Goal: Task Accomplishment & Management: Use online tool/utility

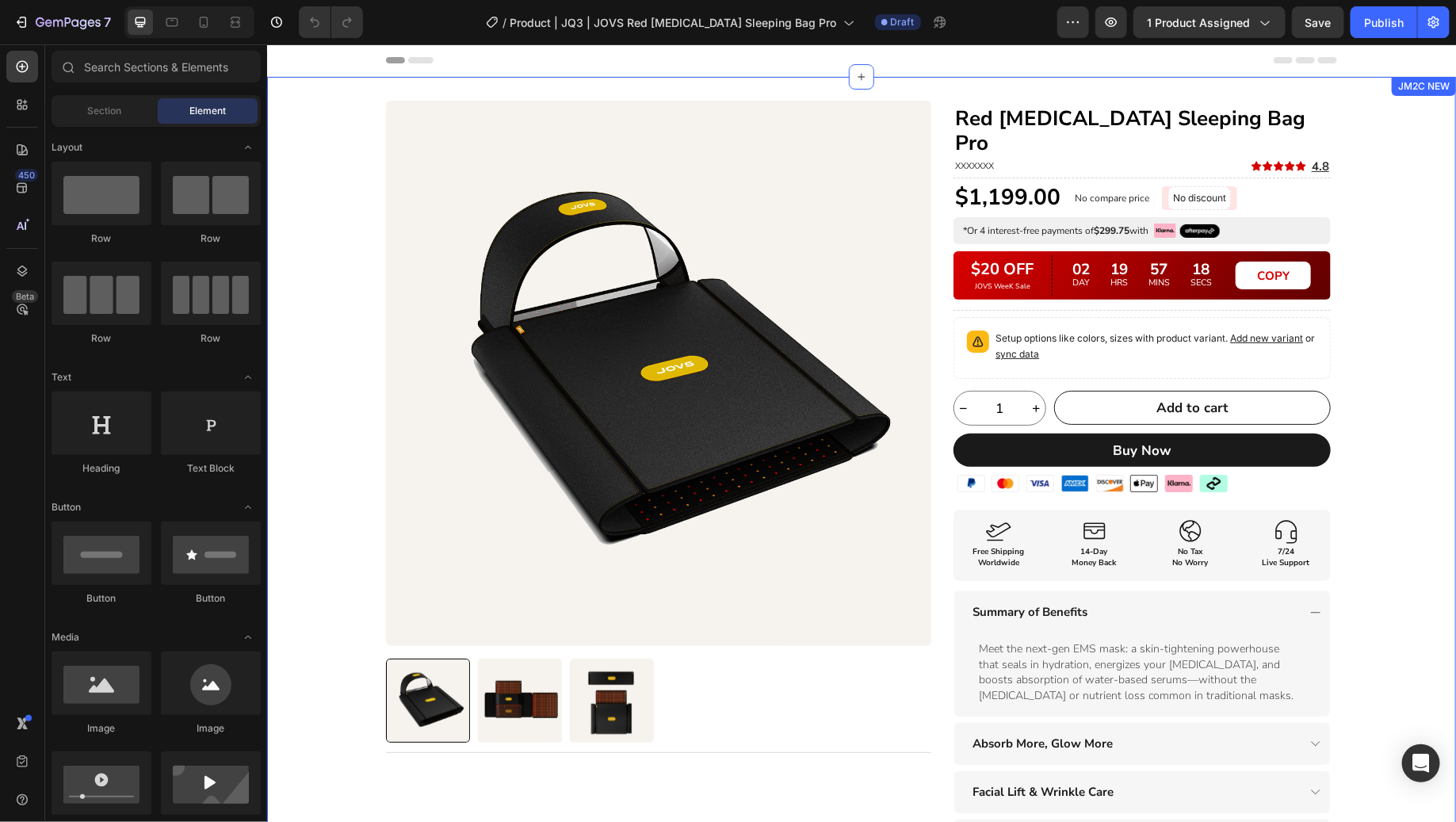
click at [1382, 313] on div "Product Images Title Line Row Red [MEDICAL_DATA] Sleeping Bag Pro Heading XXXXX…" at bounding box center [860, 592] width 1189 height 985
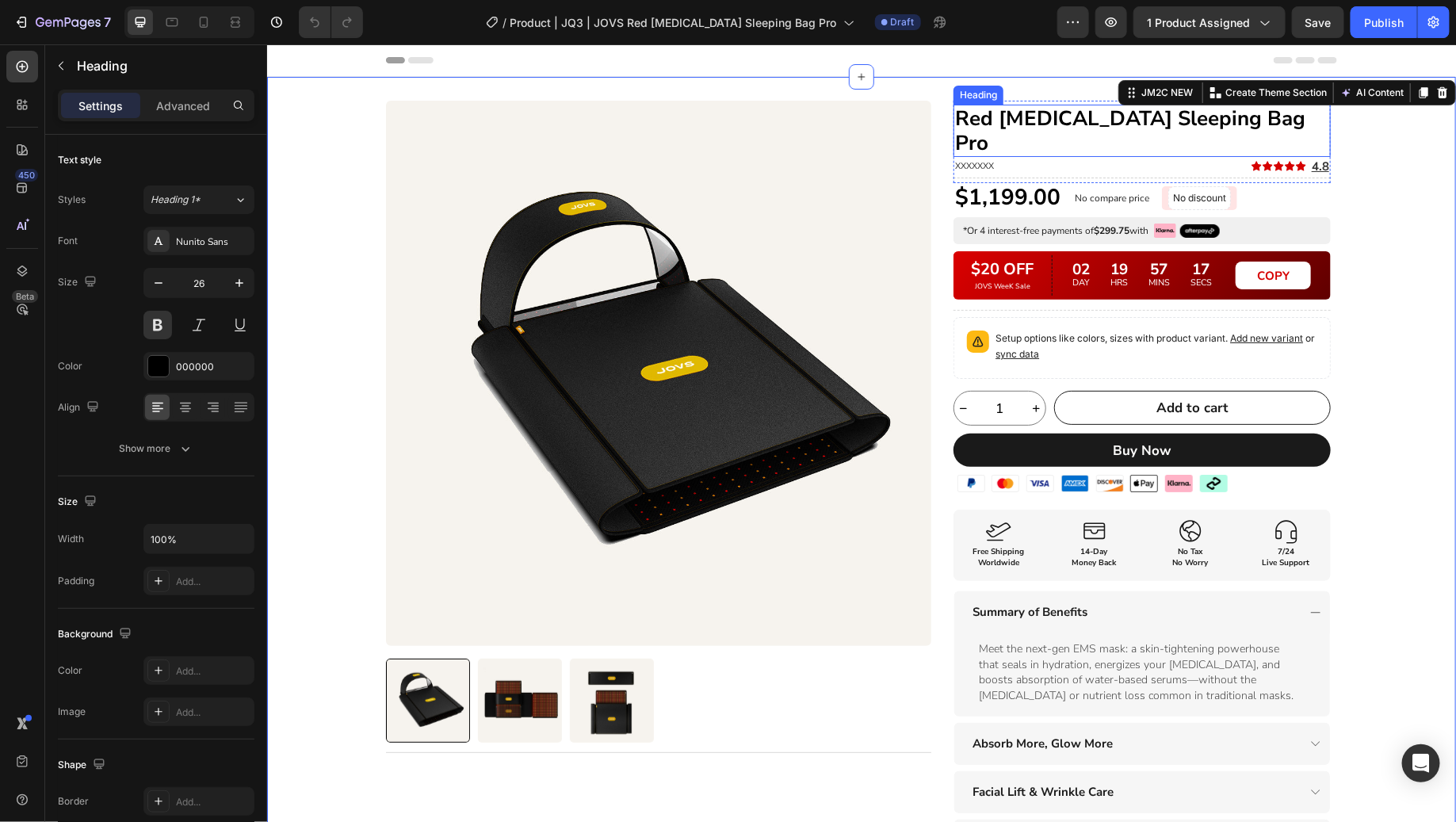
click at [1018, 123] on h1 "Red [MEDICAL_DATA] Sleeping Bag Pro" at bounding box center [1141, 129] width 377 height 52
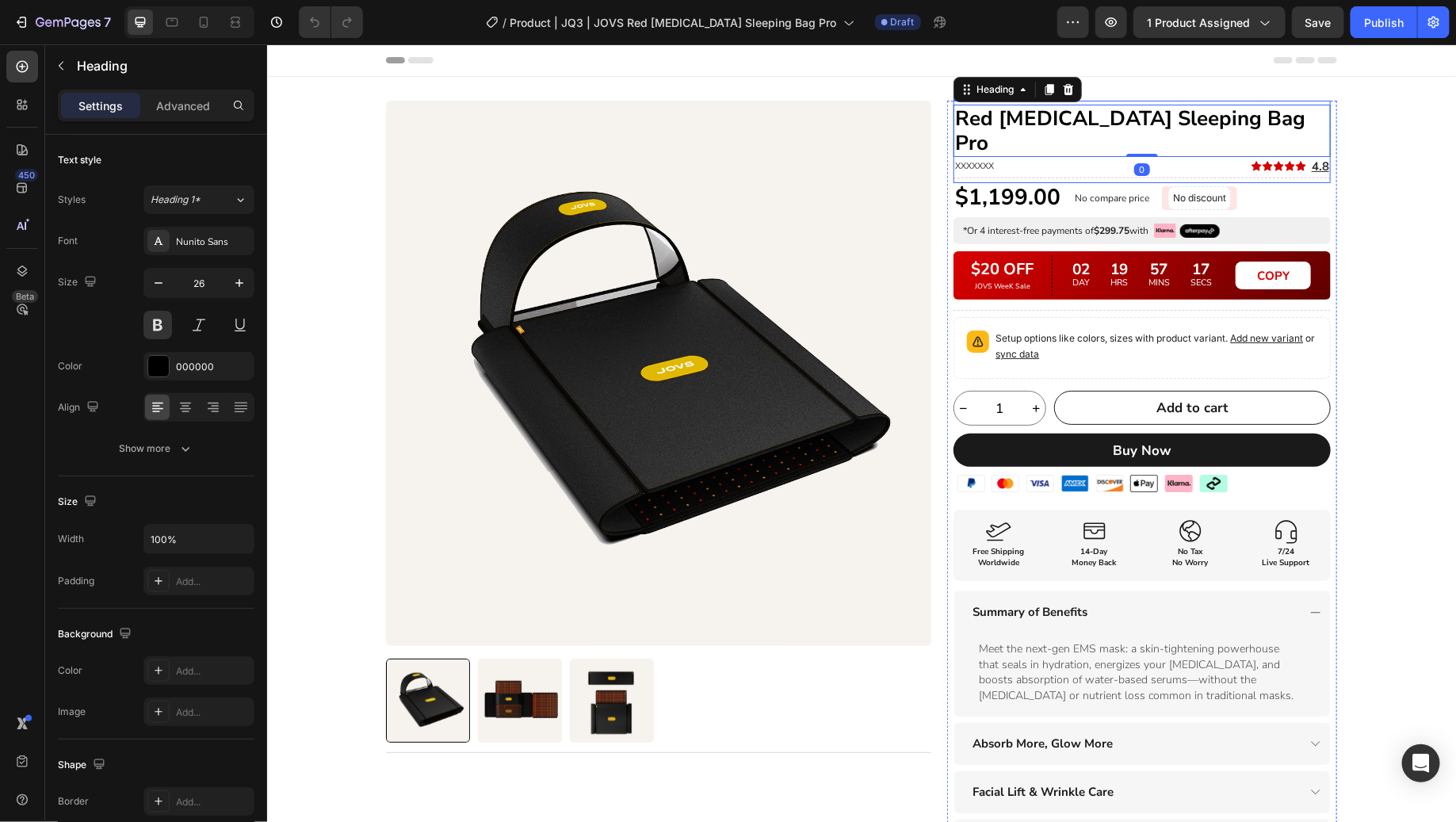
click at [993, 150] on div "Red [MEDICAL_DATA] Sleeping Bag Pro Heading 0 XXXXXXX Heading Icon Icon Icon Ic…" at bounding box center [1141, 143] width 377 height 79
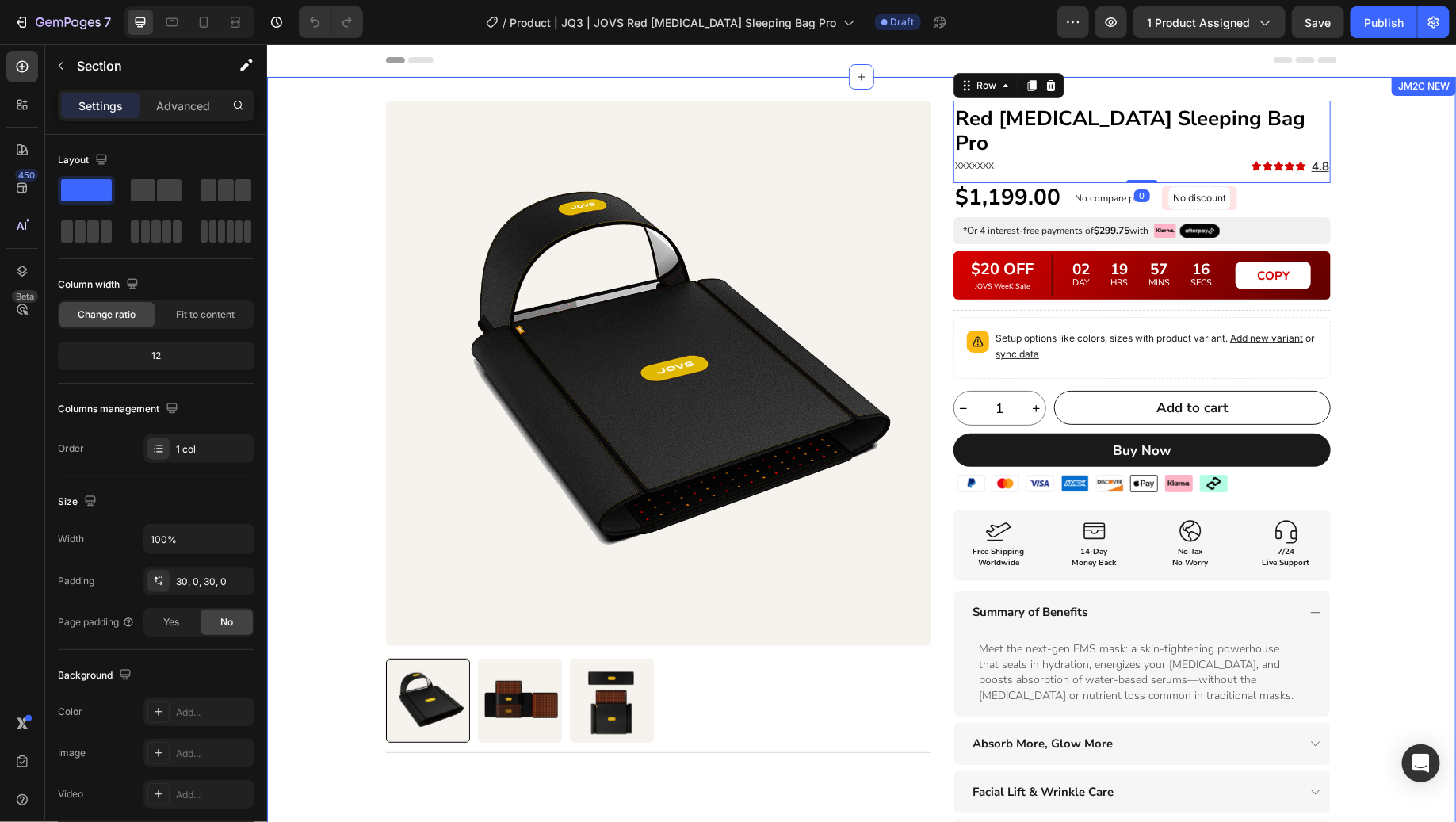
click at [1352, 358] on div "Product Images Title Line Row Red [MEDICAL_DATA] Sleeping Bag Pro Heading XXXXX…" at bounding box center [860, 592] width 1189 height 985
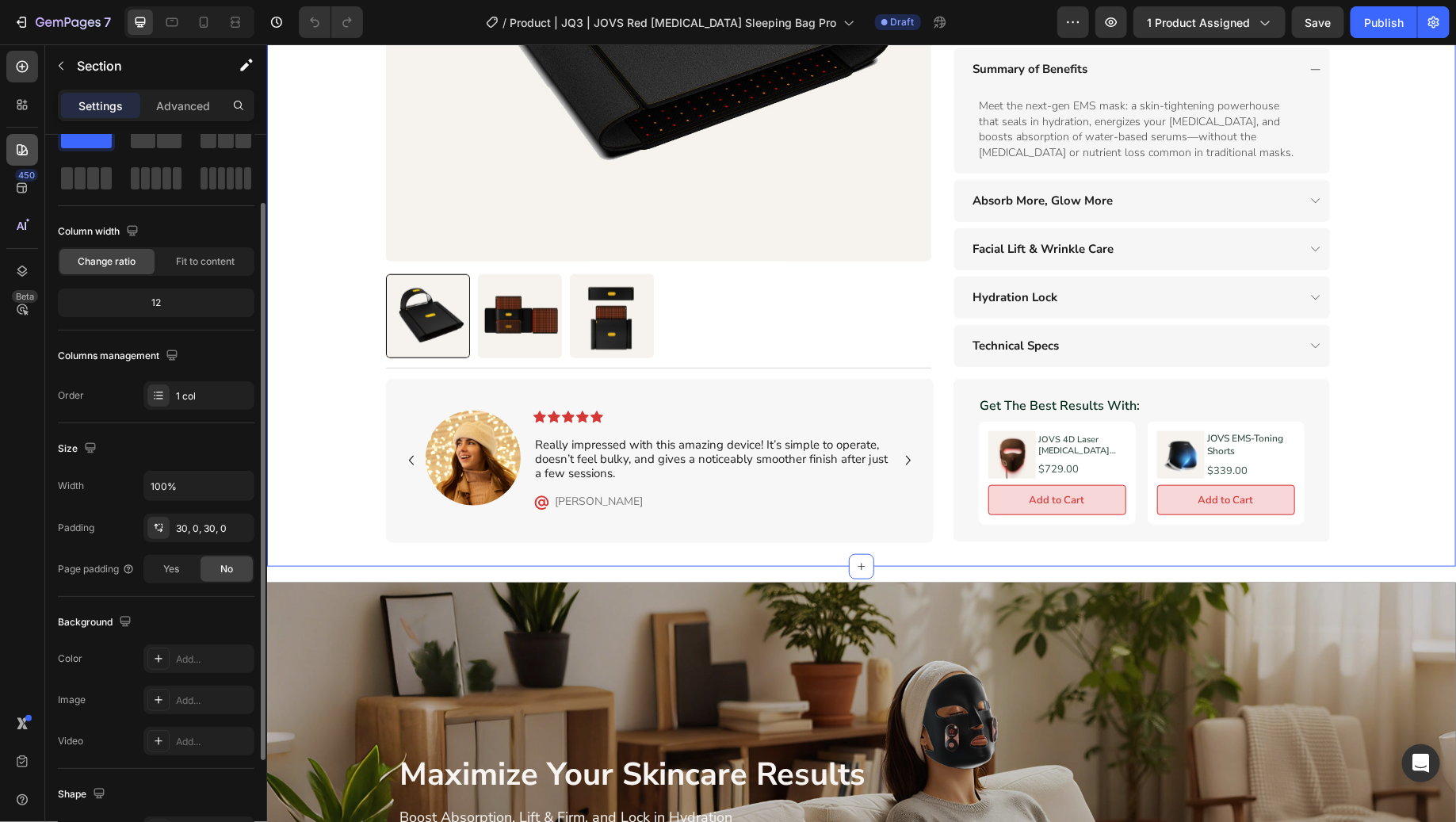
scroll to position [77, 0]
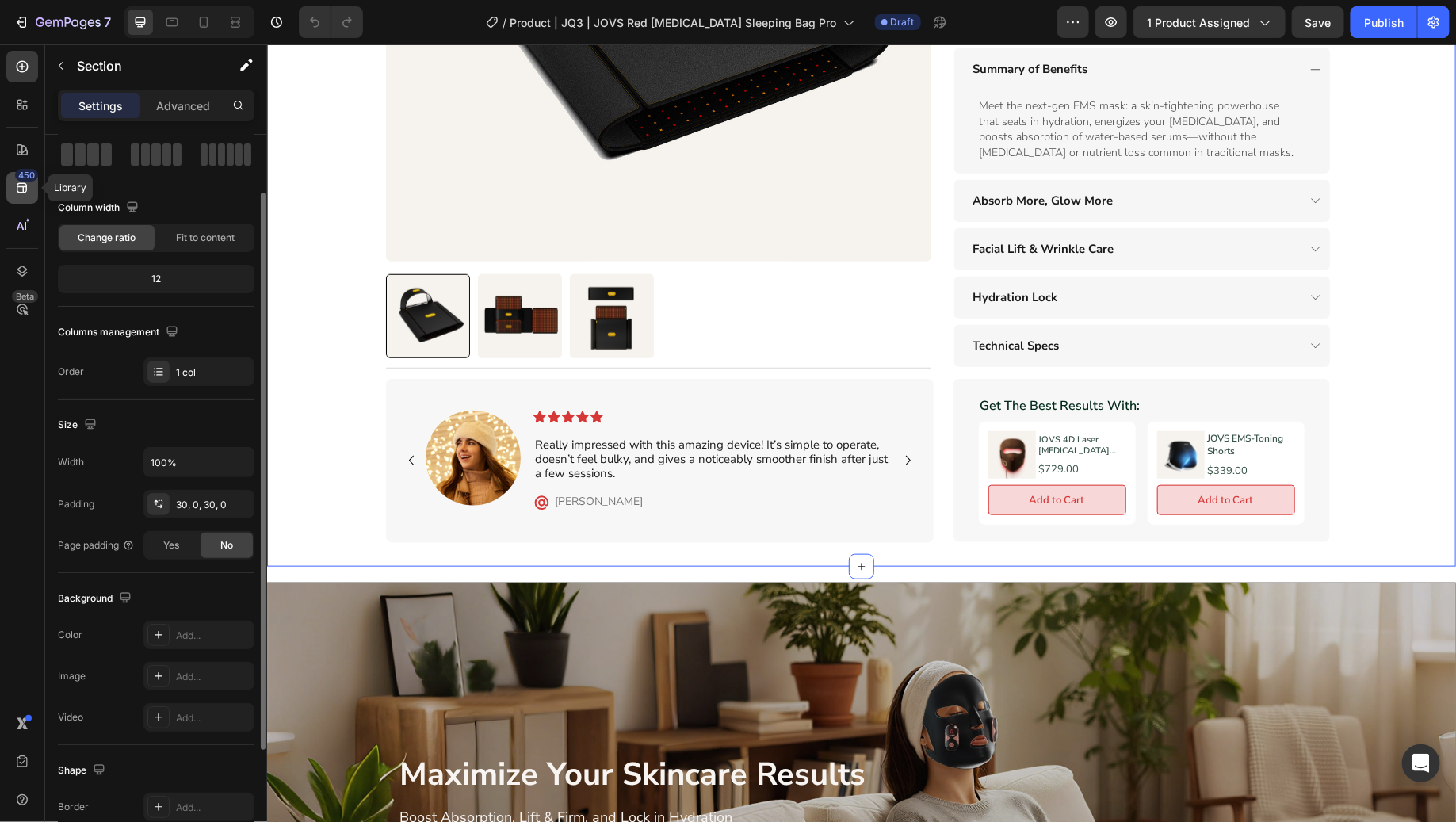
click at [15, 200] on div "450" at bounding box center [22, 187] width 31 height 31
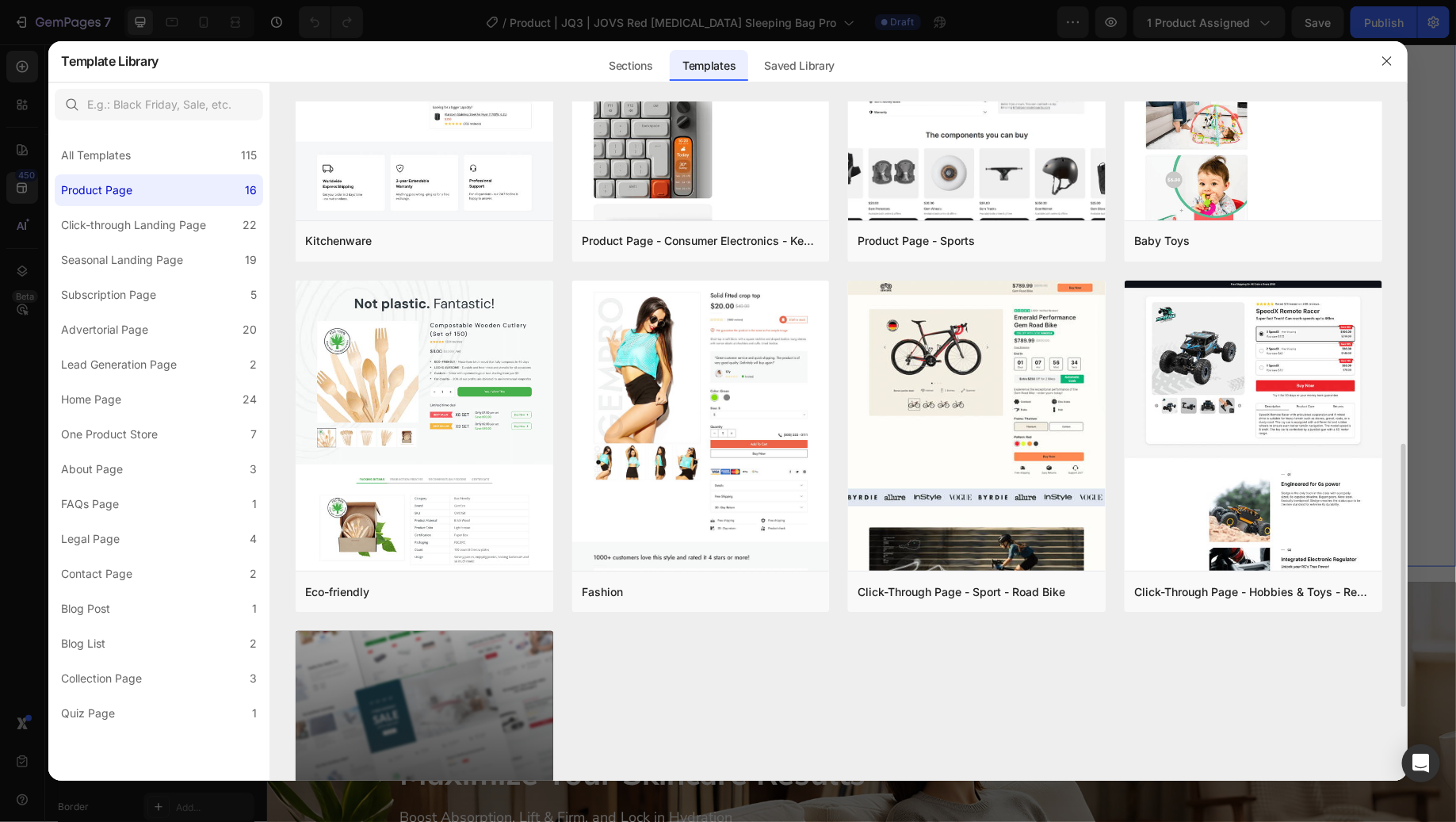
scroll to position [877, 0]
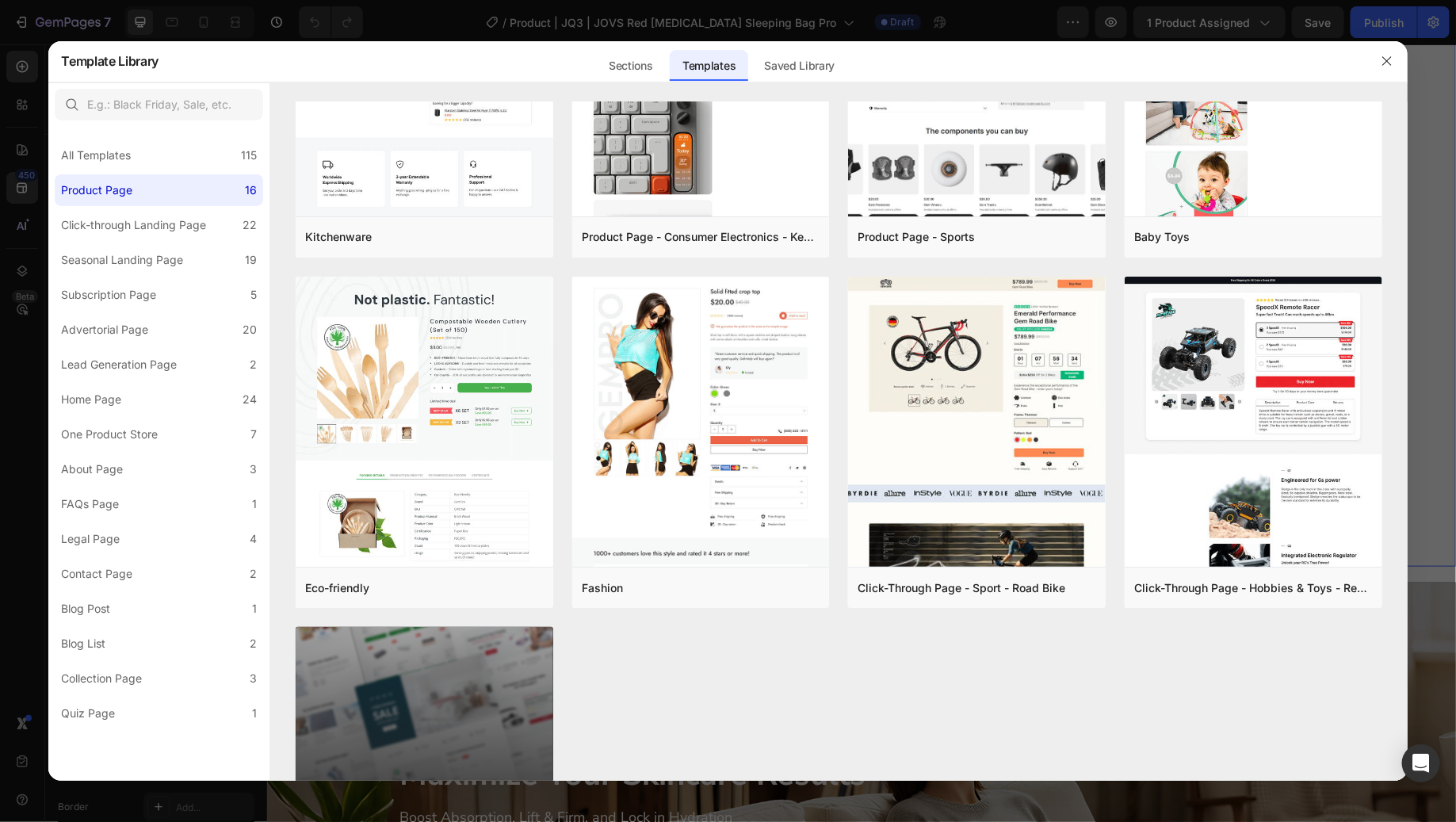
click at [565, 72] on div "Sections Templates Existing pages Saved Library Templates Saved Library" at bounding box center [721, 61] width 1125 height 41
click at [639, 69] on div "Sections" at bounding box center [630, 66] width 69 height 31
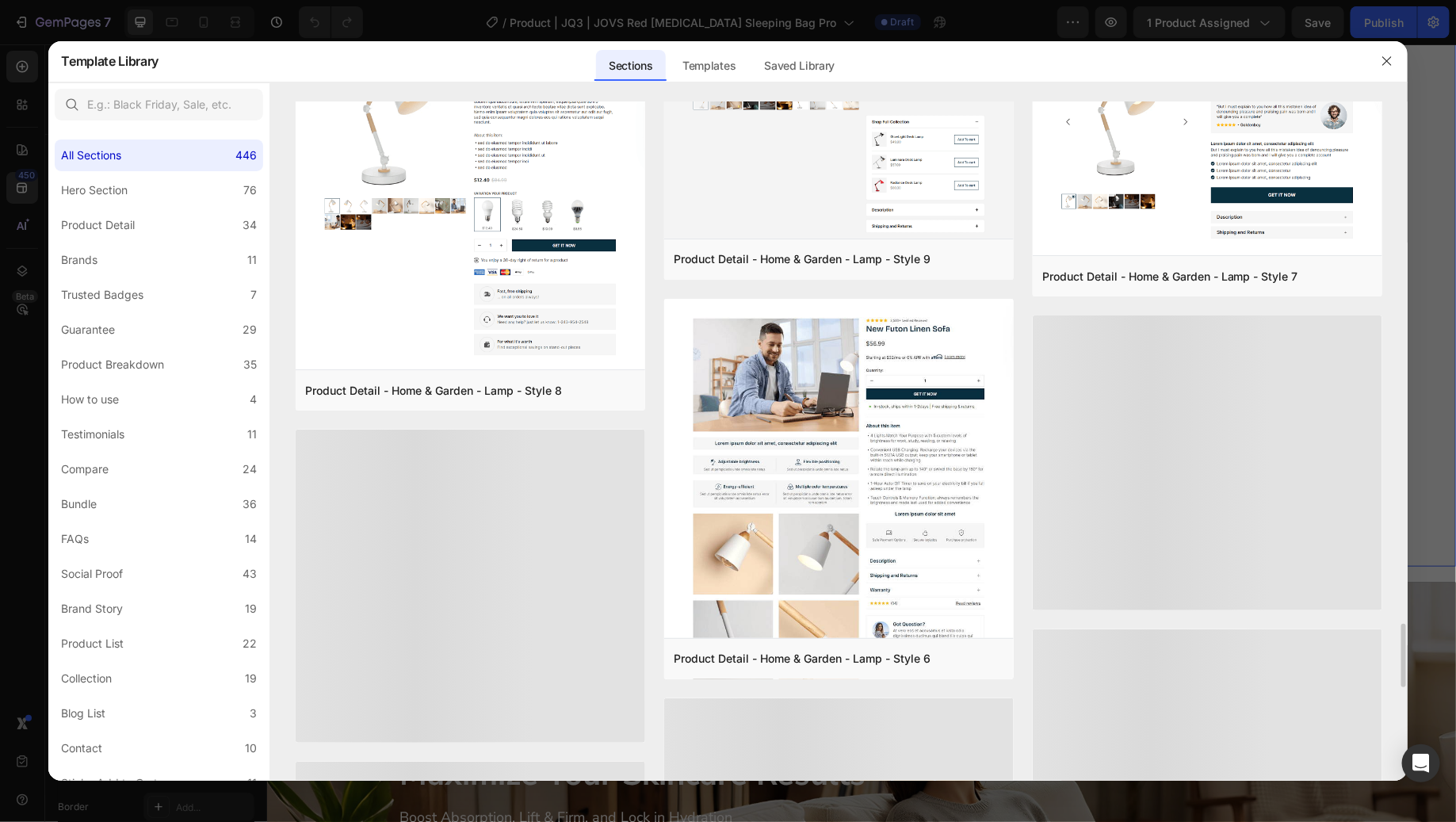
scroll to position [5390, 0]
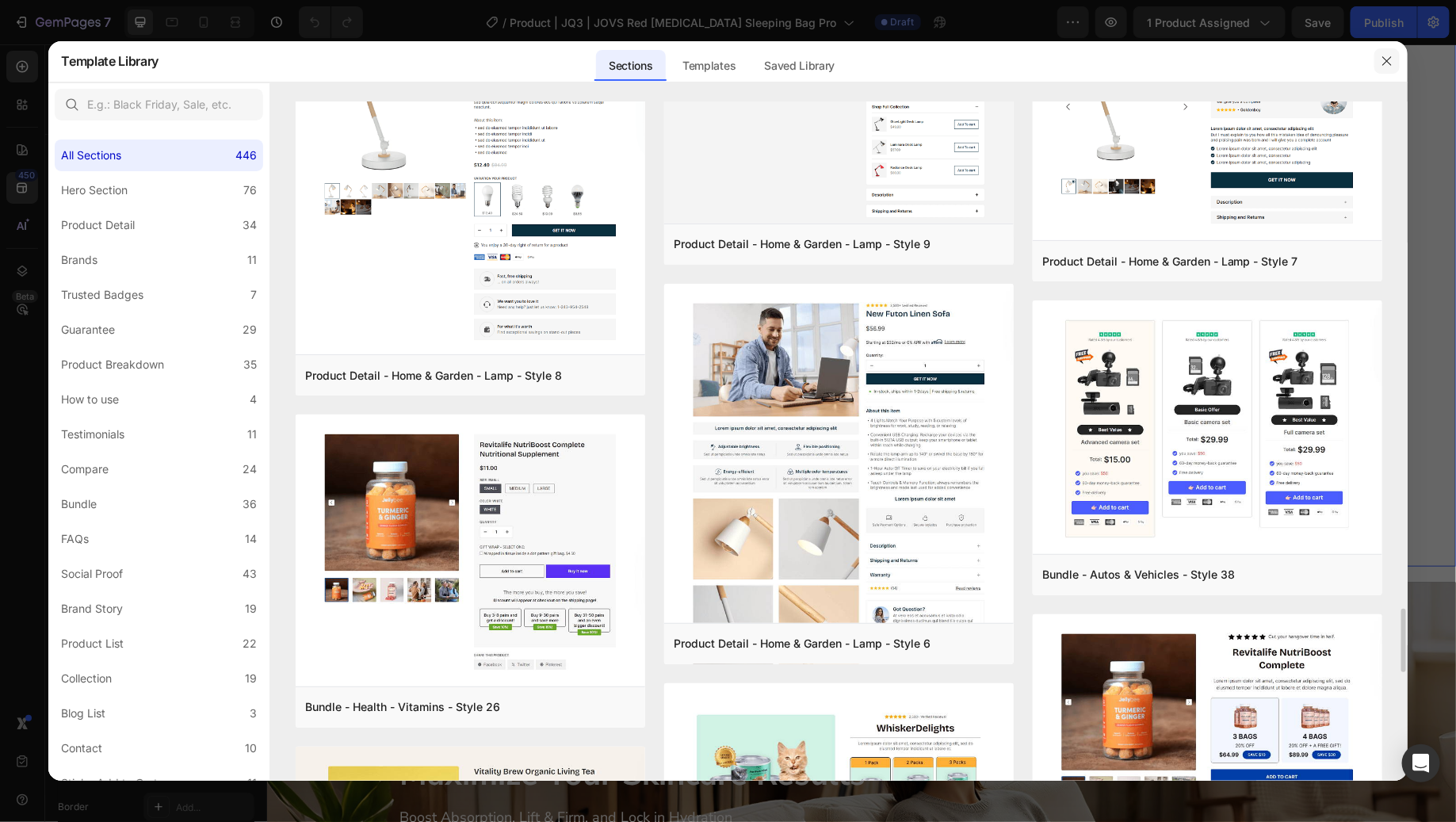
click at [1383, 64] on icon "button" at bounding box center [1387, 61] width 12 height 12
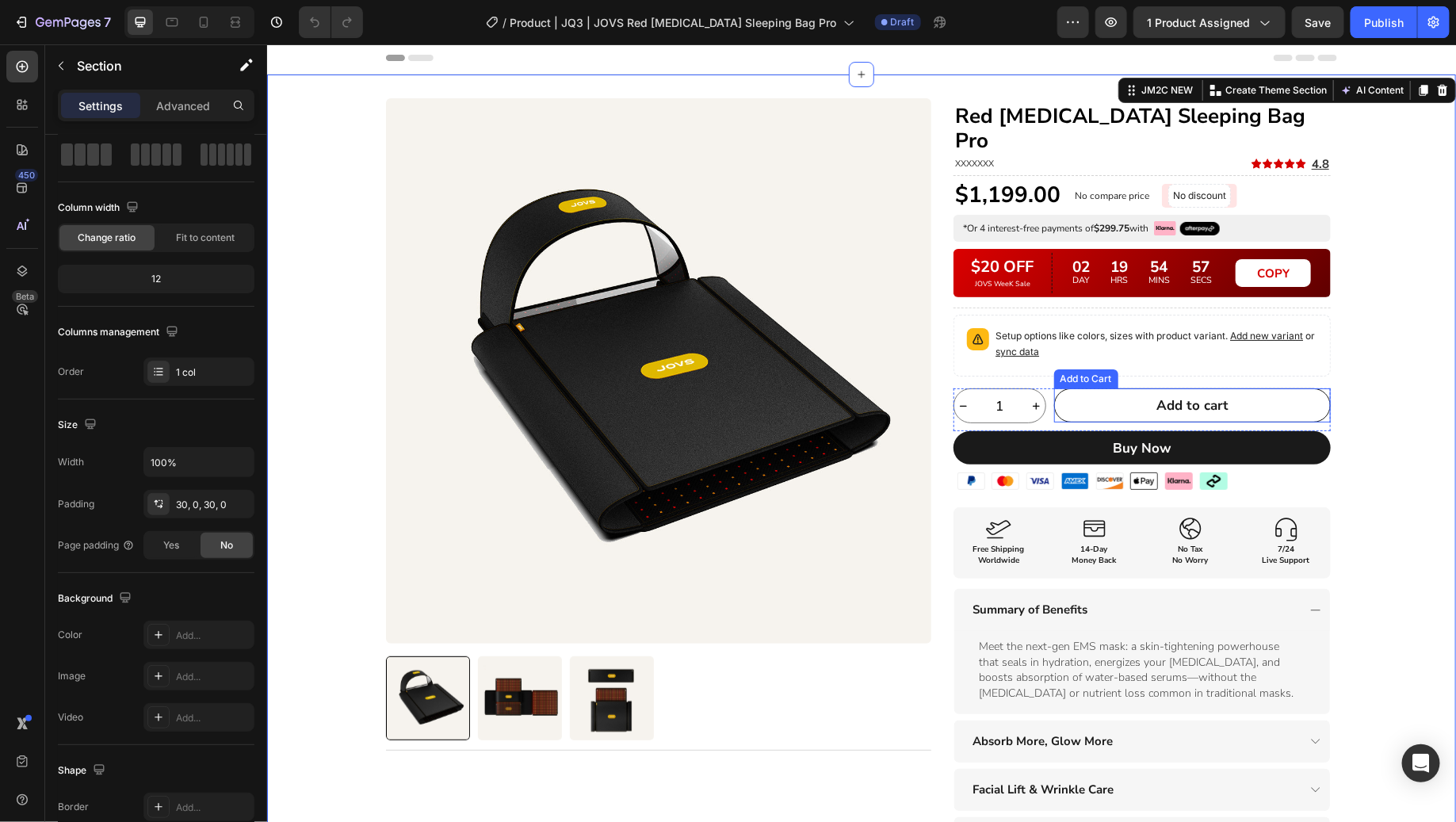
scroll to position [0, 0]
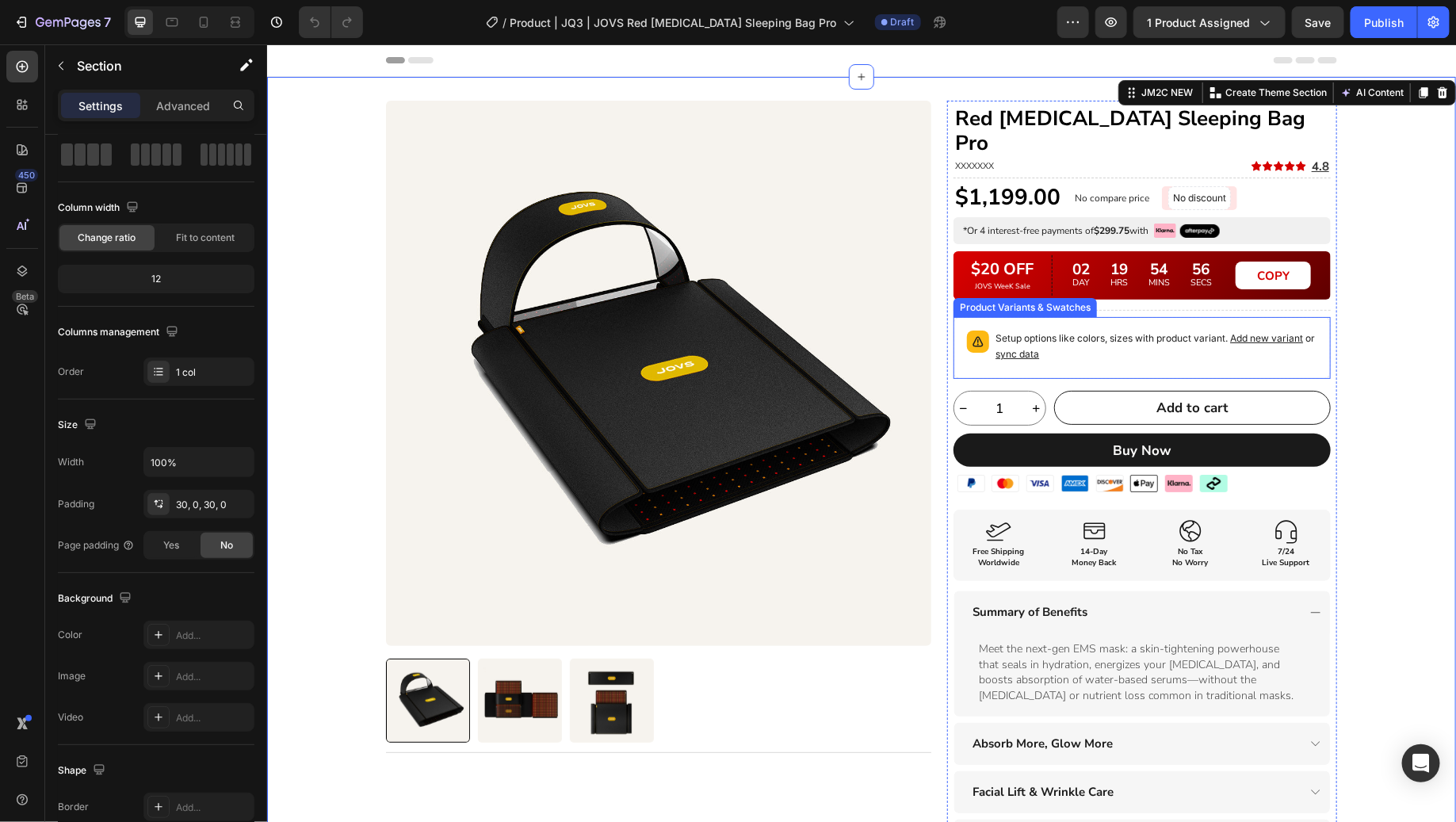
click at [1153, 316] on div "Setup options like colors, sizes with product variant. Add new variant or sync …" at bounding box center [1141, 347] width 377 height 62
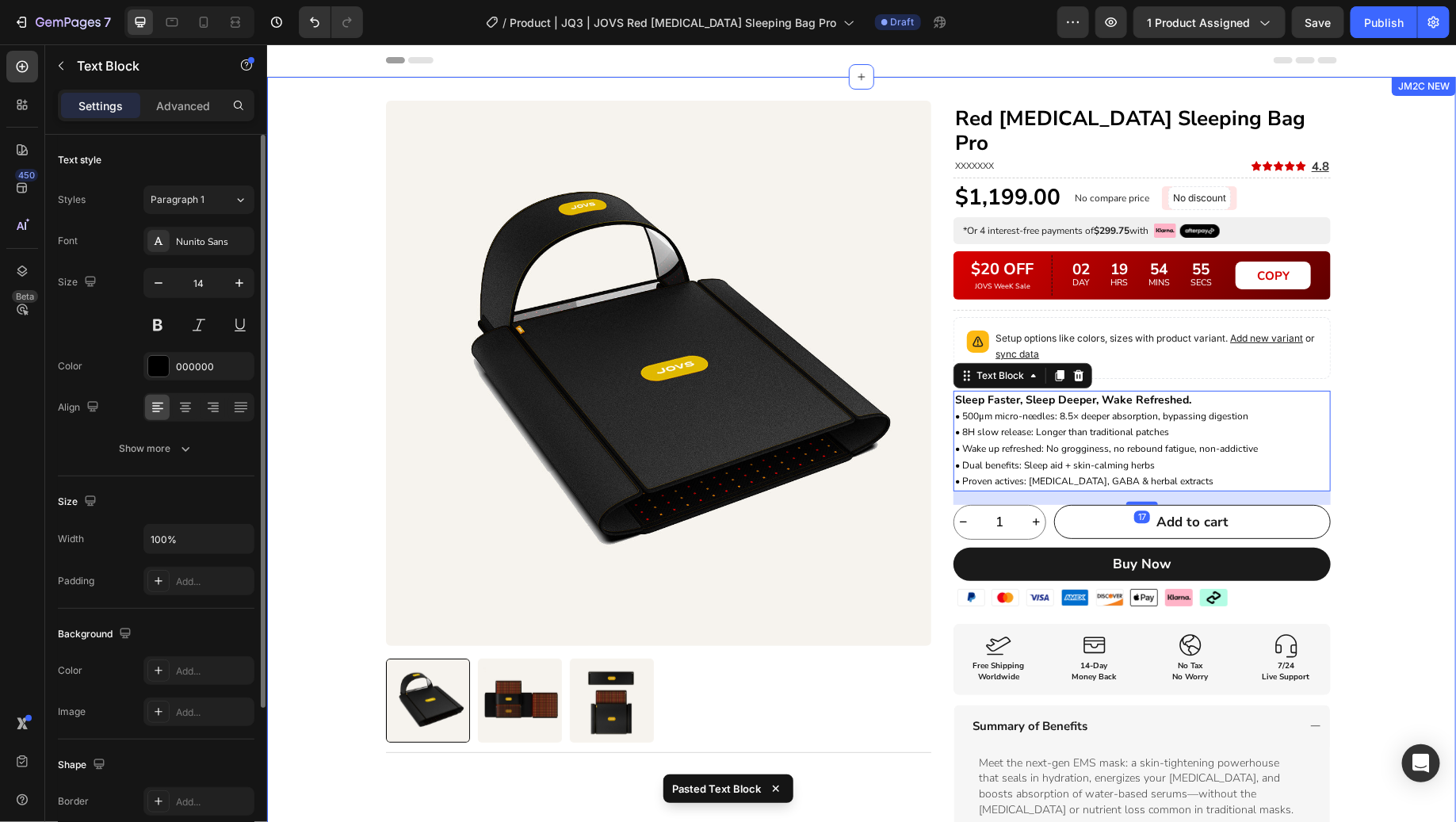
click at [1367, 380] on div "Product Images Title Line Row Red [MEDICAL_DATA] Sleeping Bag Pro Heading XXXXX…" at bounding box center [860, 649] width 1189 height 1099
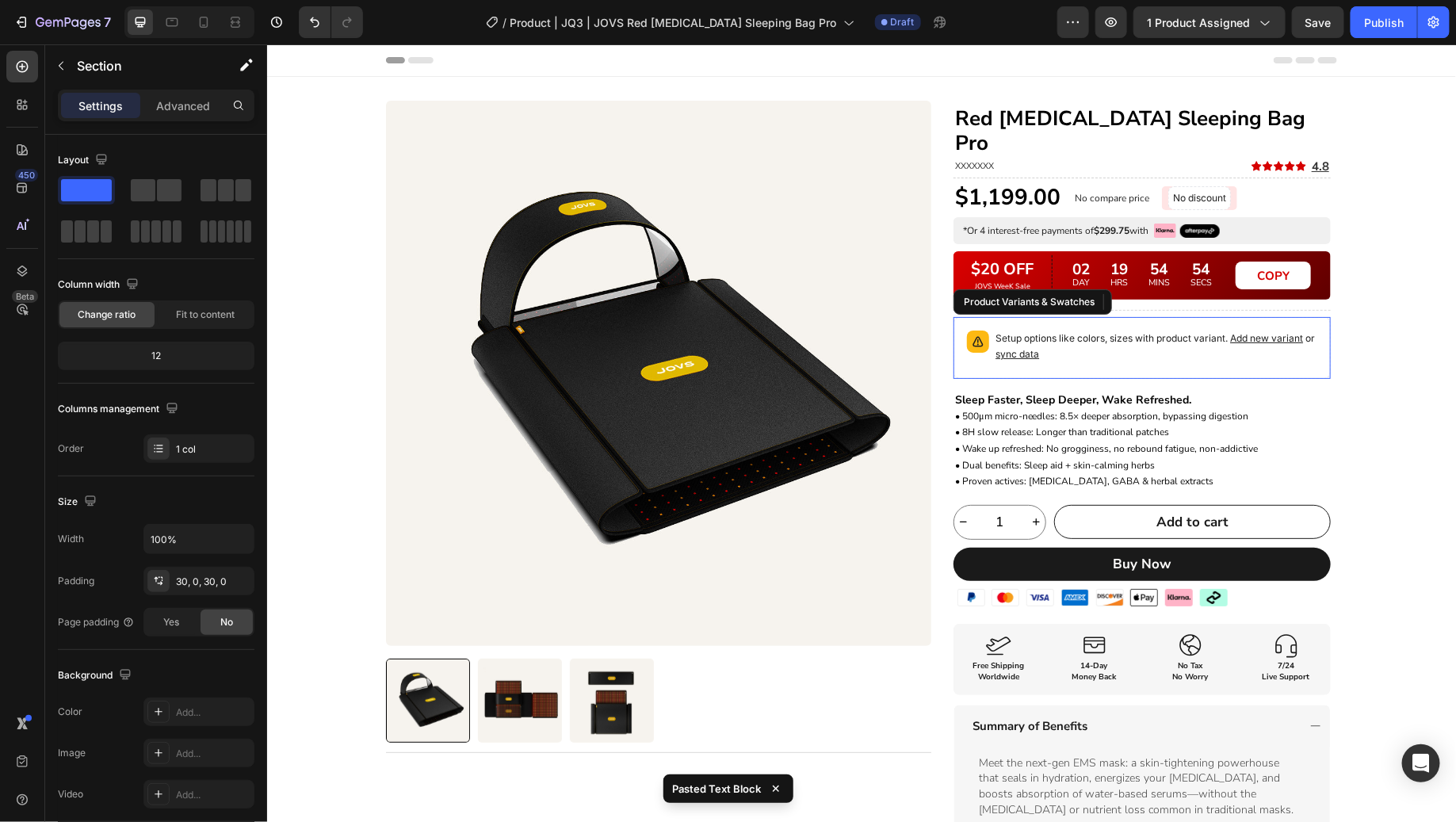
click at [1178, 323] on div "Setup options like colors, sizes with product variant. Add new variant or sync …" at bounding box center [1141, 347] width 363 height 48
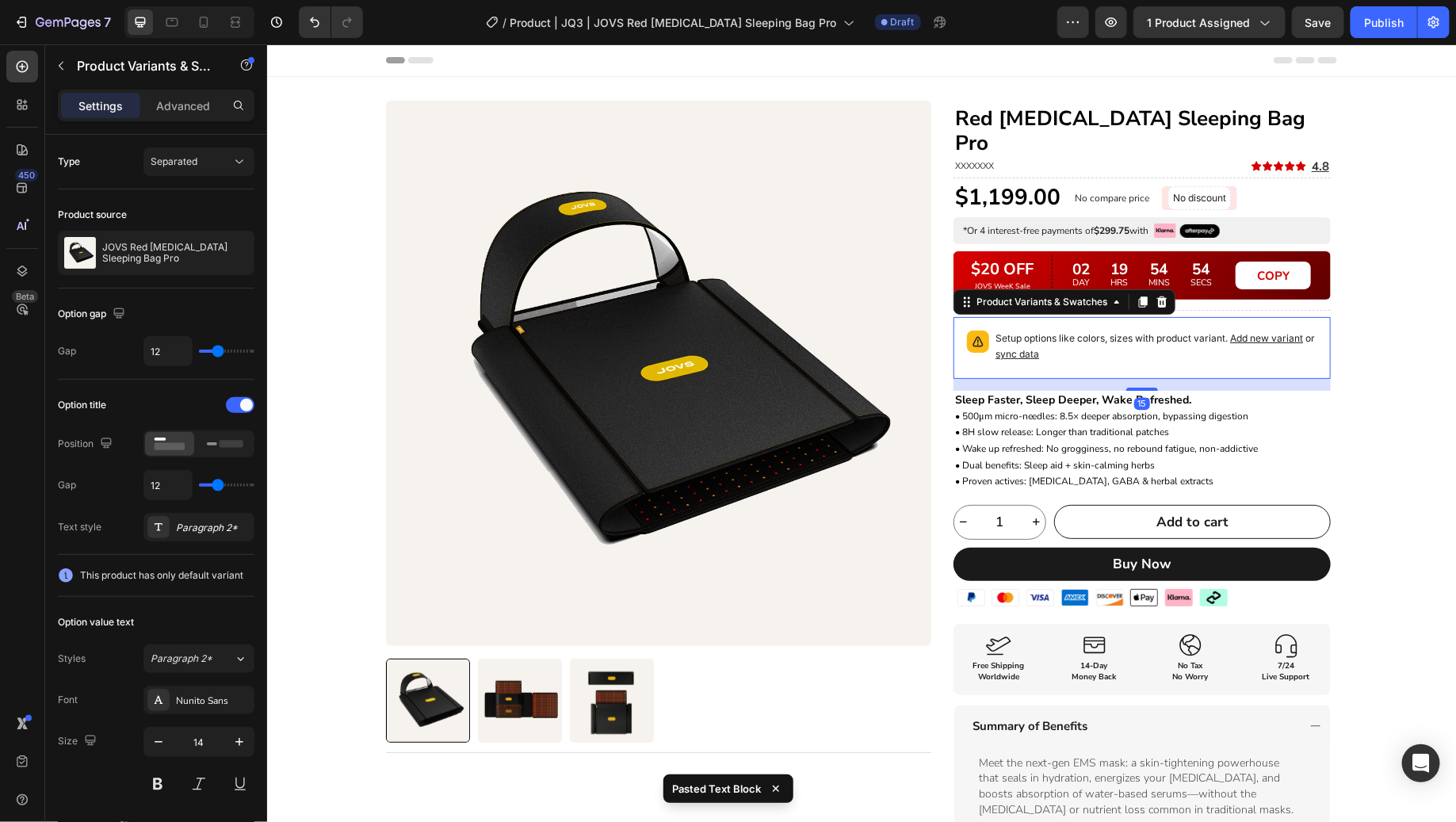
click at [1393, 355] on div "Product Images Title Line Row Red [MEDICAL_DATA] Sleeping Bag Pro Heading XXXXX…" at bounding box center [860, 649] width 1189 height 1099
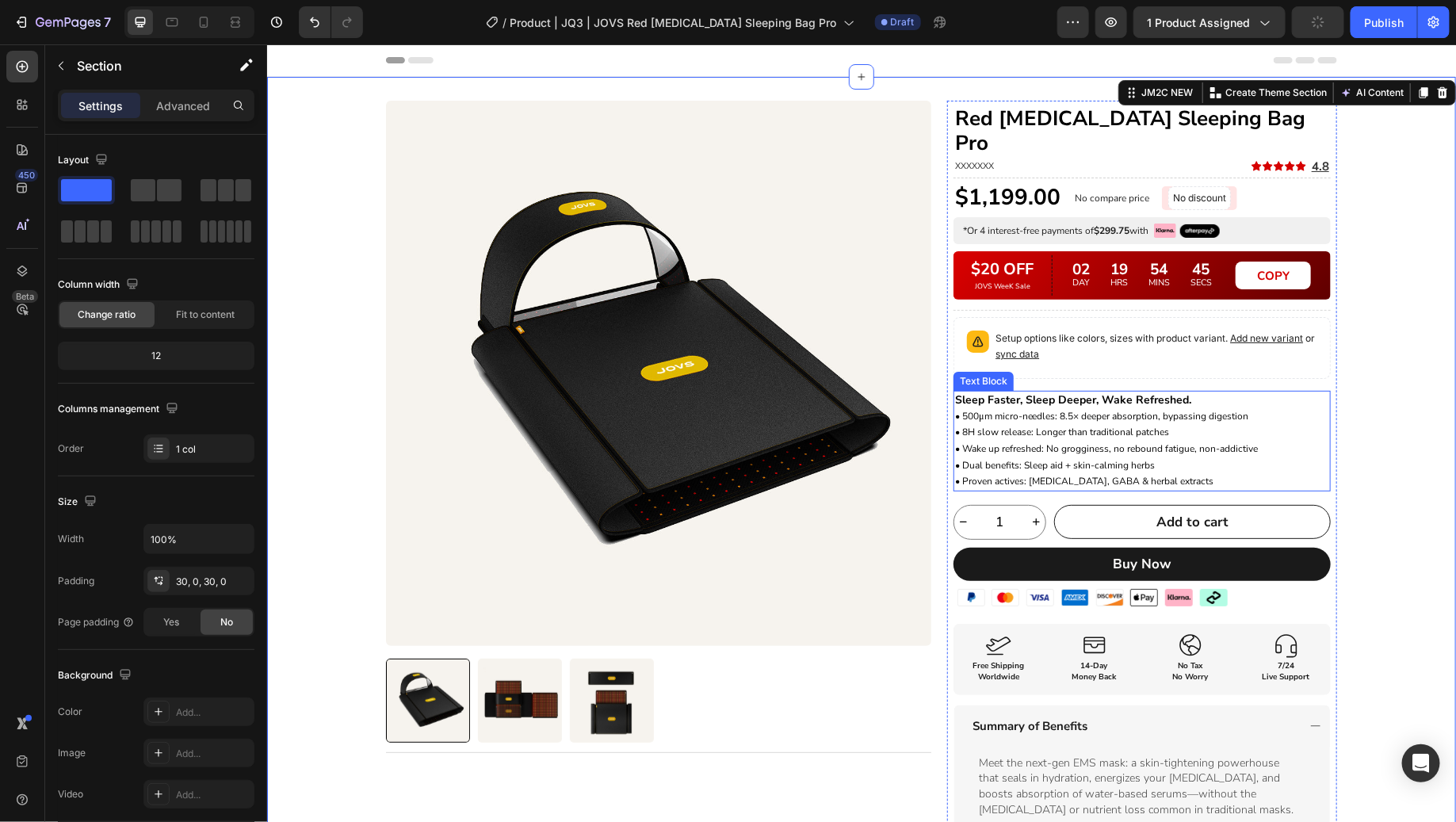
click at [1106, 425] on span "• 8H slow release: Longer than traditional patches" at bounding box center [1061, 430] width 214 height 12
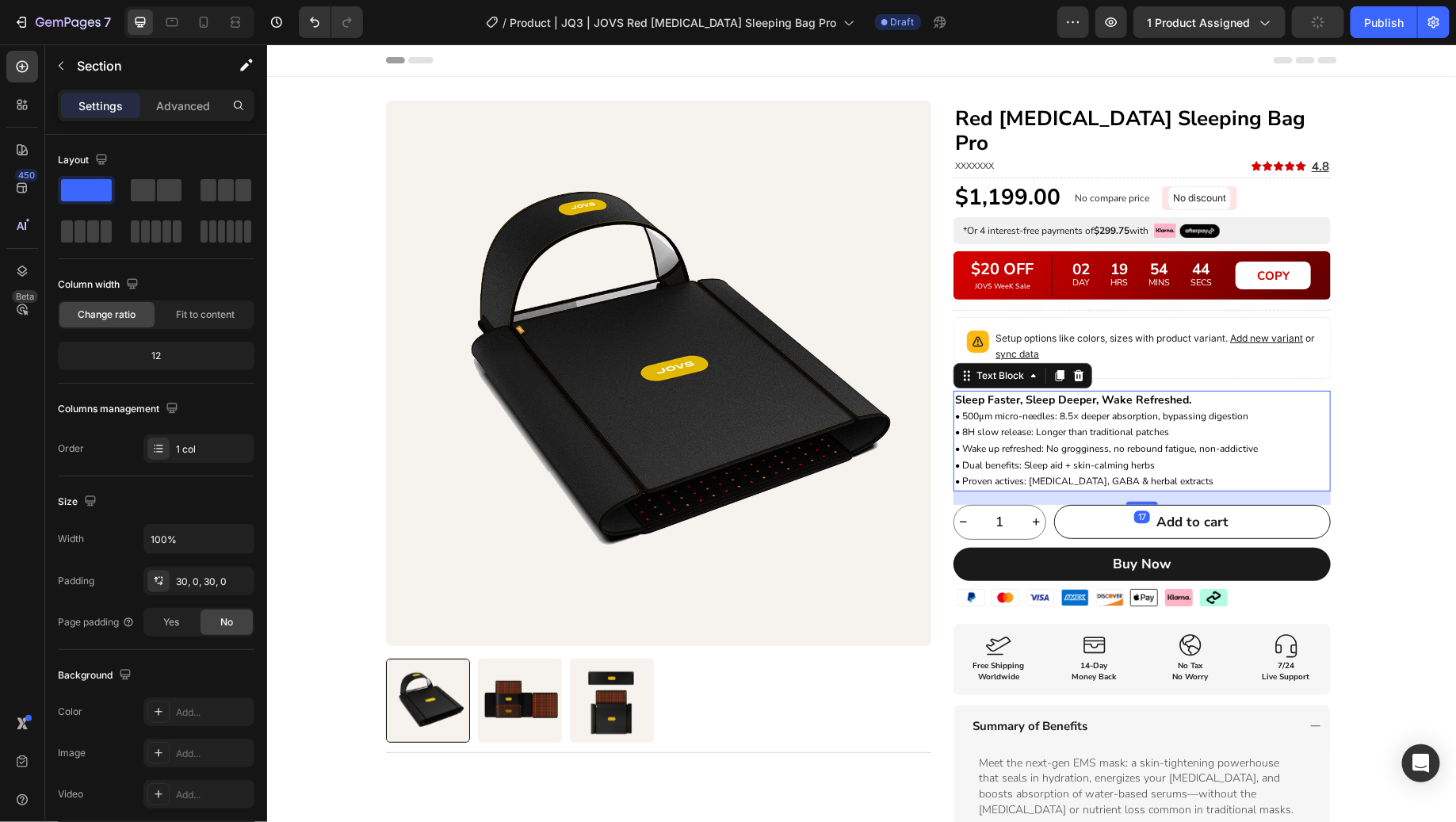
click at [1397, 359] on div "Product Images Title Line Row Red [MEDICAL_DATA] Sleeping Bag Pro Heading XXXXX…" at bounding box center [860, 649] width 1189 height 1099
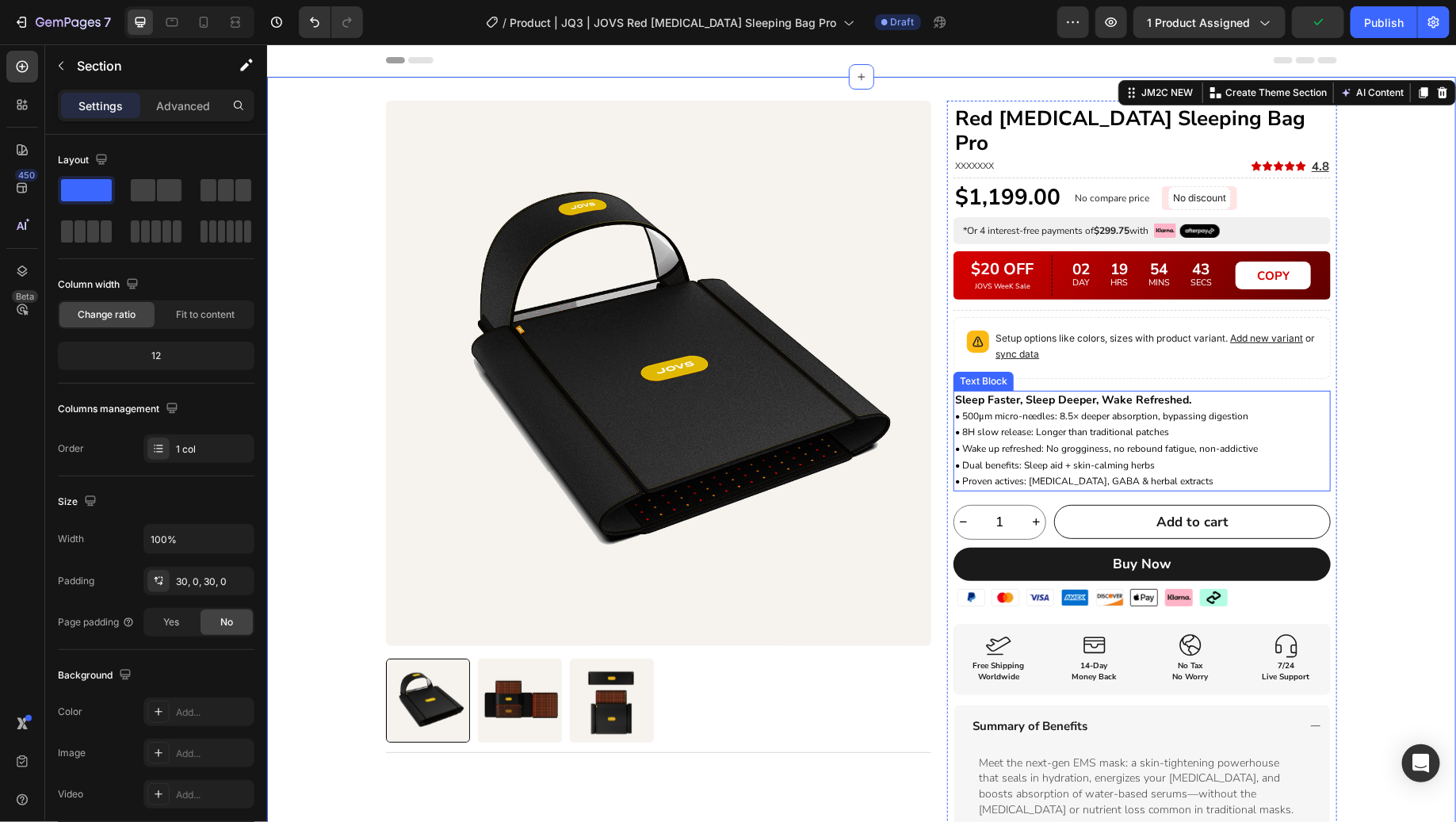
click at [1146, 409] on span "• 500μm micro-needles: 8.5× deeper absorption, bypassing digestion" at bounding box center [1101, 414] width 294 height 12
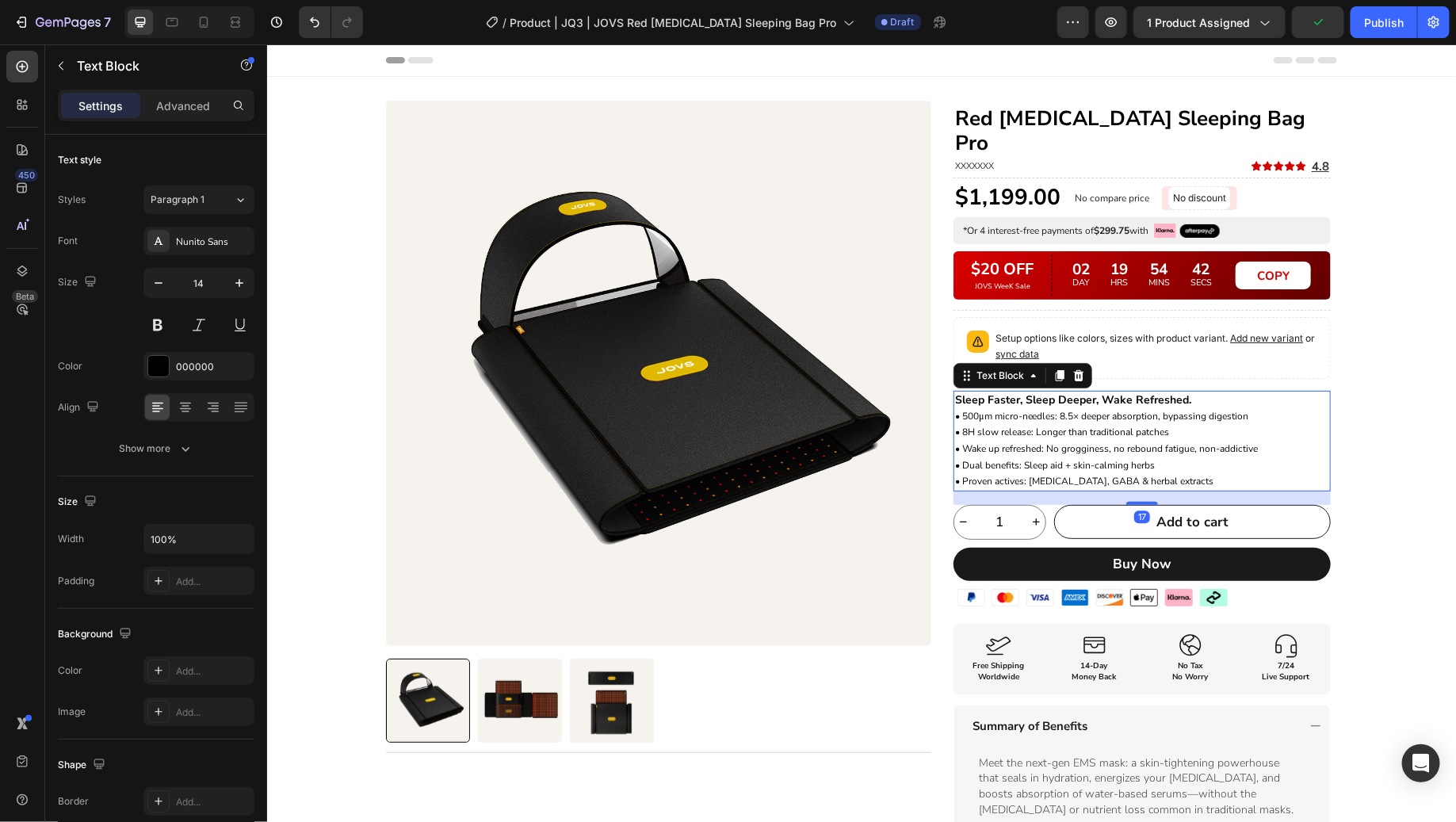
click at [1354, 327] on div "Product Images Title Line Row Red [MEDICAL_DATA] Sleeping Bag Pro Heading XXXXX…" at bounding box center [860, 649] width 1189 height 1099
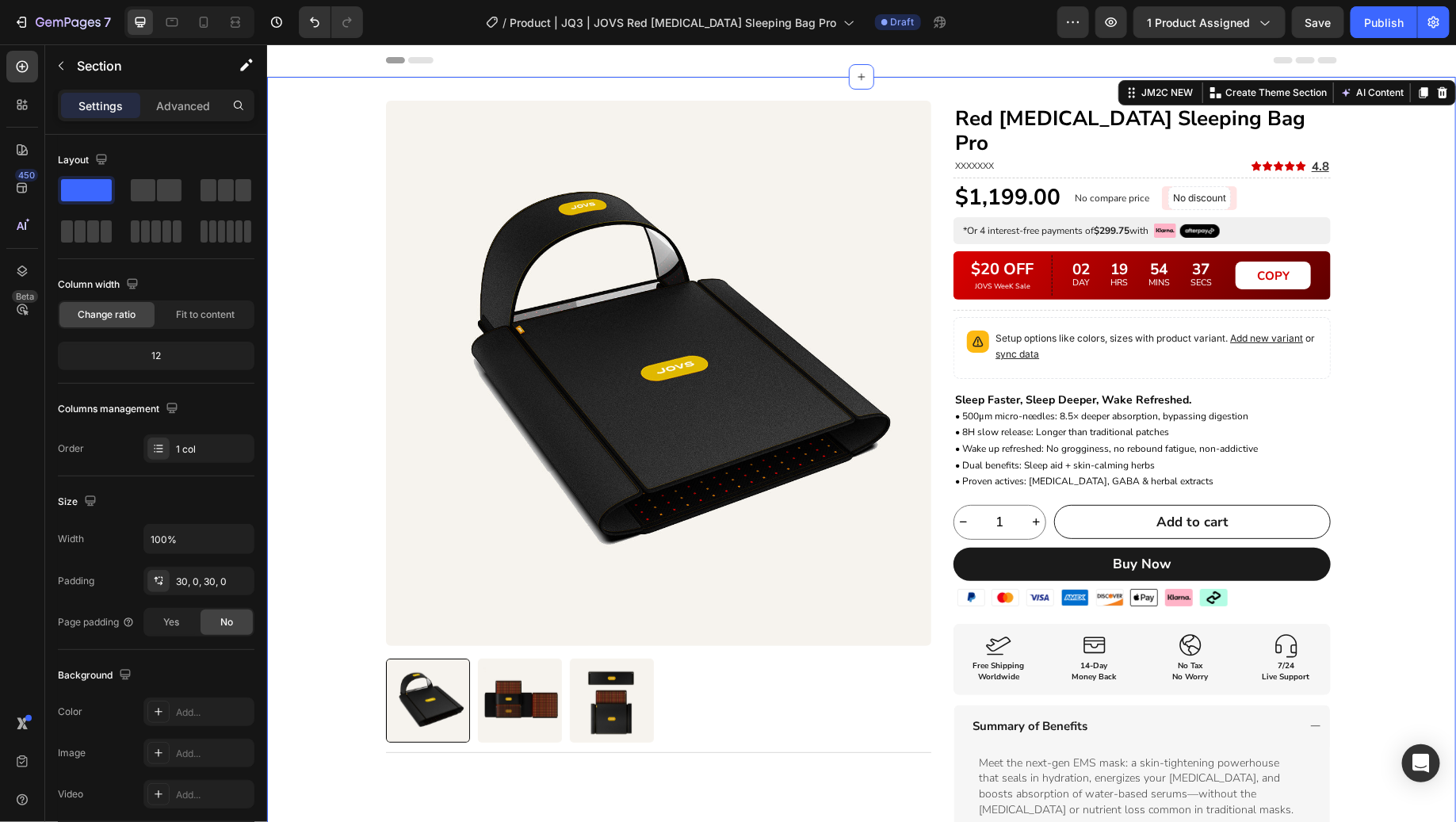
click at [1379, 375] on div "Product Images Title Line Row Red [MEDICAL_DATA] Sleeping Bag Pro Heading XXXXX…" at bounding box center [860, 649] width 1189 height 1099
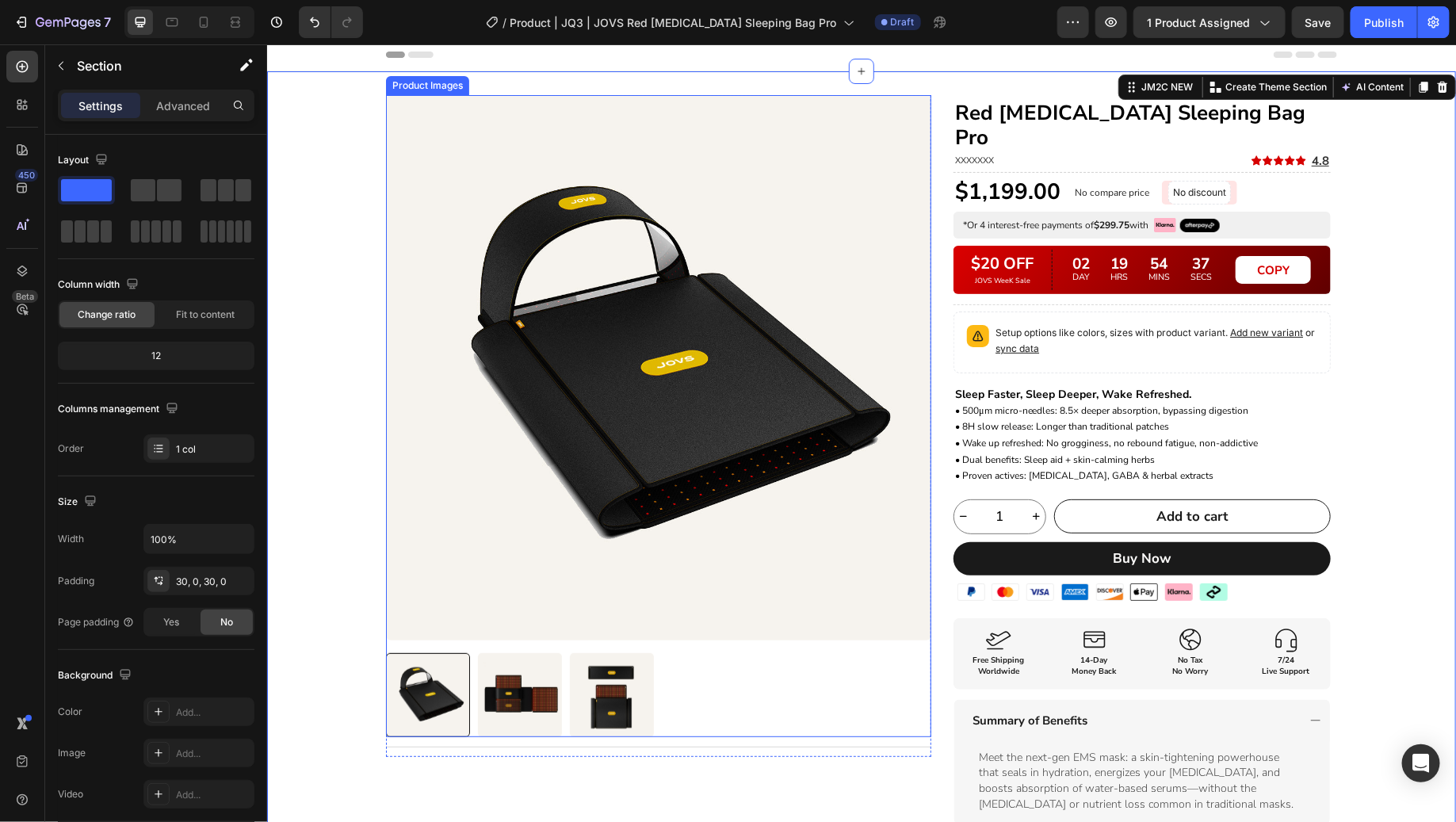
scroll to position [10, 0]
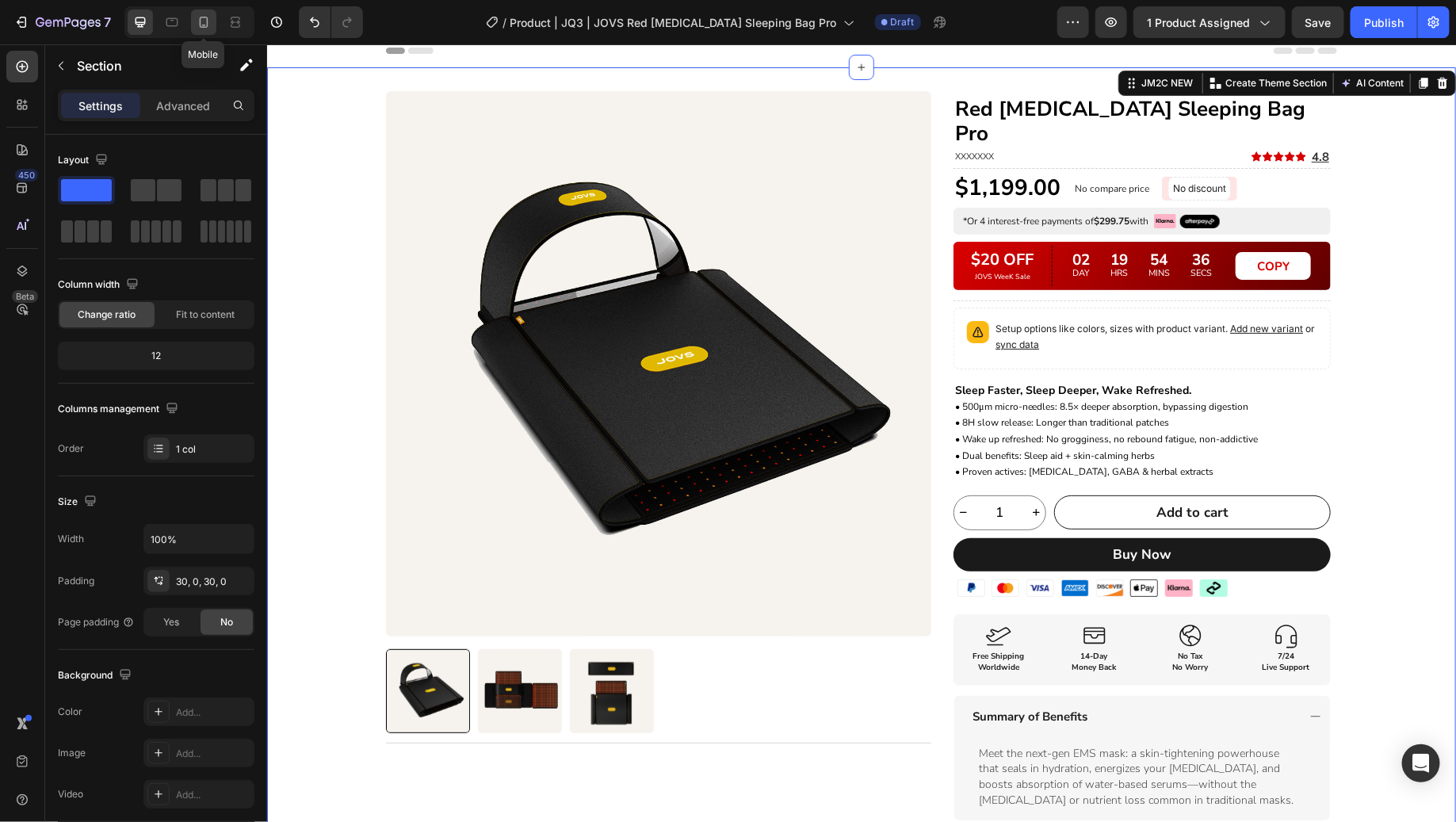
click at [191, 24] on div at bounding box center [203, 22] width 26 height 26
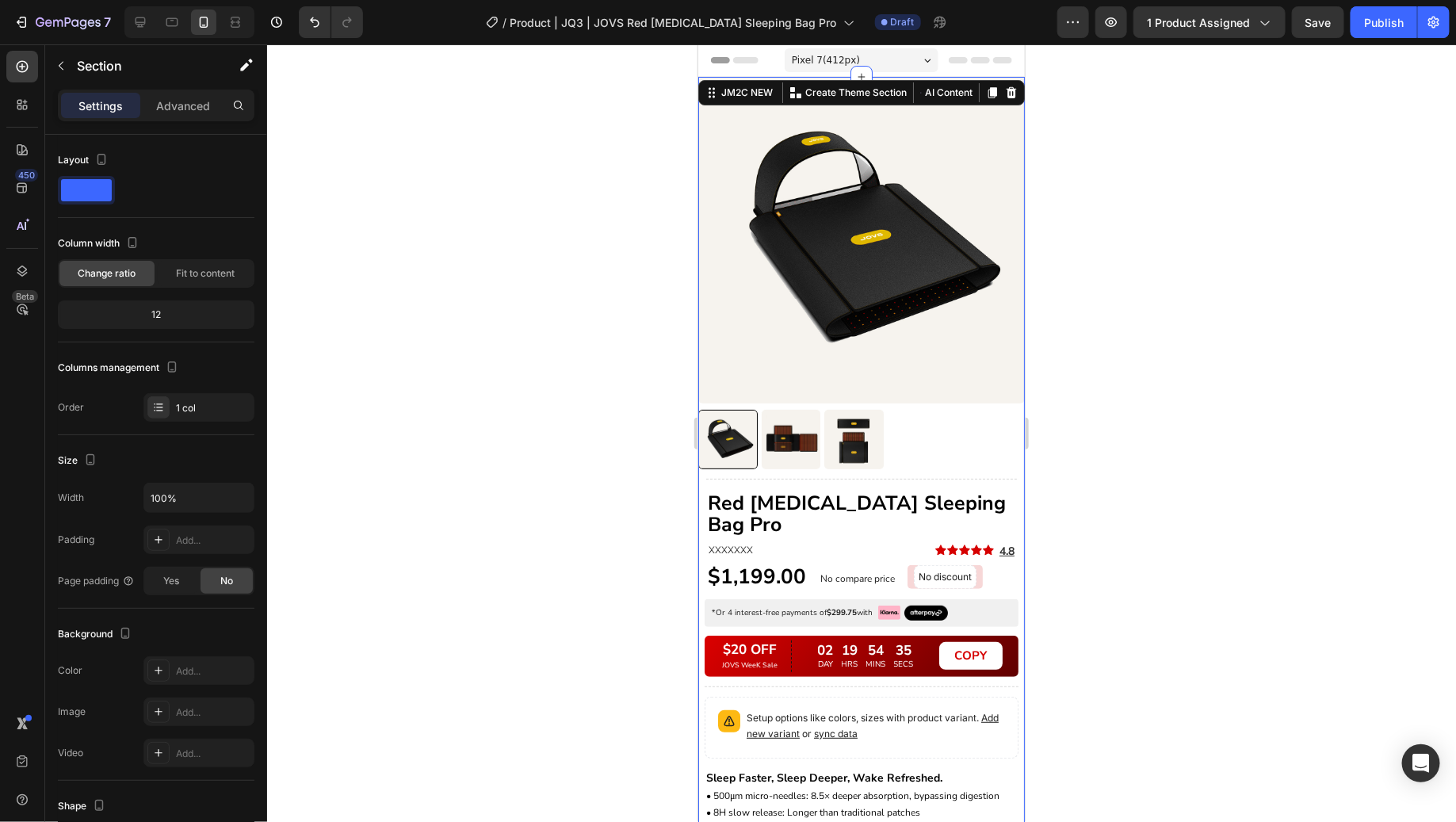
click at [1279, 219] on div at bounding box center [861, 433] width 1189 height 777
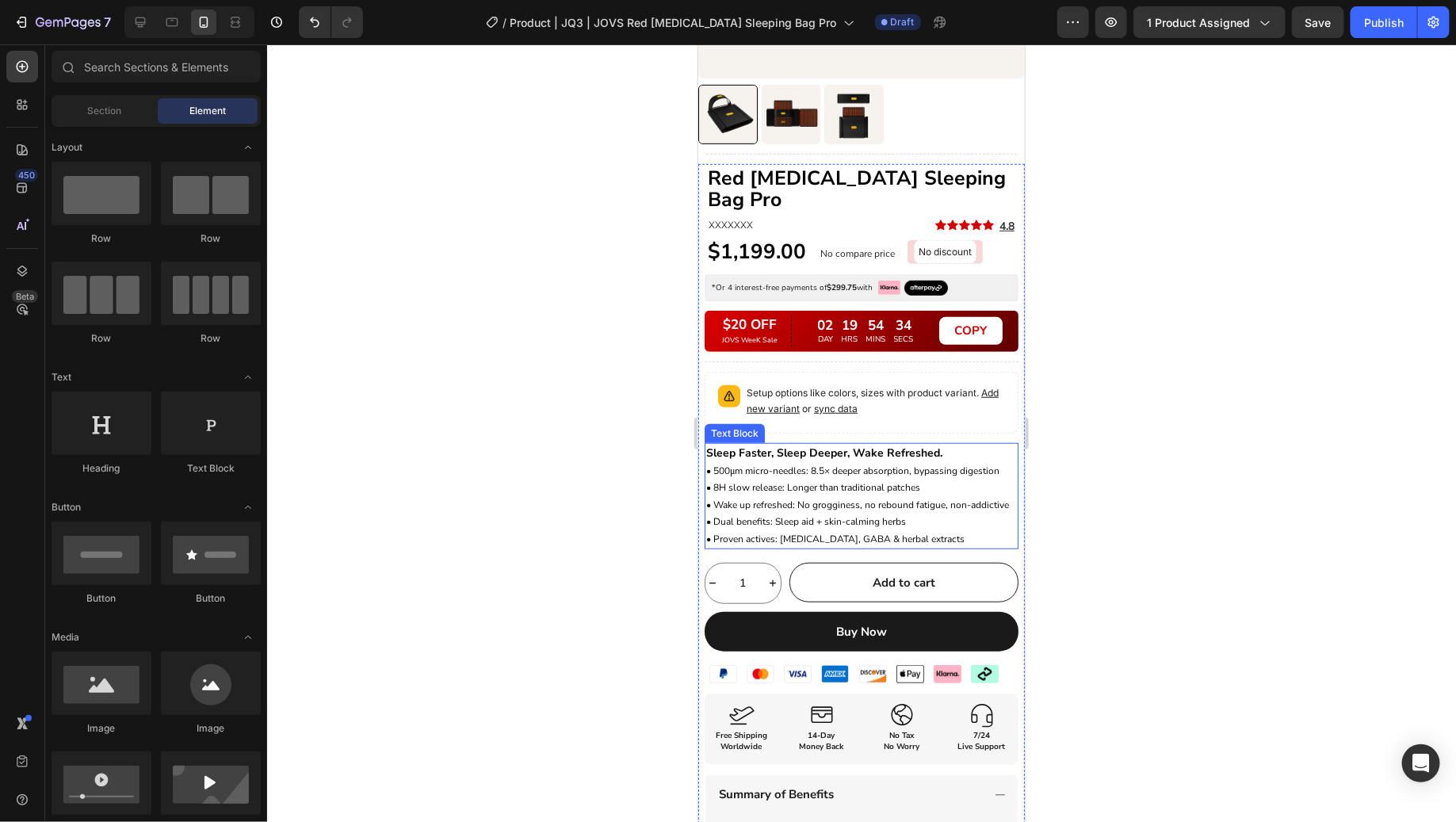
scroll to position [333, 0]
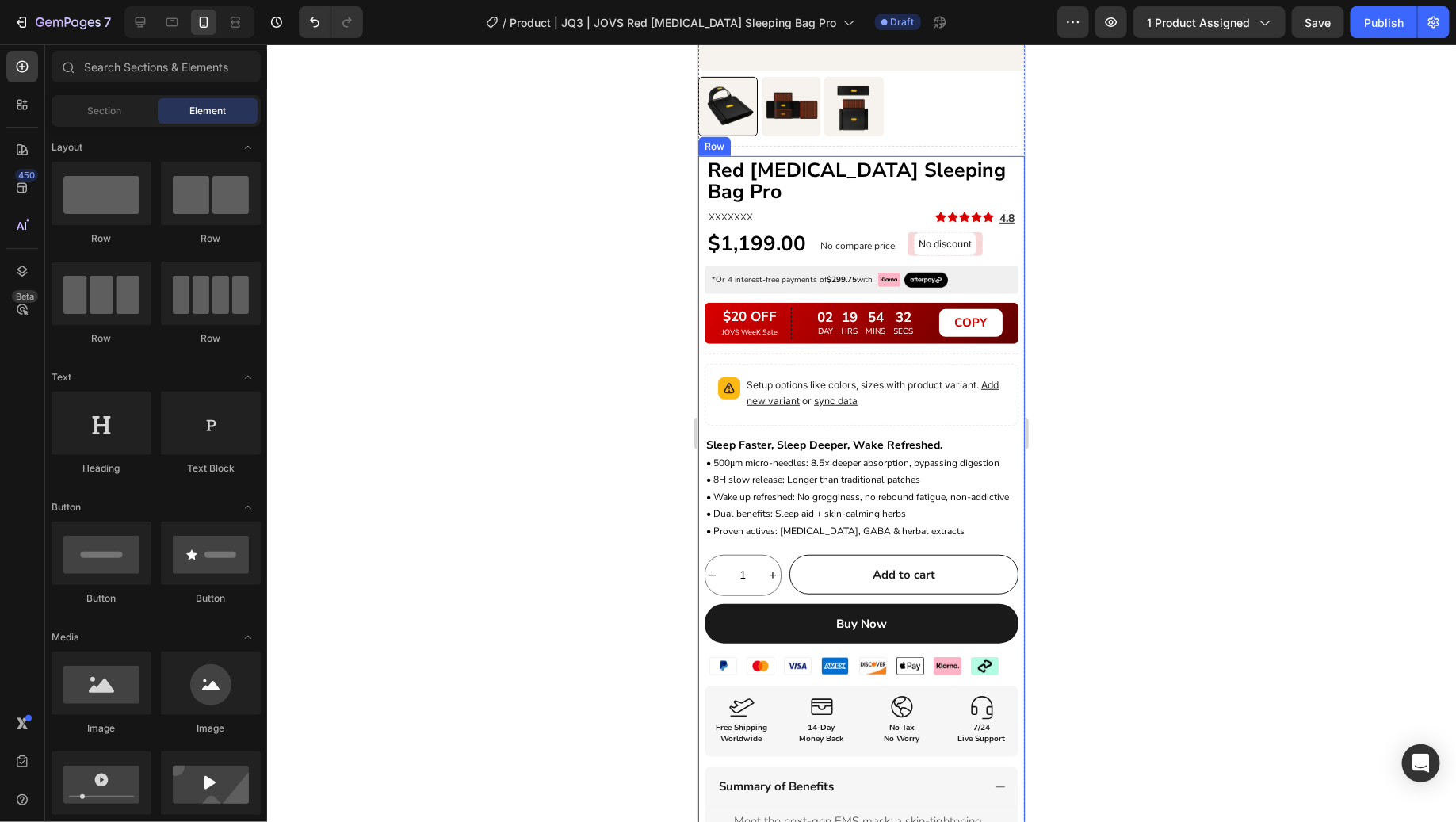
click at [1140, 362] on div at bounding box center [861, 433] width 1189 height 777
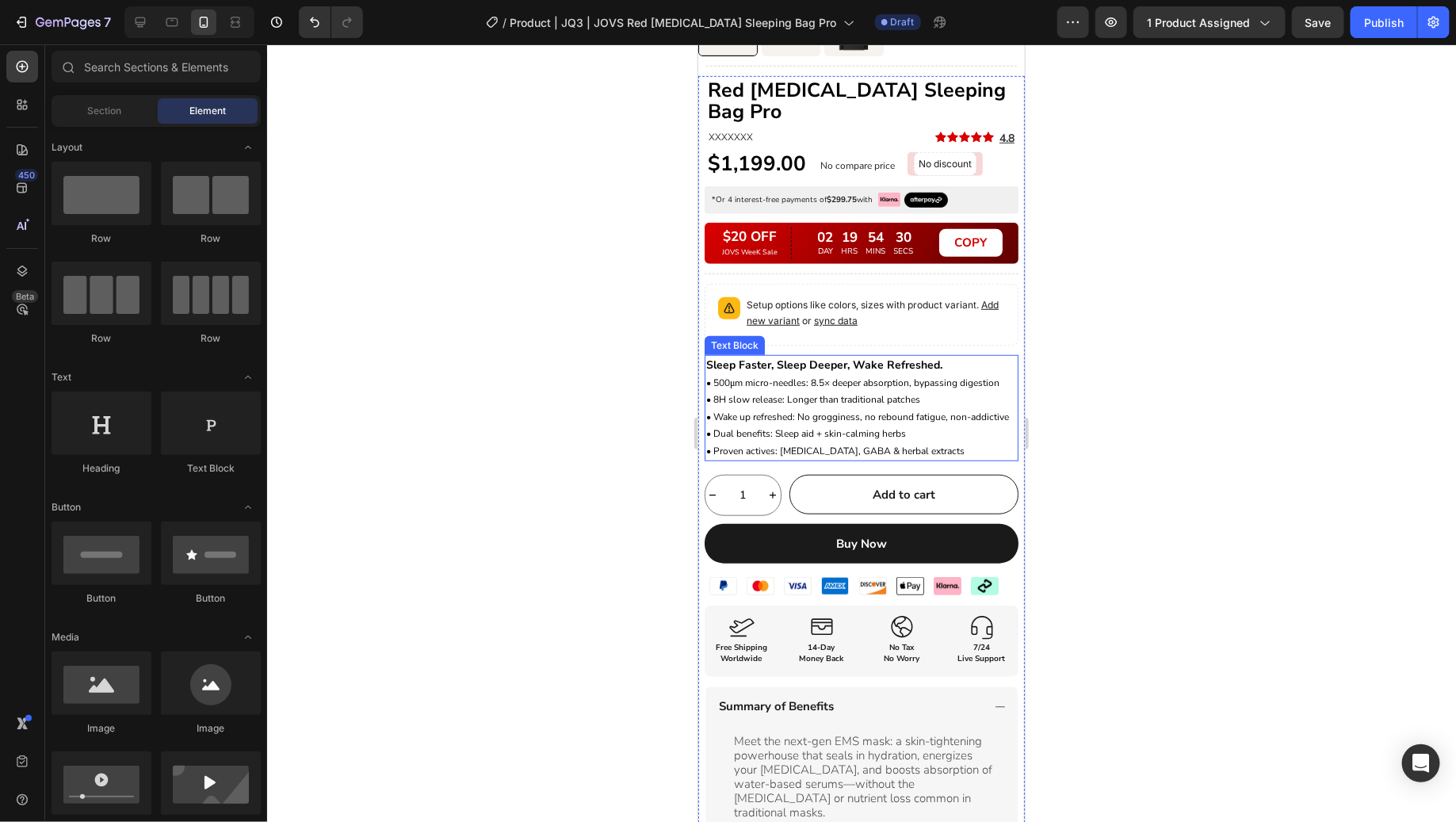
click at [887, 410] on span "• Wake up refreshed: No grogginess, no rebound fatigue, non-addictive" at bounding box center [856, 415] width 303 height 12
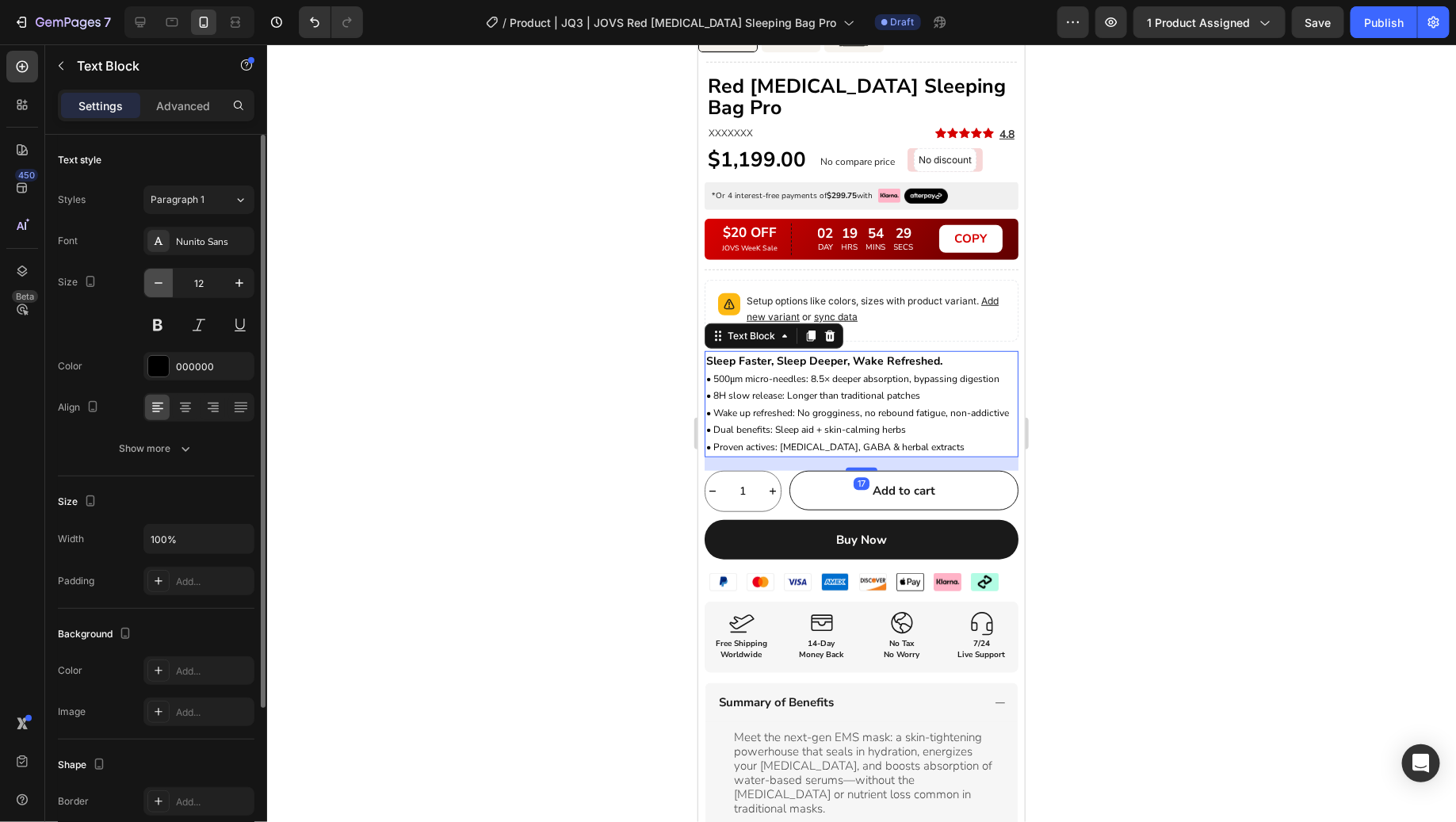
click at [153, 283] on icon "button" at bounding box center [158, 282] width 16 height 16
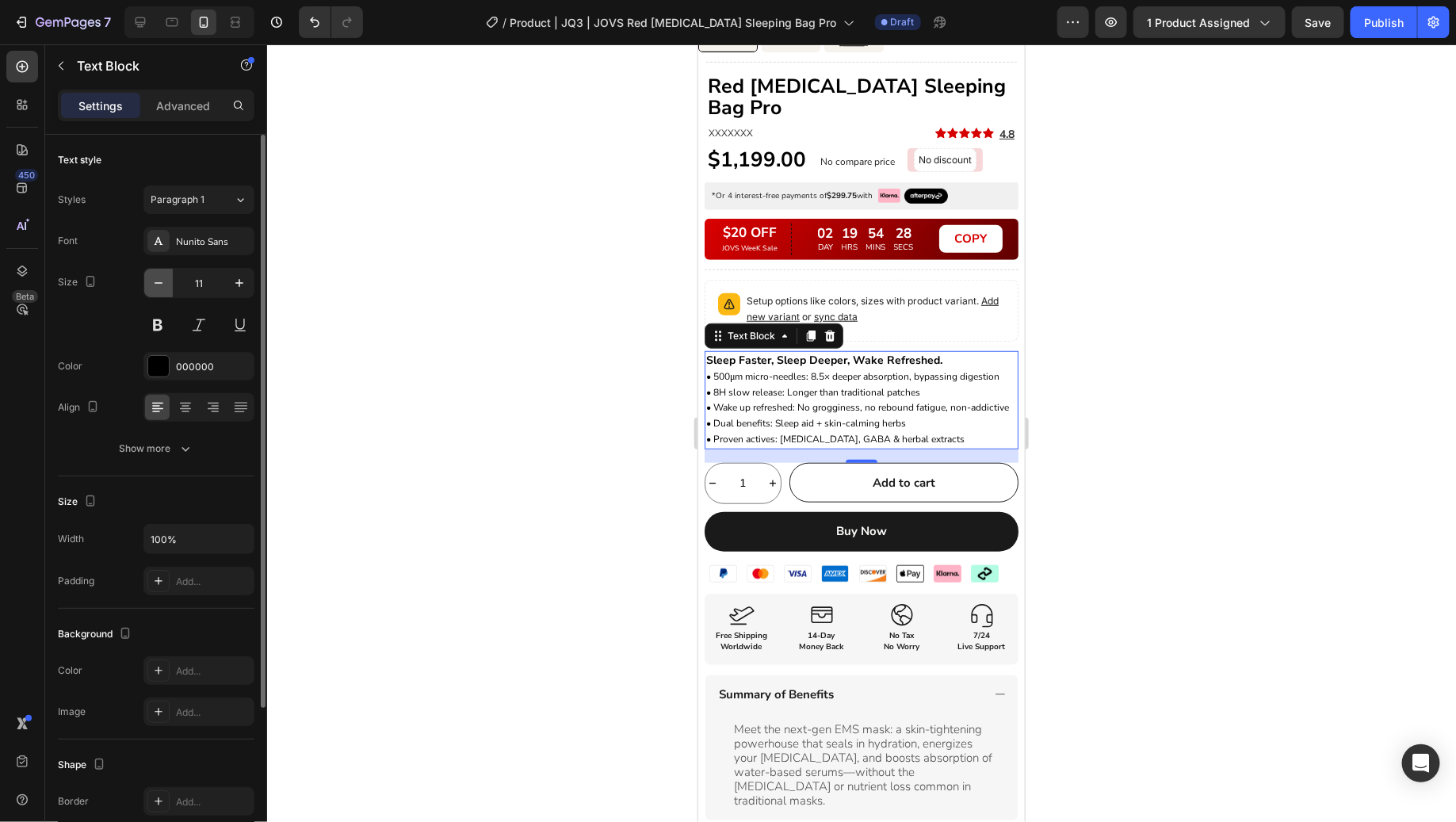
click at [153, 283] on icon "button" at bounding box center [158, 282] width 16 height 16
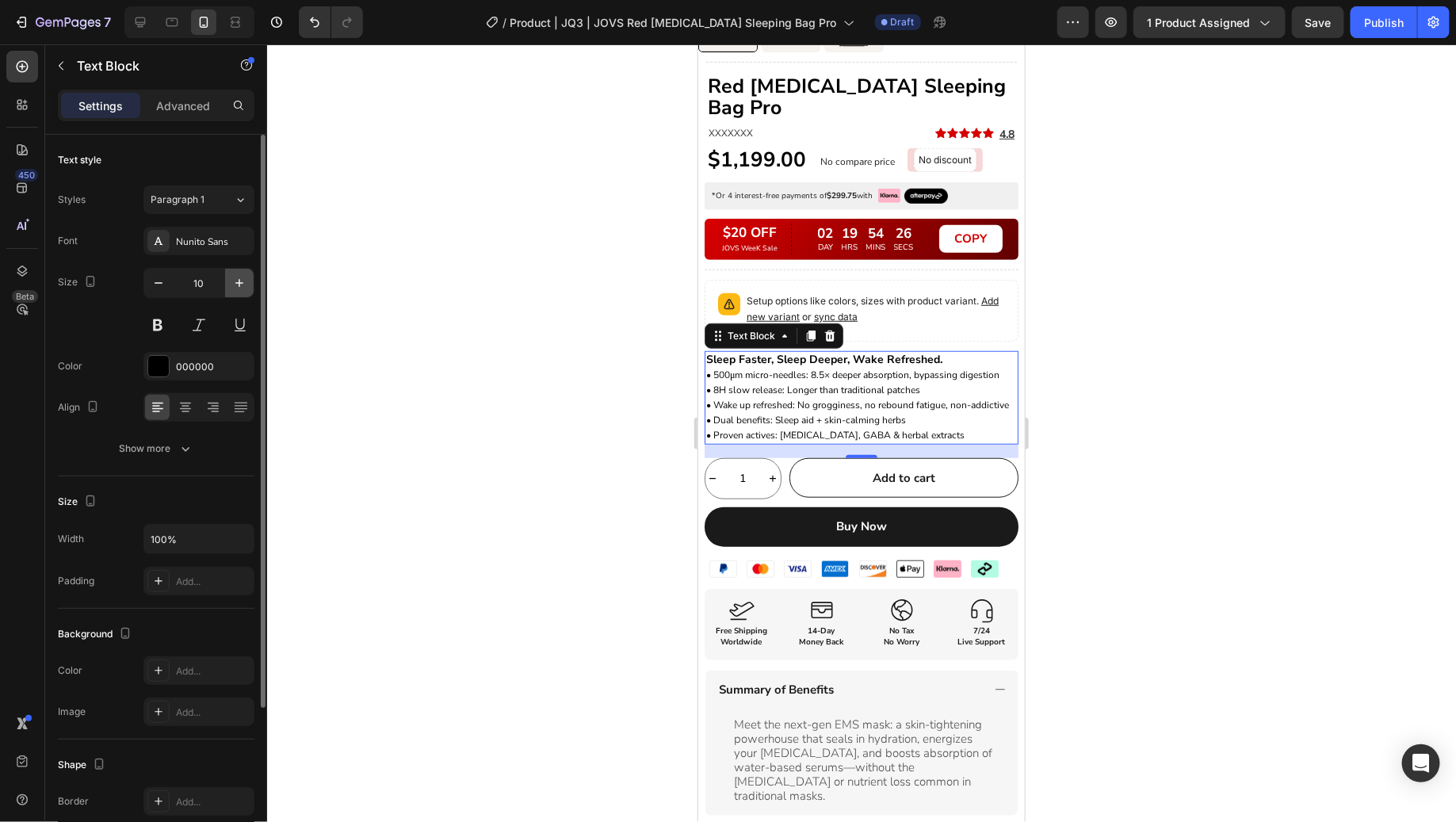
click at [246, 283] on icon "button" at bounding box center [239, 282] width 16 height 16
type input "11"
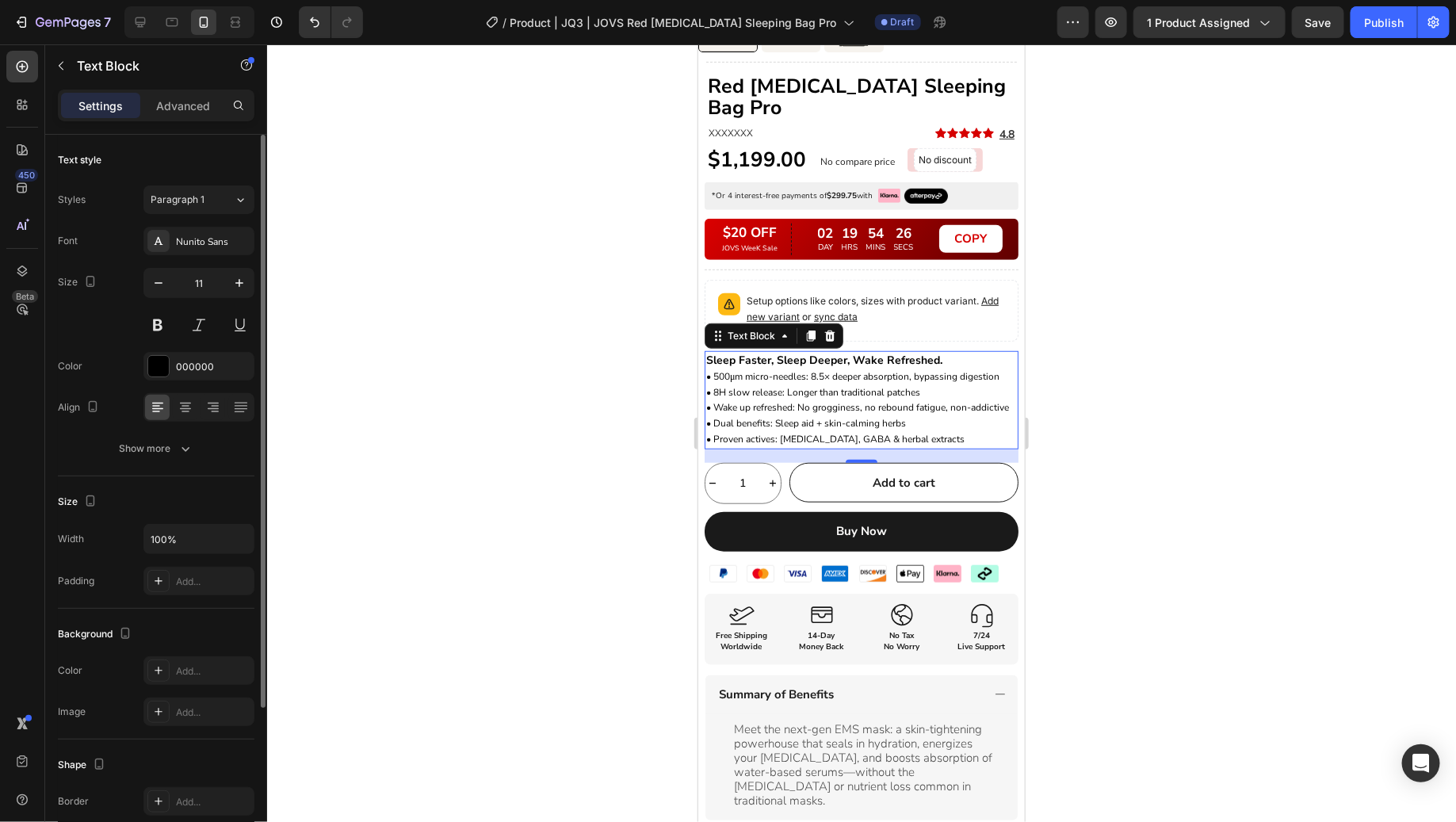
type input "12"
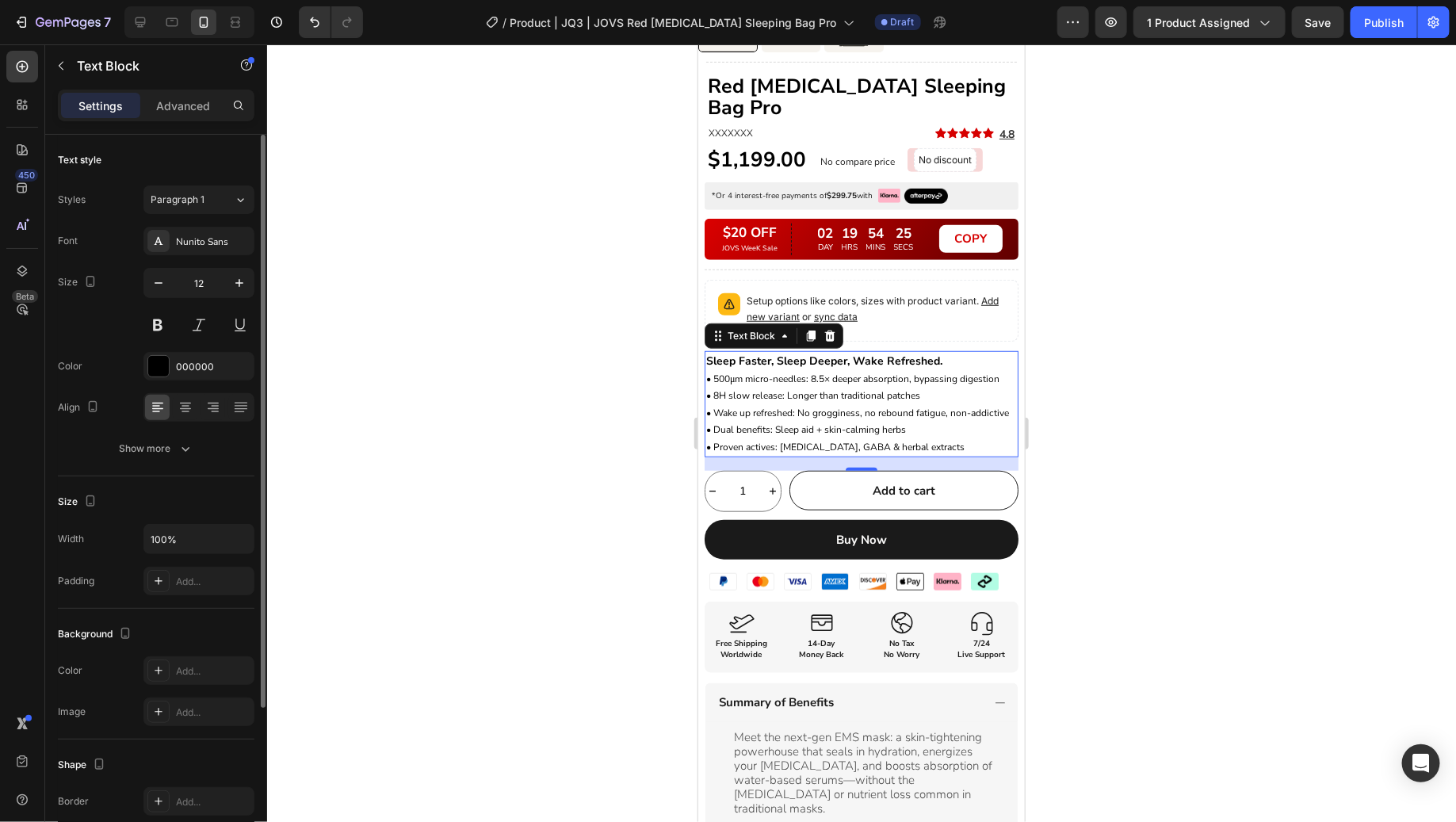
click at [152, 430] on div "Font Nunito Sans Size 12 Color 000000 Align Show more" at bounding box center [156, 345] width 197 height 237
click at [168, 462] on div "Text style Styles Paragraph 1 Font Nunito Sans Size 12 Color 000000 Align Show …" at bounding box center [156, 305] width 197 height 341
click at [197, 447] on button "Show more" at bounding box center [156, 449] width 197 height 29
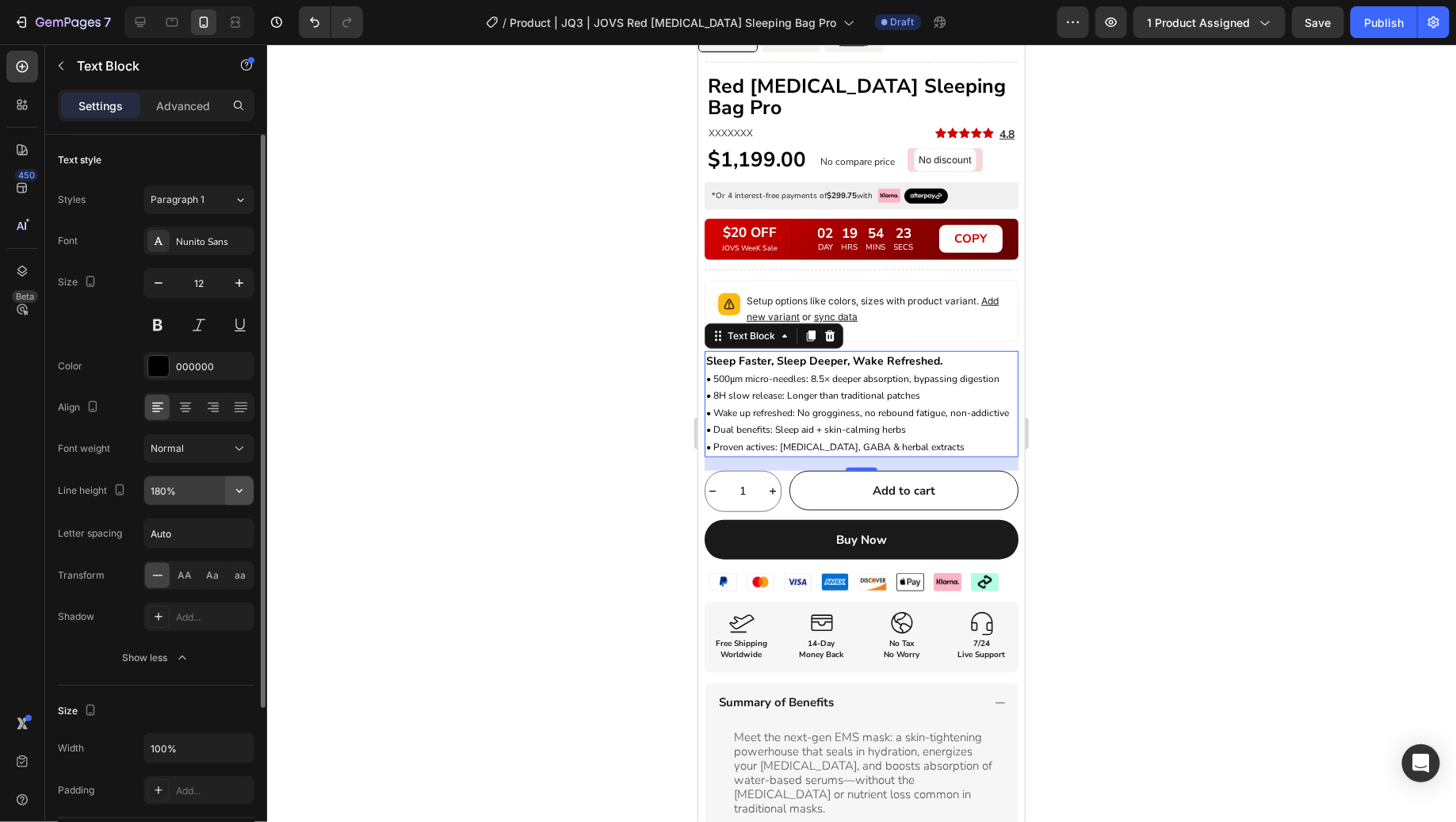
click at [237, 493] on icon "button" at bounding box center [239, 490] width 16 height 16
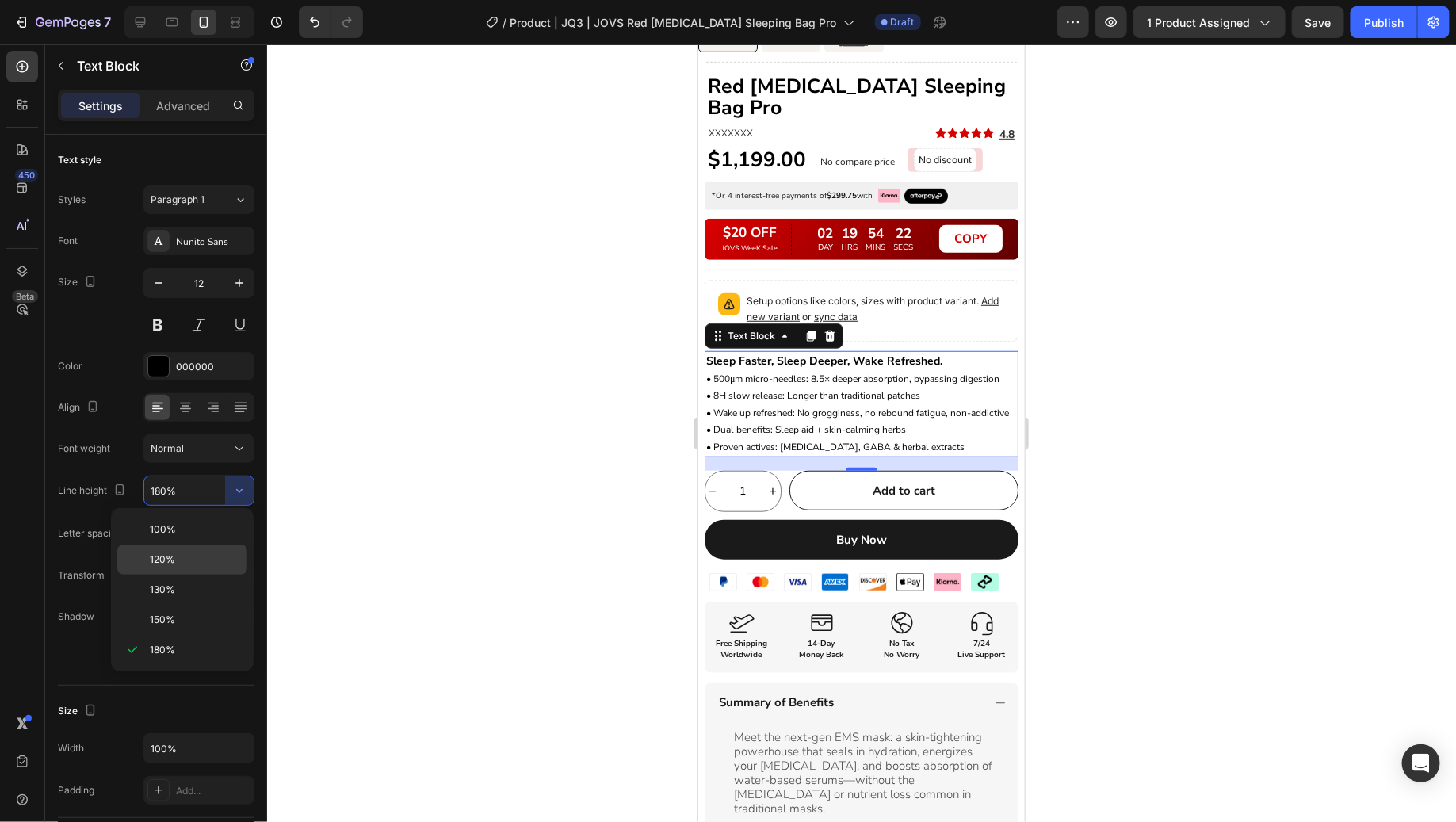
click at [200, 560] on p "120%" at bounding box center [195, 559] width 90 height 14
type input "120%"
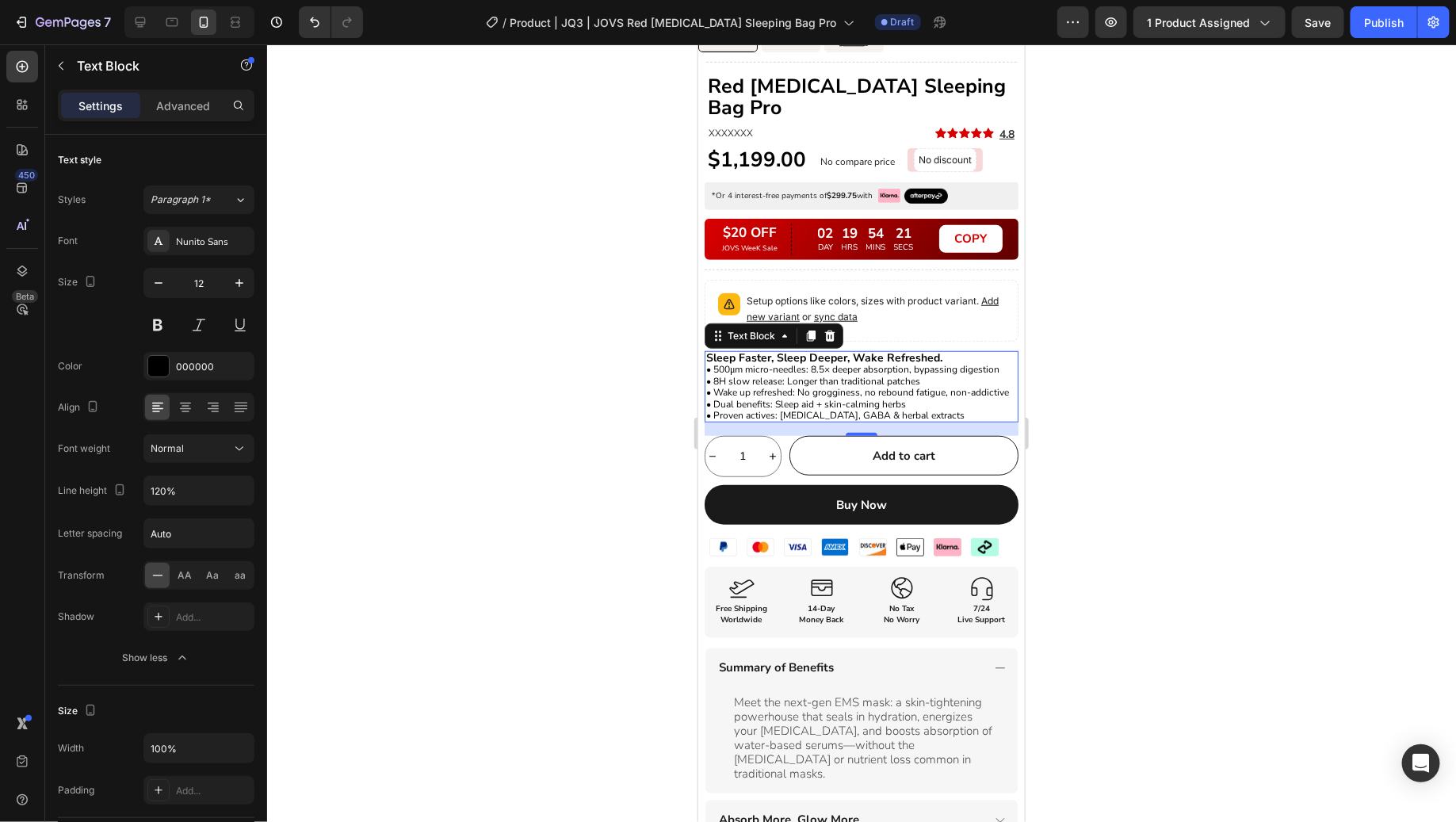
click at [1207, 375] on div at bounding box center [861, 433] width 1189 height 777
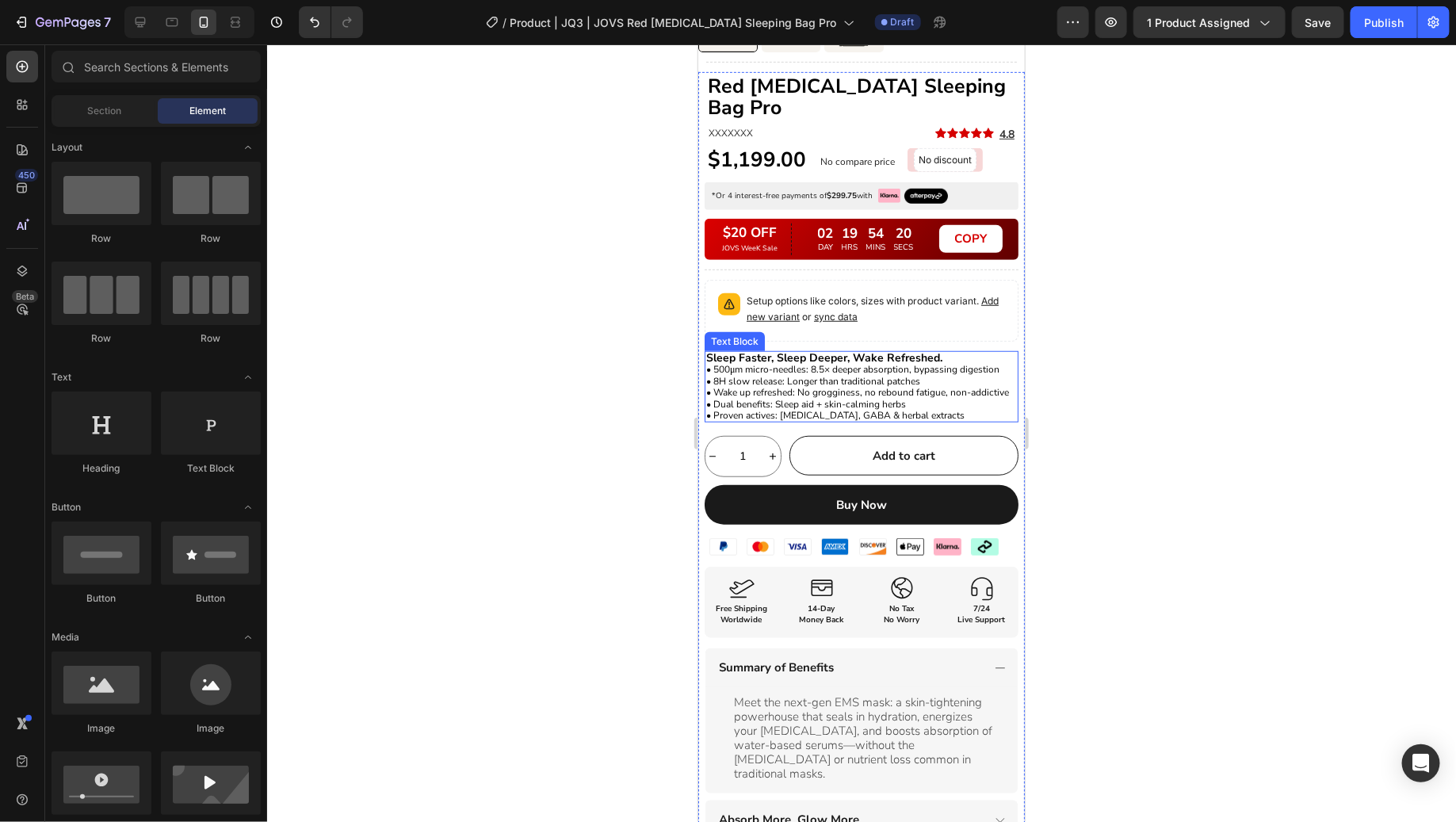
click at [738, 385] on span "• Wake up refreshed: No grogginess, no rebound fatigue, non-addictive" at bounding box center [856, 391] width 303 height 12
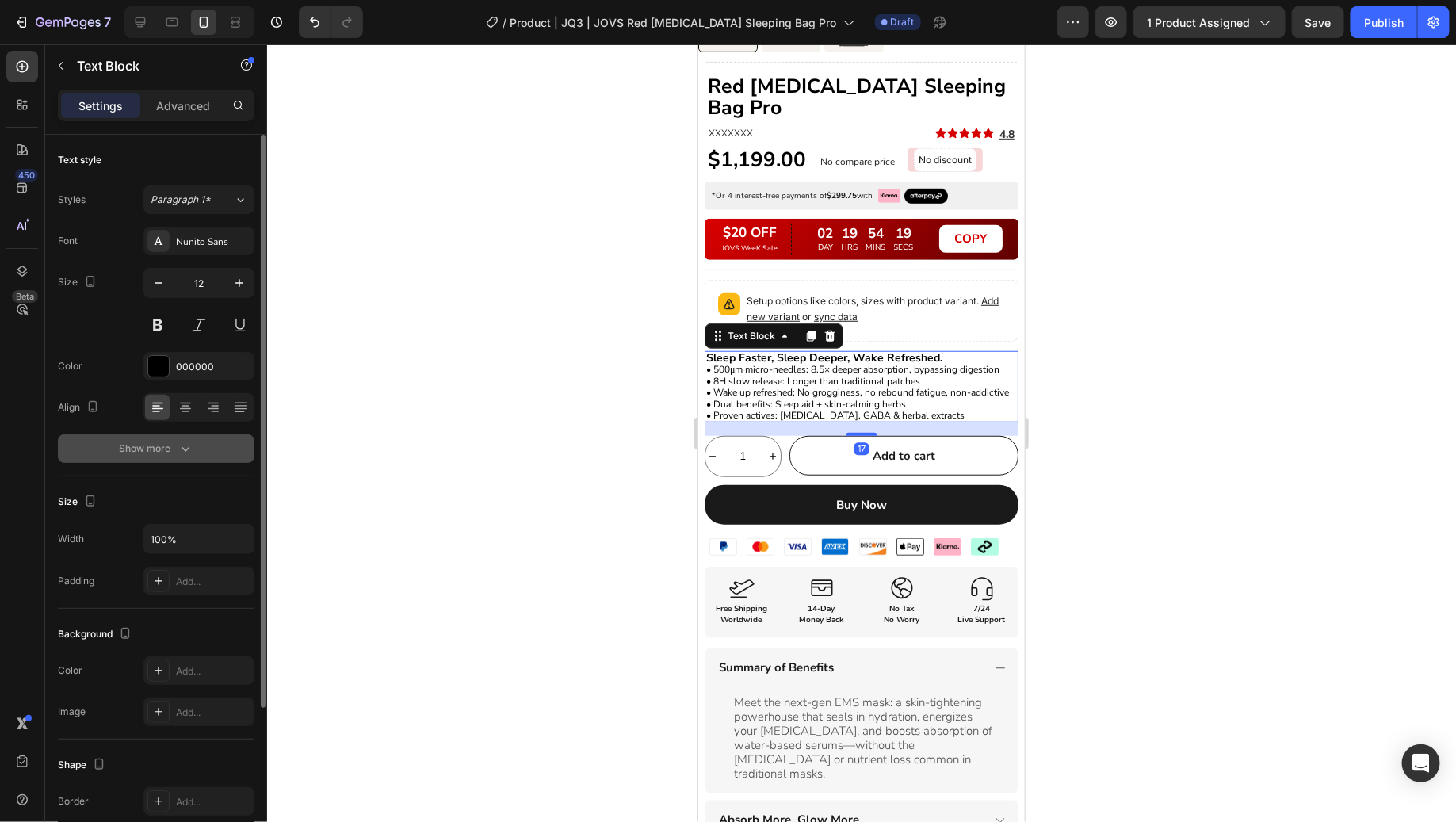
click at [183, 458] on button "Show more" at bounding box center [156, 449] width 197 height 29
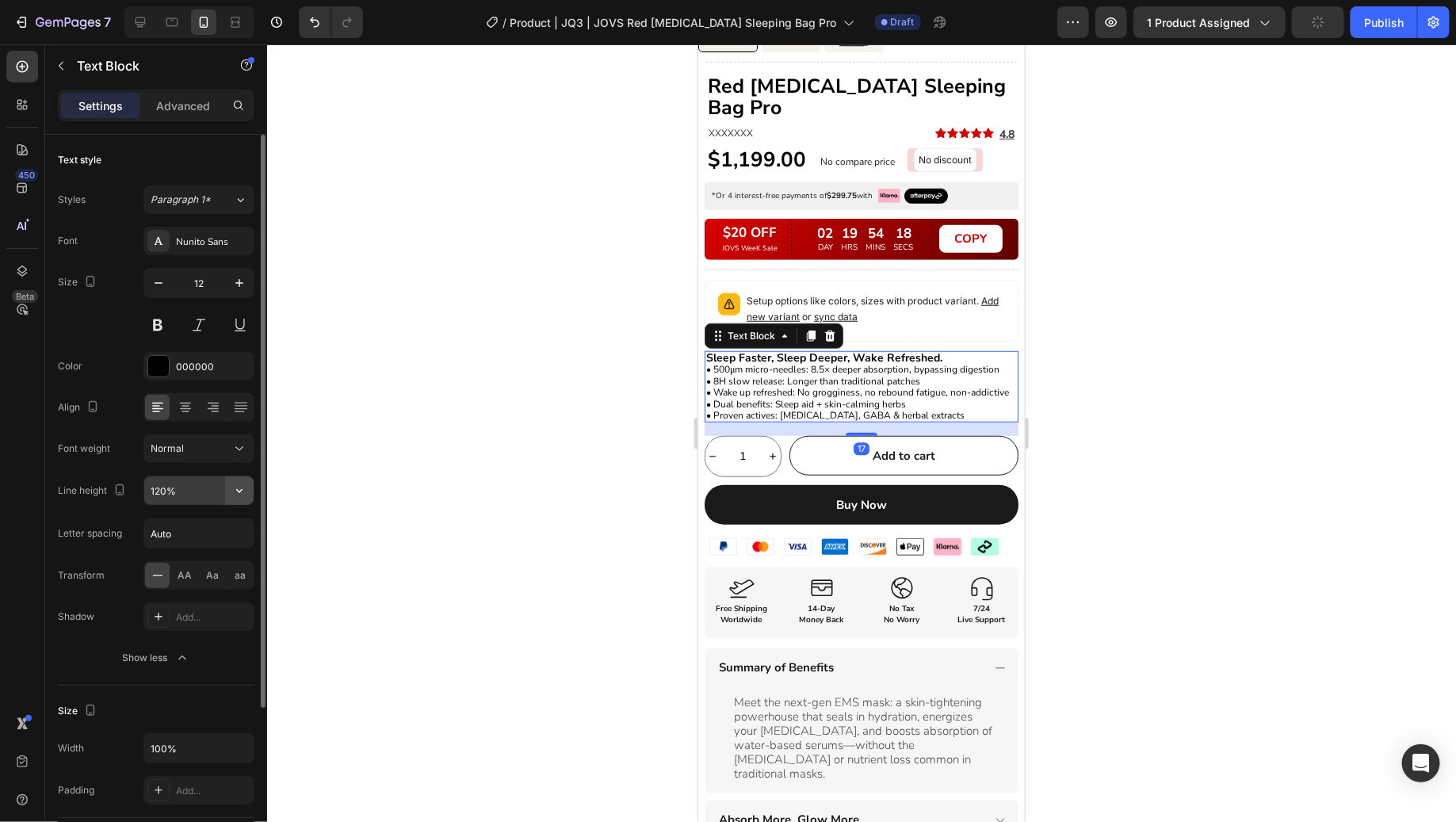
click at [246, 488] on icon "button" at bounding box center [239, 490] width 16 height 16
click at [175, 529] on p "100%" at bounding box center [195, 529] width 90 height 14
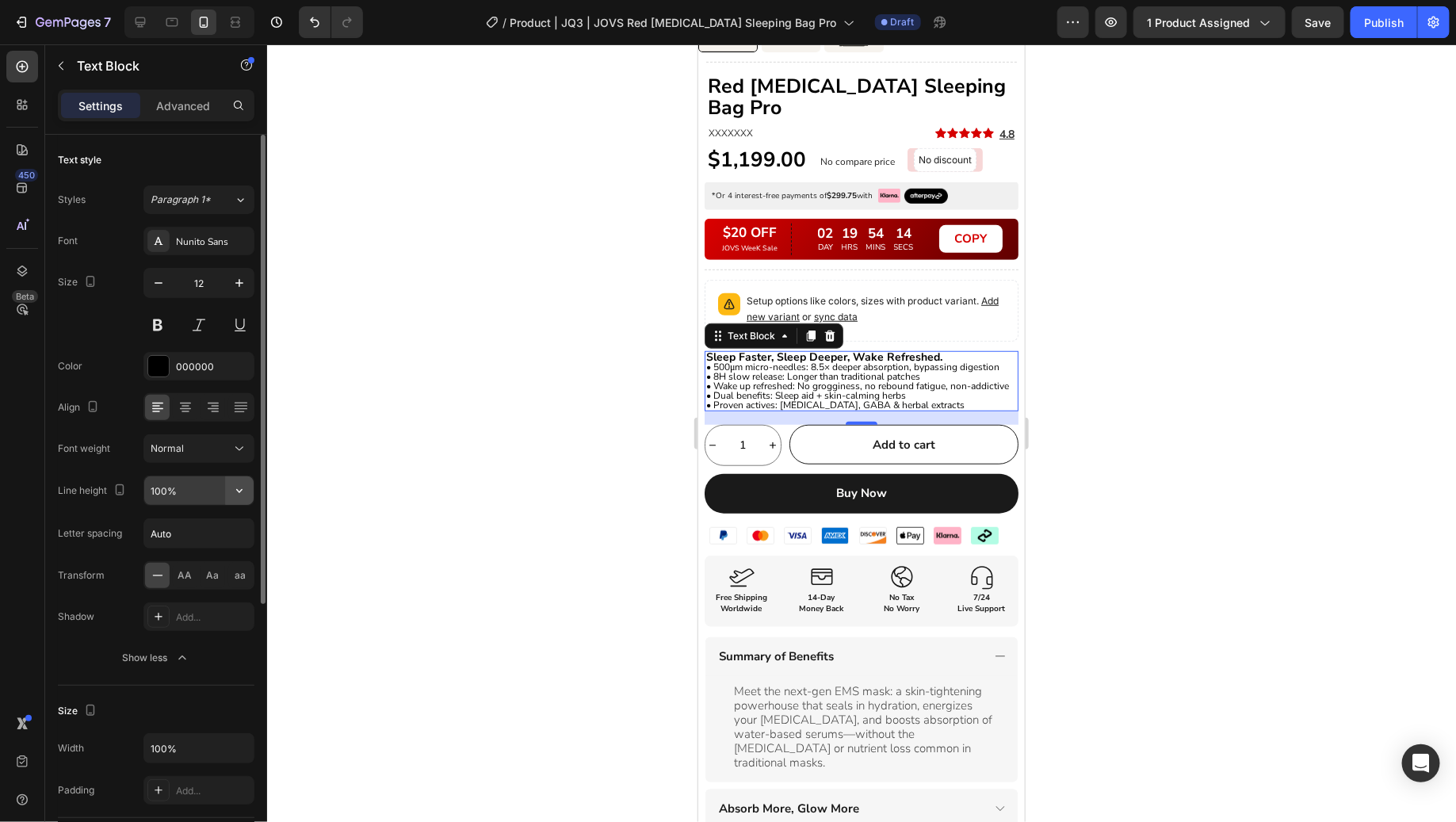
click at [244, 494] on icon "button" at bounding box center [239, 490] width 16 height 16
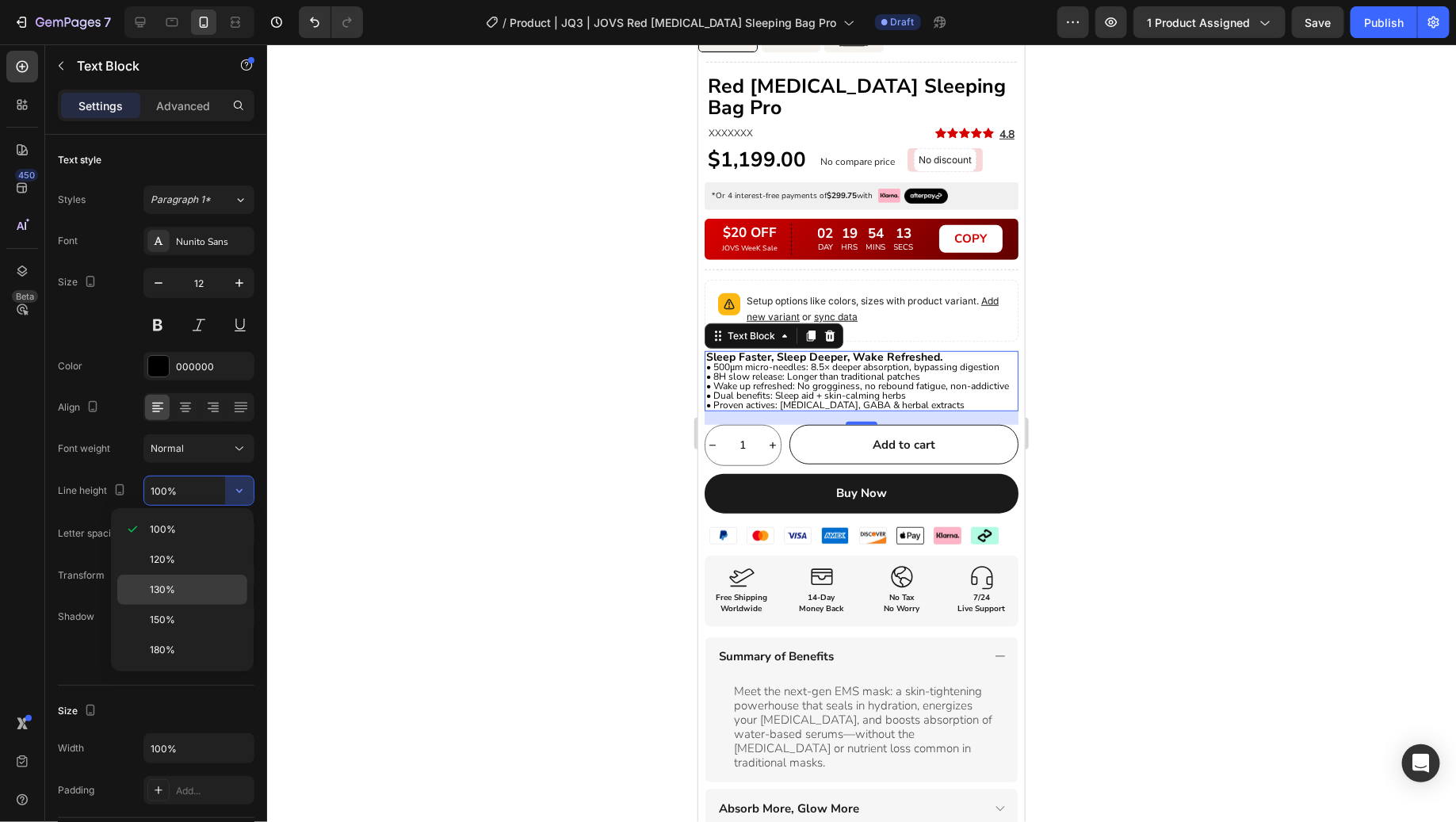
click at [184, 589] on p "130%" at bounding box center [195, 589] width 90 height 14
type input "130%"
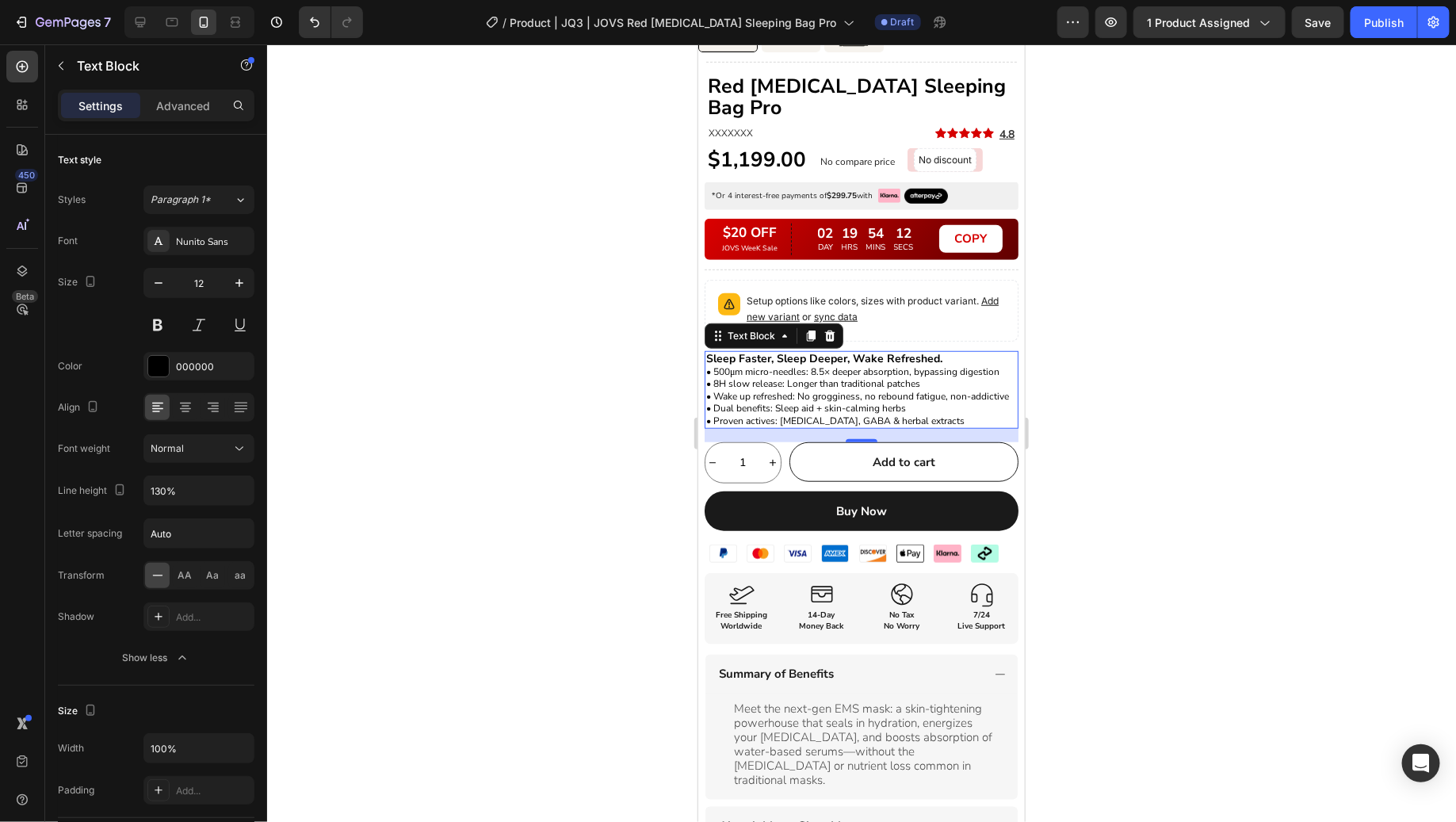
click at [136, 7] on div at bounding box center [189, 22] width 130 height 31
click at [136, 15] on icon at bounding box center [140, 22] width 16 height 16
type input "14"
type input "140%"
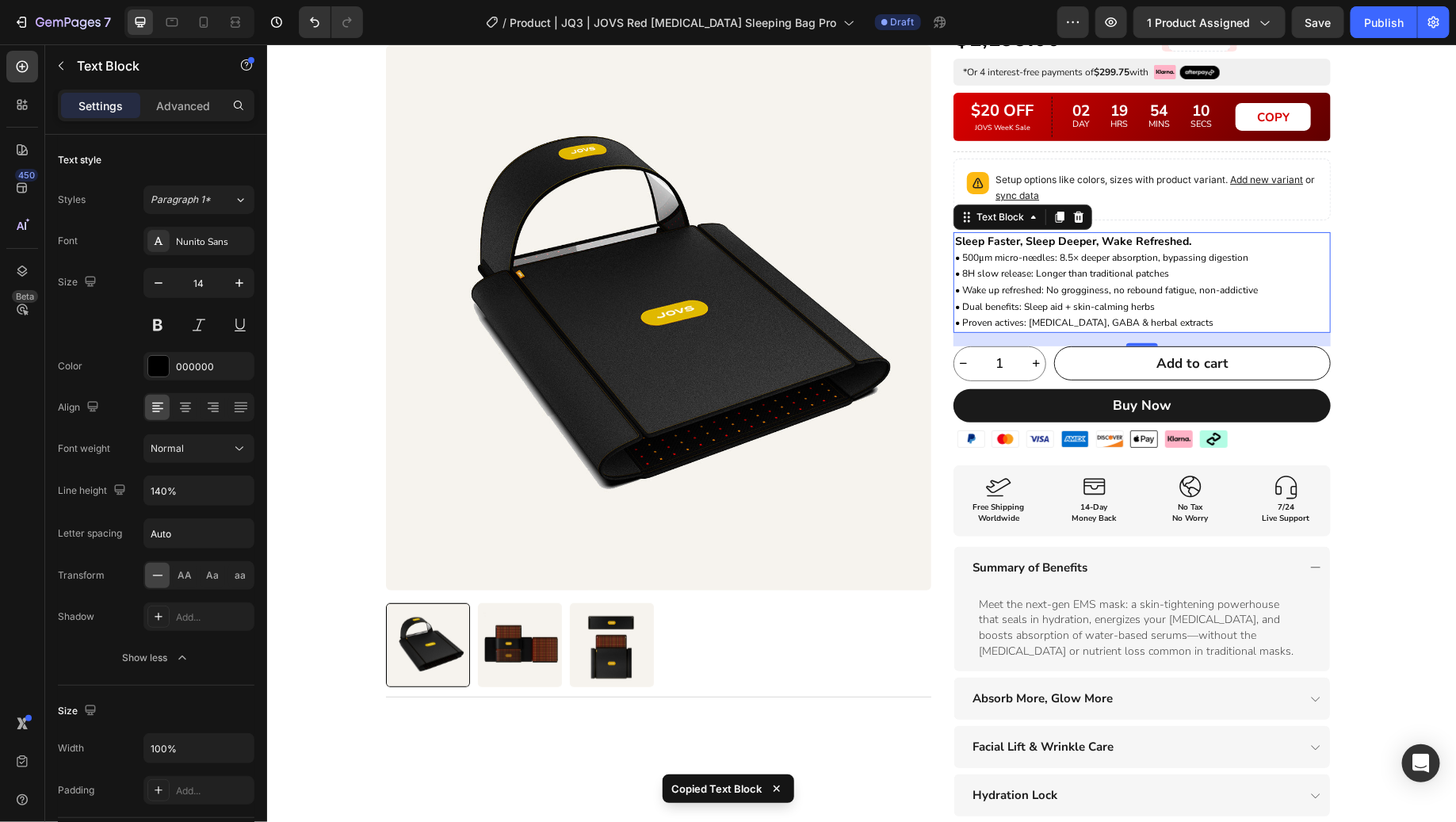
scroll to position [151, 0]
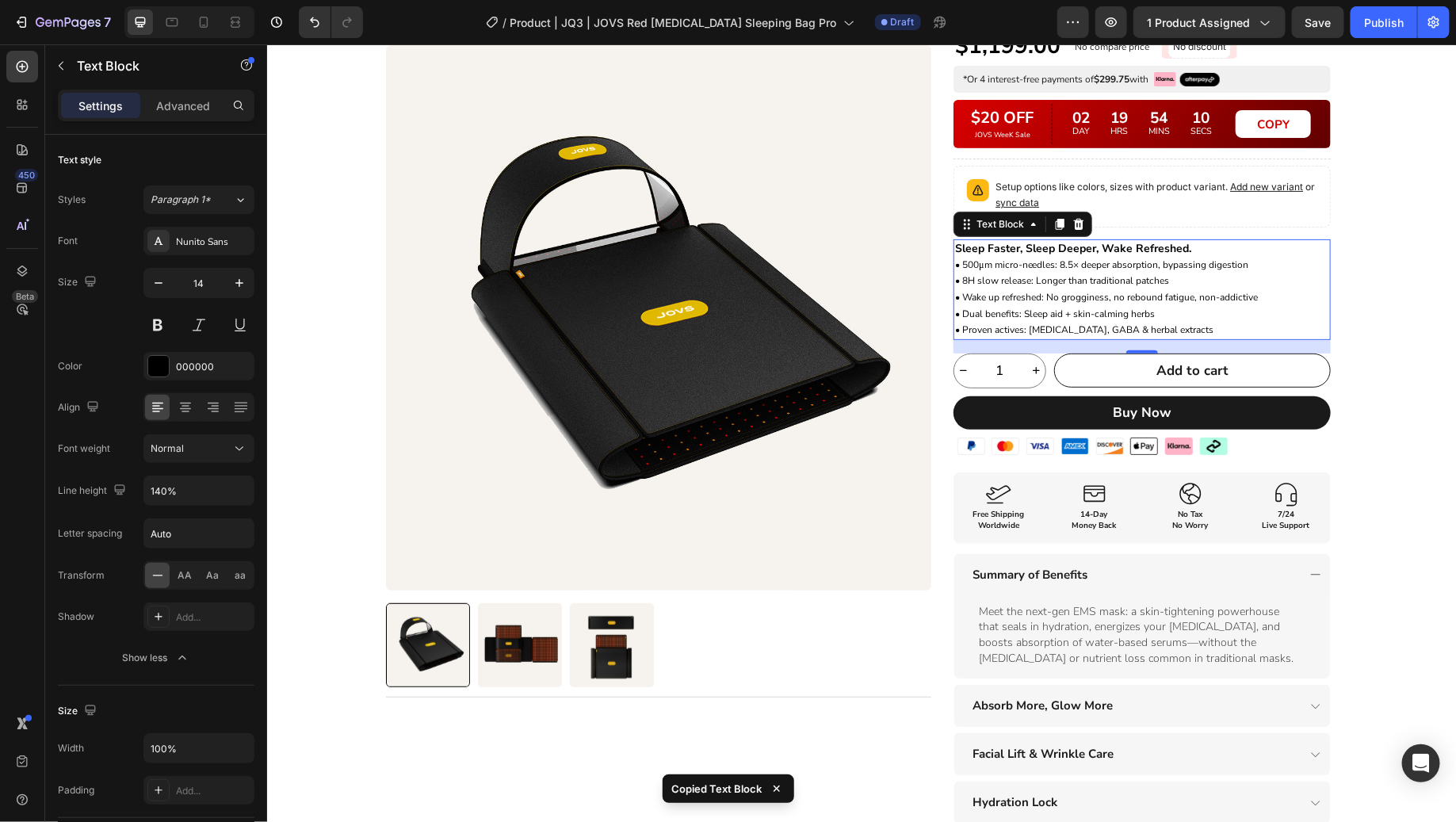
click at [1175, 262] on p "Sleep Faster, Sleep Deeper, Wake Refreshed. • 500μm micro-needles: 8.5× deeper …" at bounding box center [1141, 289] width 374 height 98
click at [1175, 290] on span "• Wake up refreshed: No grogginess, no rebound fatigue, non-addictive" at bounding box center [1105, 296] width 303 height 12
copy span "fatigue"
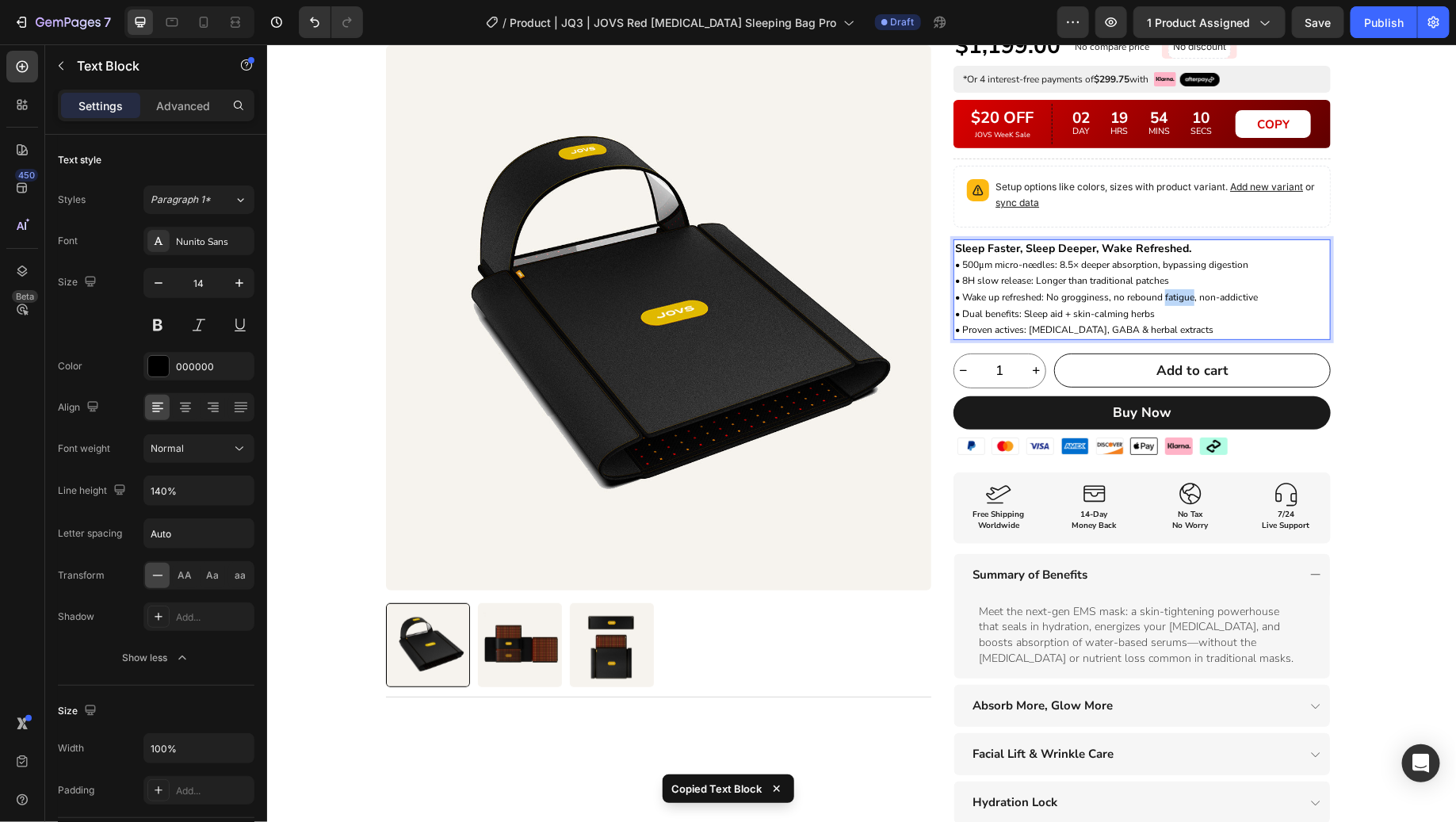
click at [1175, 290] on span "• Wake up refreshed: No grogginess, no rebound fatigue, non-addictive" at bounding box center [1105, 296] width 303 height 12
copy span "• Wake up refreshed: No grogginess, no rebound fatigue, non-addictive"
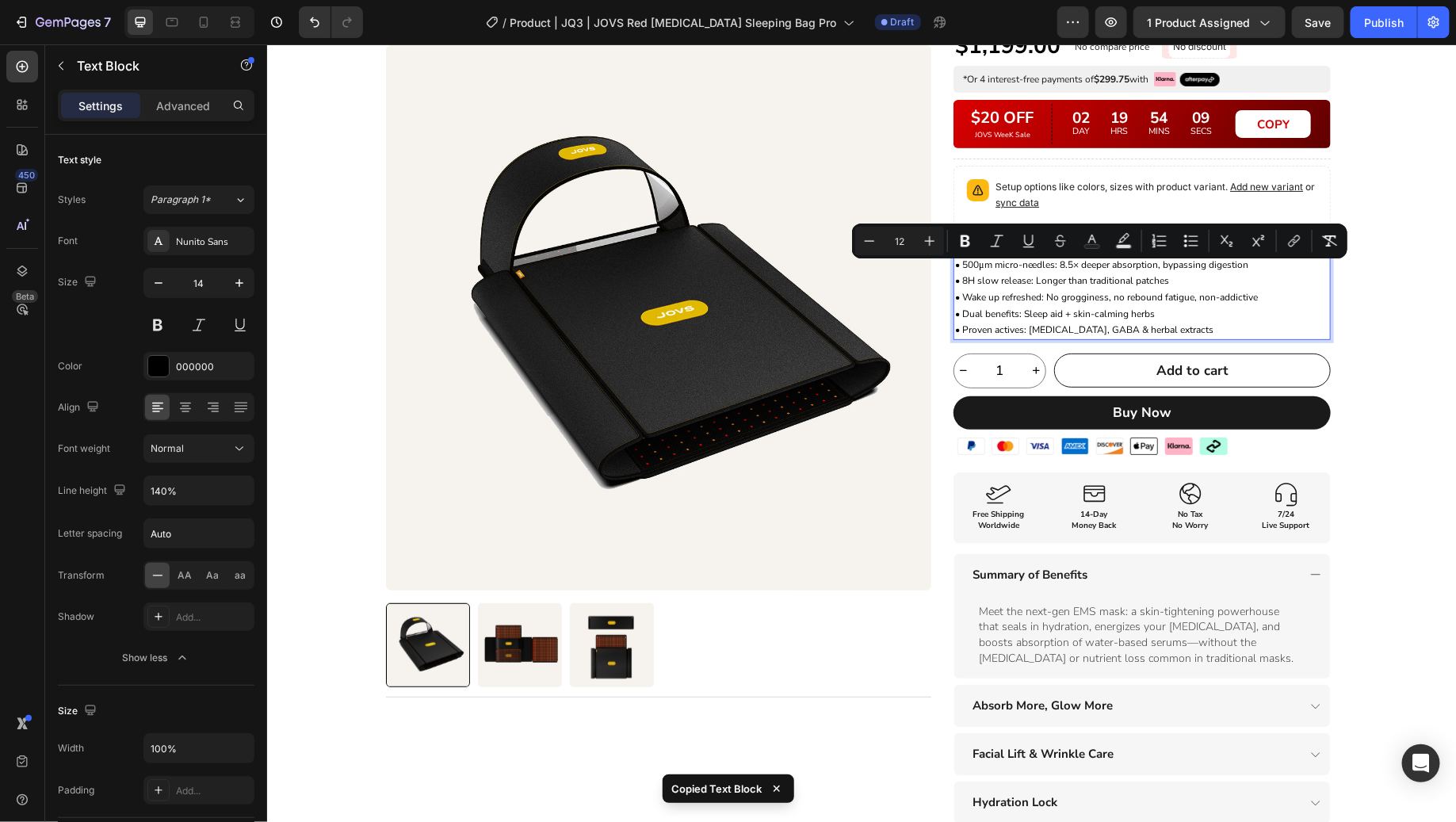
click at [1281, 295] on p "Sleep Faster, Sleep Deeper, Wake Refreshed. • 500μm micro-needles: 8.5× deeper …" at bounding box center [1141, 289] width 374 height 98
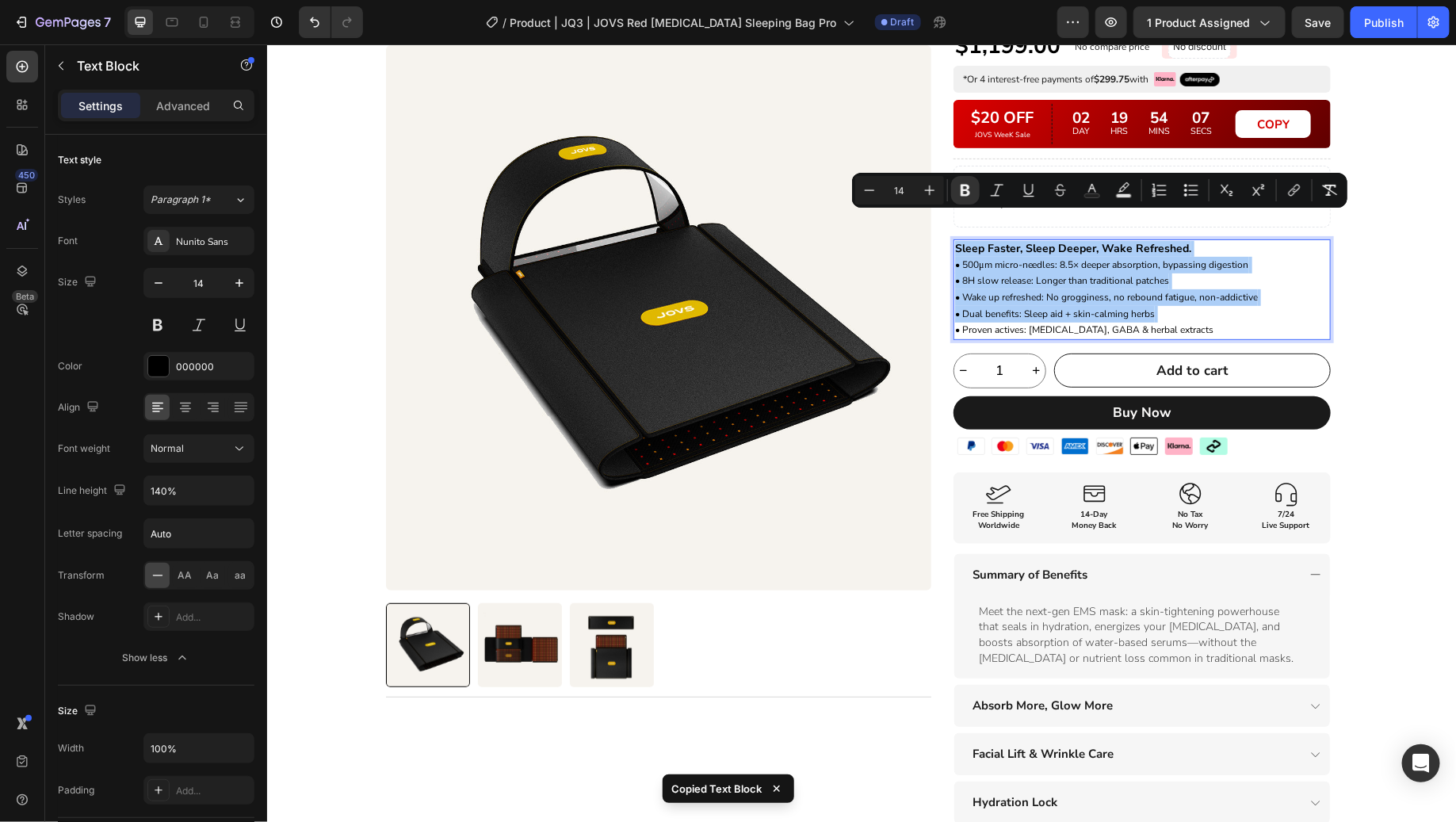
click at [1364, 303] on div "Product Images Title Line Row Red [MEDICAL_DATA] Sleeping Bag Pro Heading XXXXX…" at bounding box center [860, 498] width 1189 height 1099
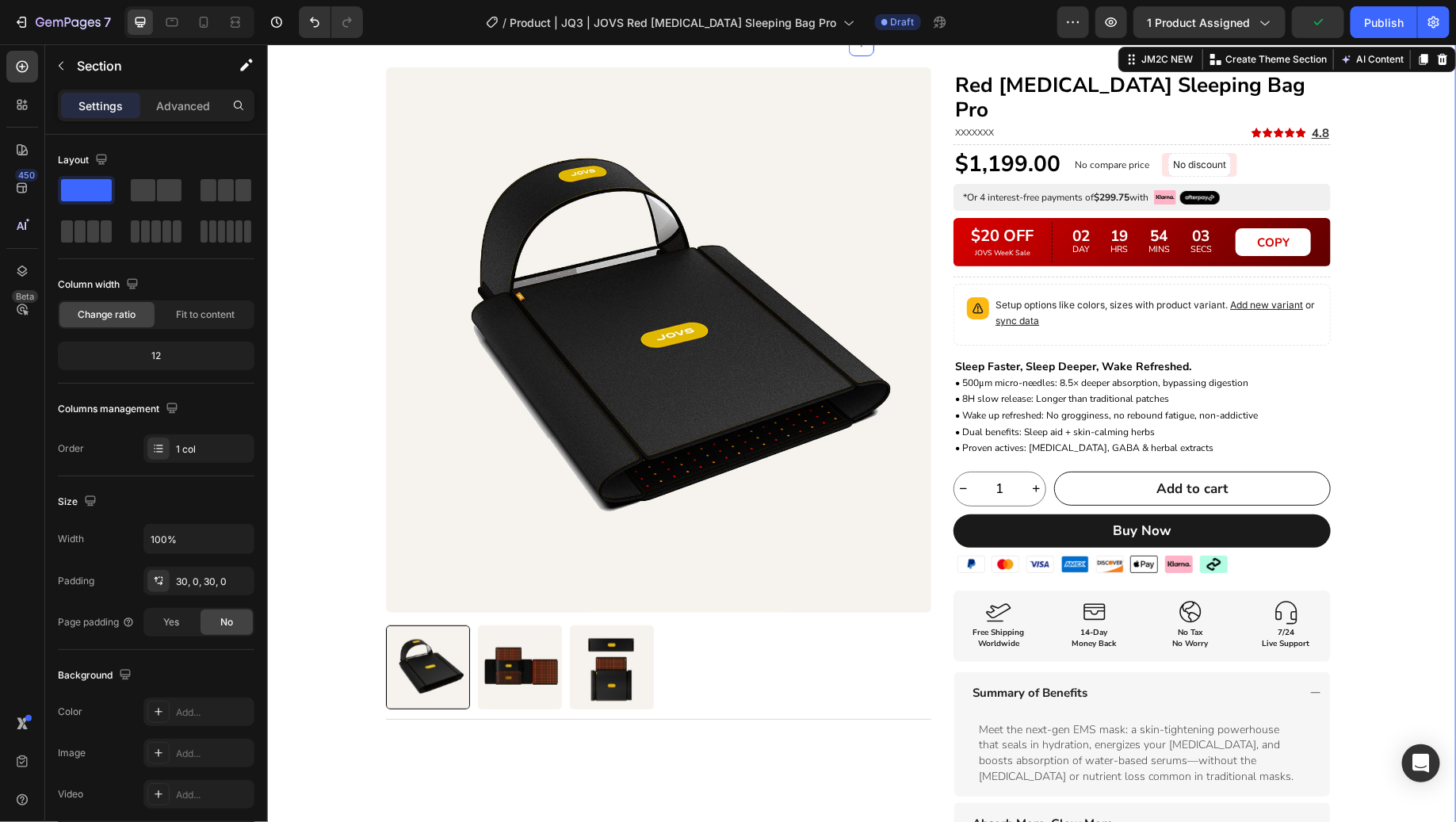
scroll to position [0, 0]
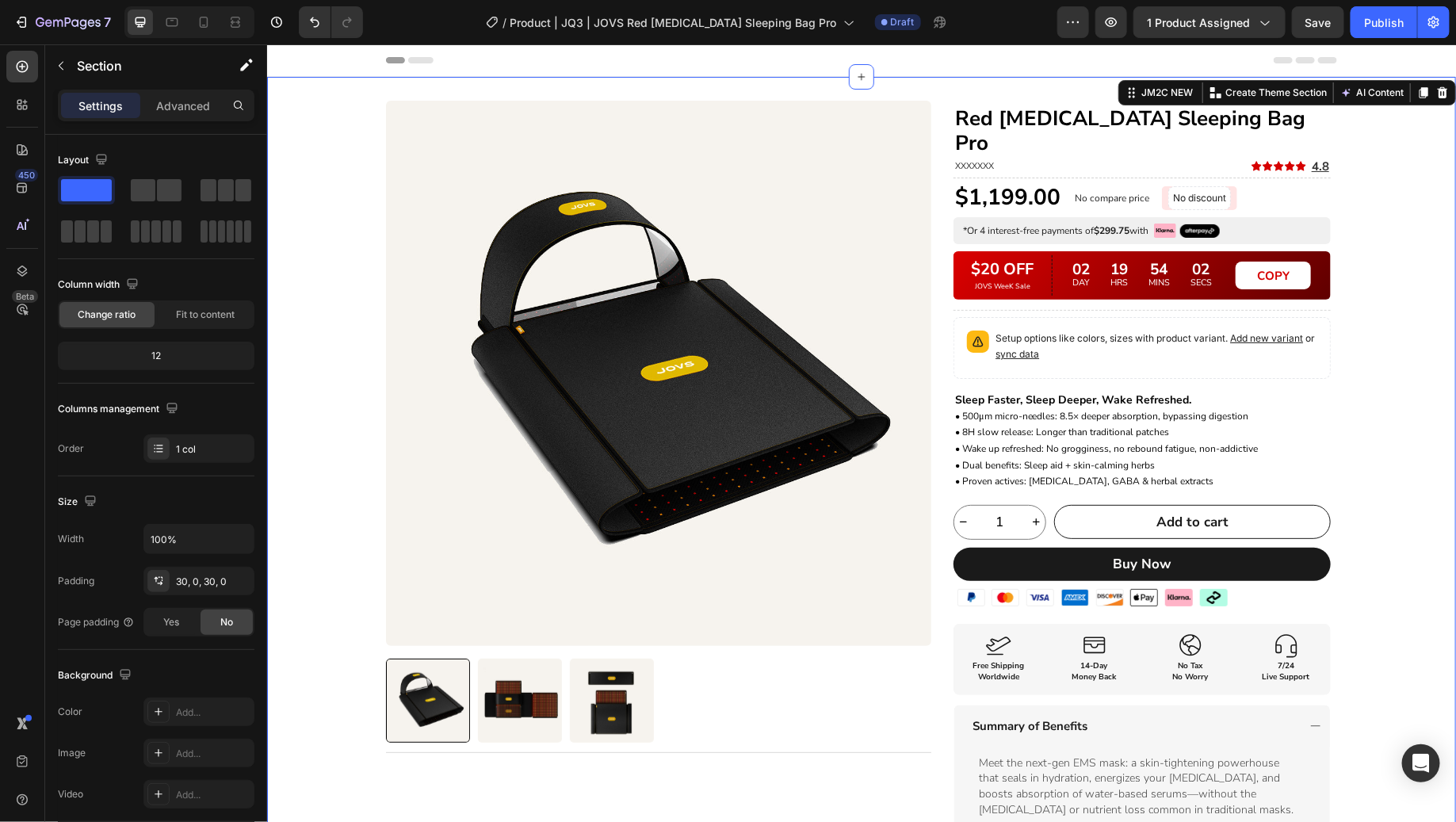
click at [1373, 263] on div "Product Images Title Line Row Red [MEDICAL_DATA] Sleeping Bag Pro Heading XXXXX…" at bounding box center [860, 649] width 1189 height 1099
click at [1392, 353] on div "Product Images Title Line Row Red [MEDICAL_DATA] Sleeping Bag Pro Heading XXXXX…" at bounding box center [860, 649] width 1189 height 1099
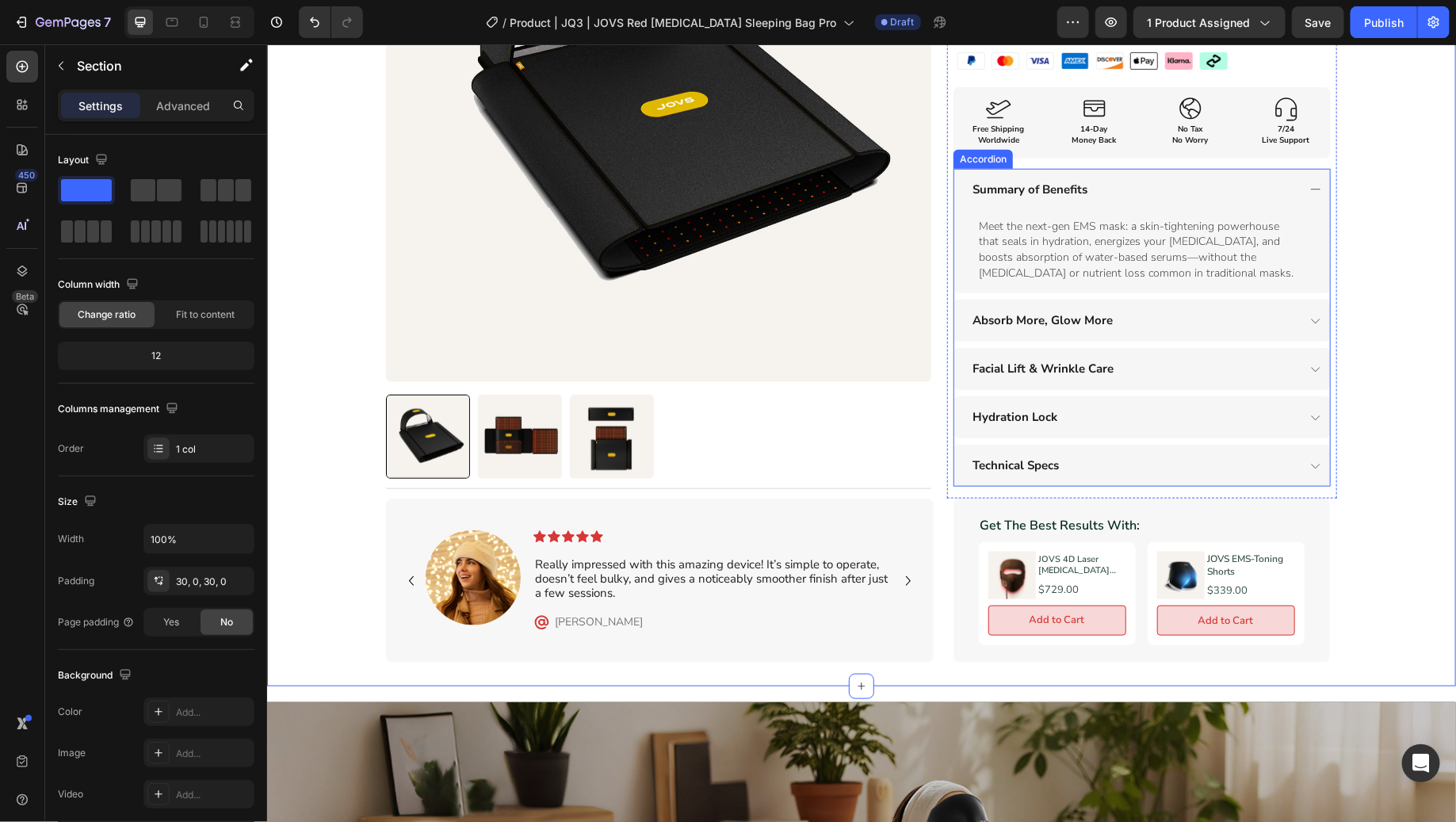
scroll to position [527, 0]
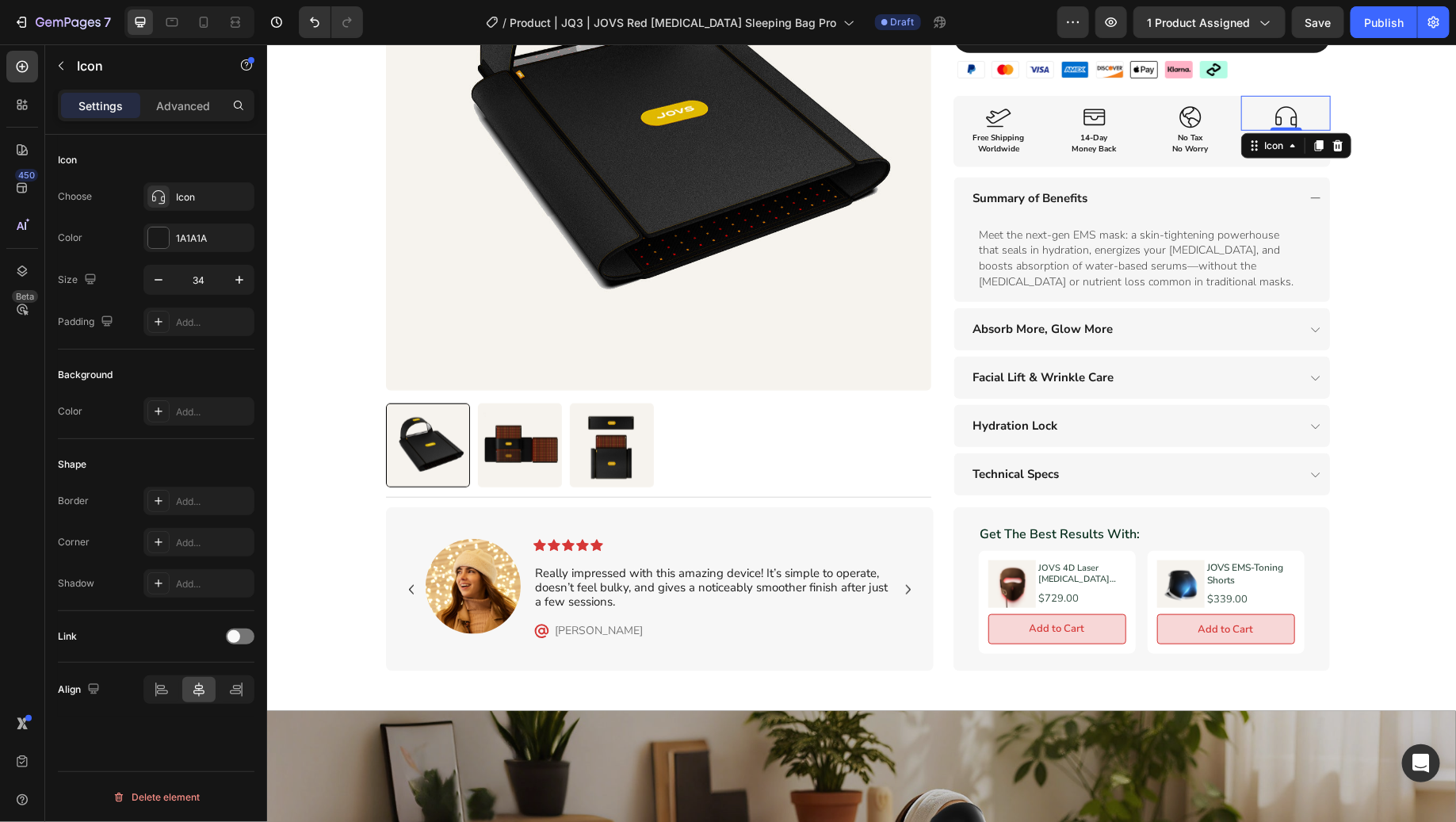
click at [1307, 95] on div "Icon 0" at bounding box center [1285, 112] width 89 height 35
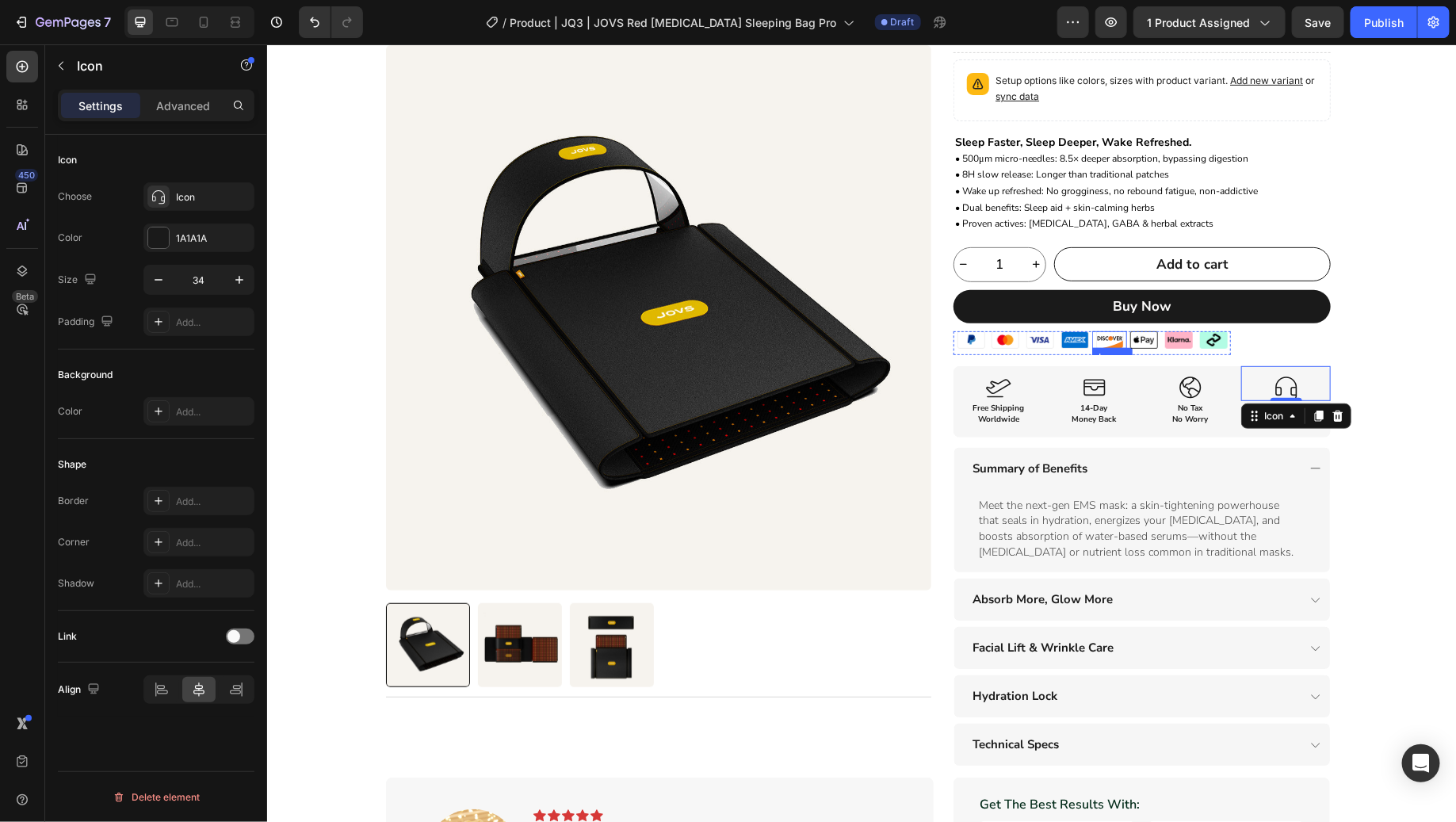
scroll to position [251, 0]
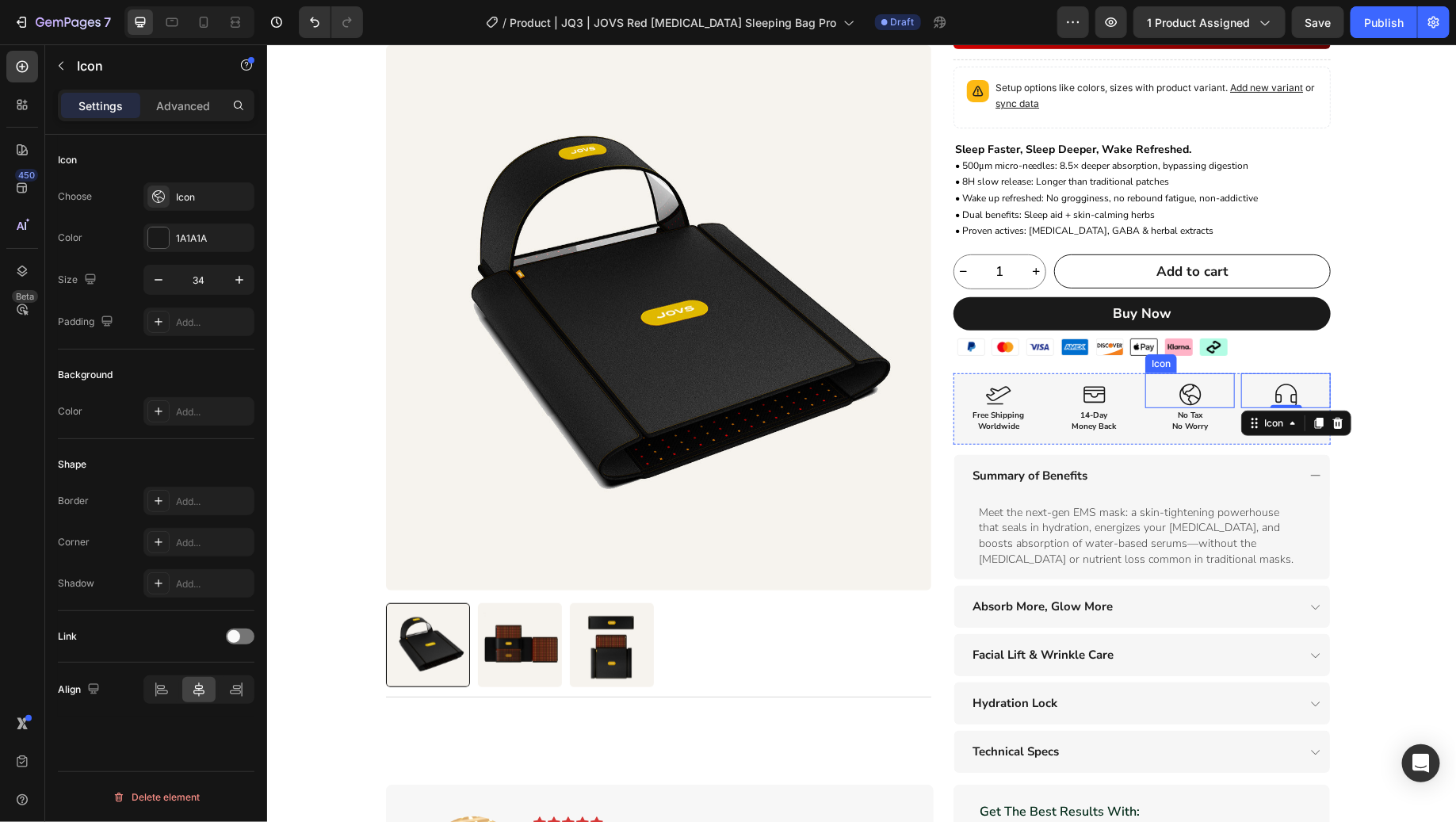
click at [1144, 373] on div "Icon" at bounding box center [1189, 390] width 89 height 35
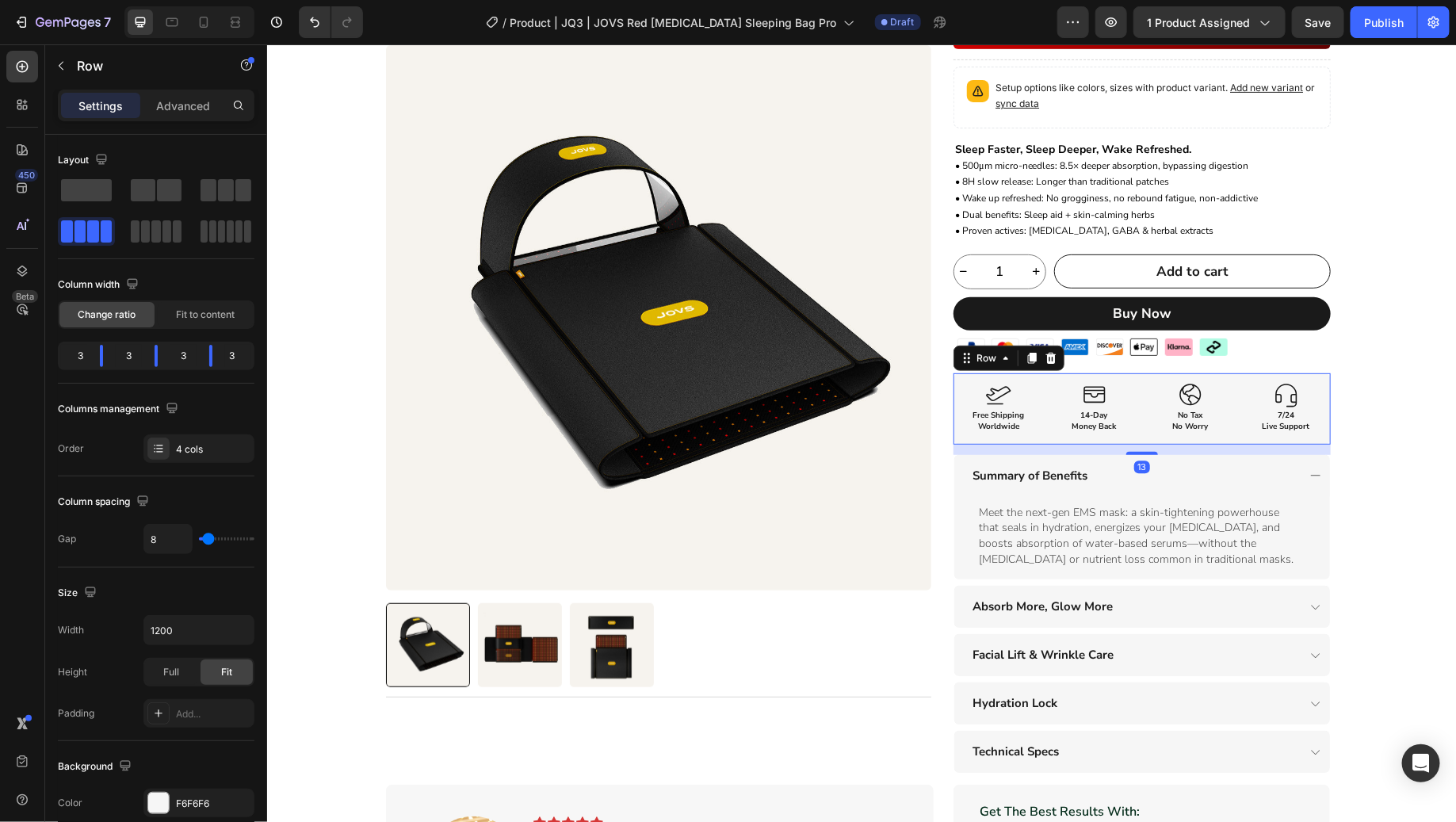
click at [1134, 409] on div "Icon Free Shipping Worldwide Text Block Icon 14-Day Money Back Text Block Icon …" at bounding box center [1141, 408] width 377 height 71
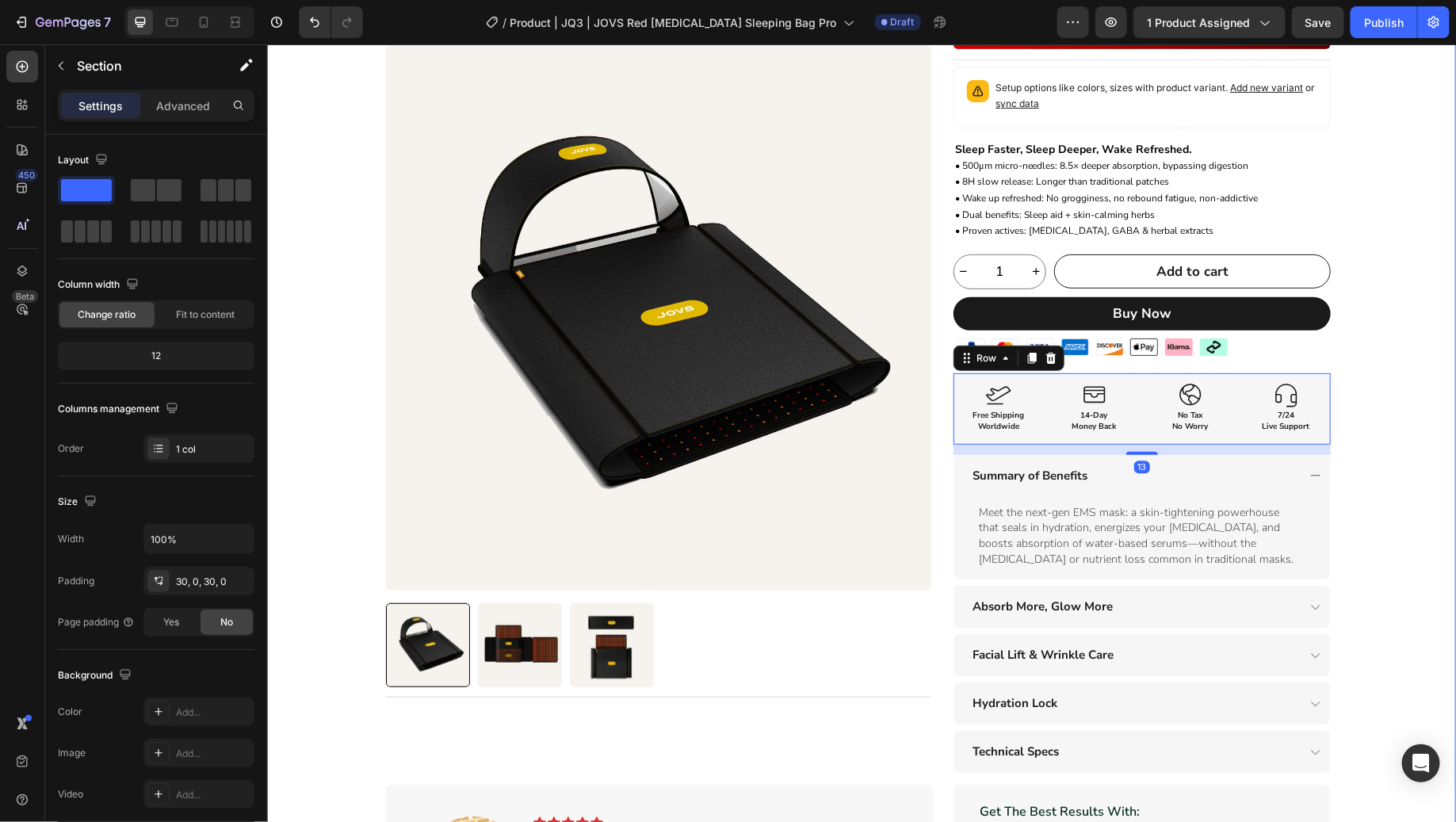
click at [1366, 399] on div "Product Images Title Line Row Red [MEDICAL_DATA] Sleeping Bag Pro Heading XXXXX…" at bounding box center [860, 399] width 1189 height 1099
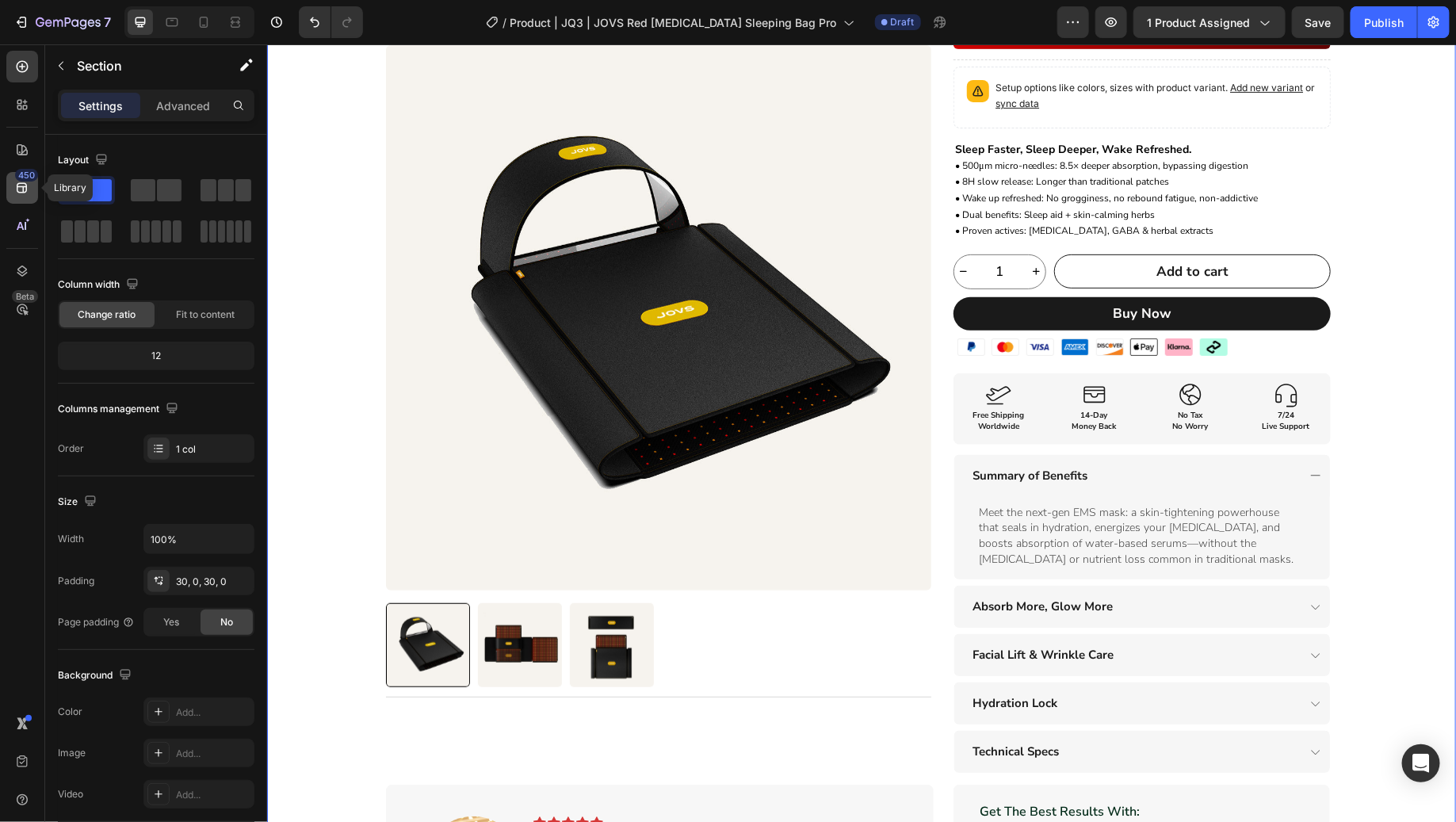
click at [26, 183] on icon at bounding box center [22, 188] width 10 height 10
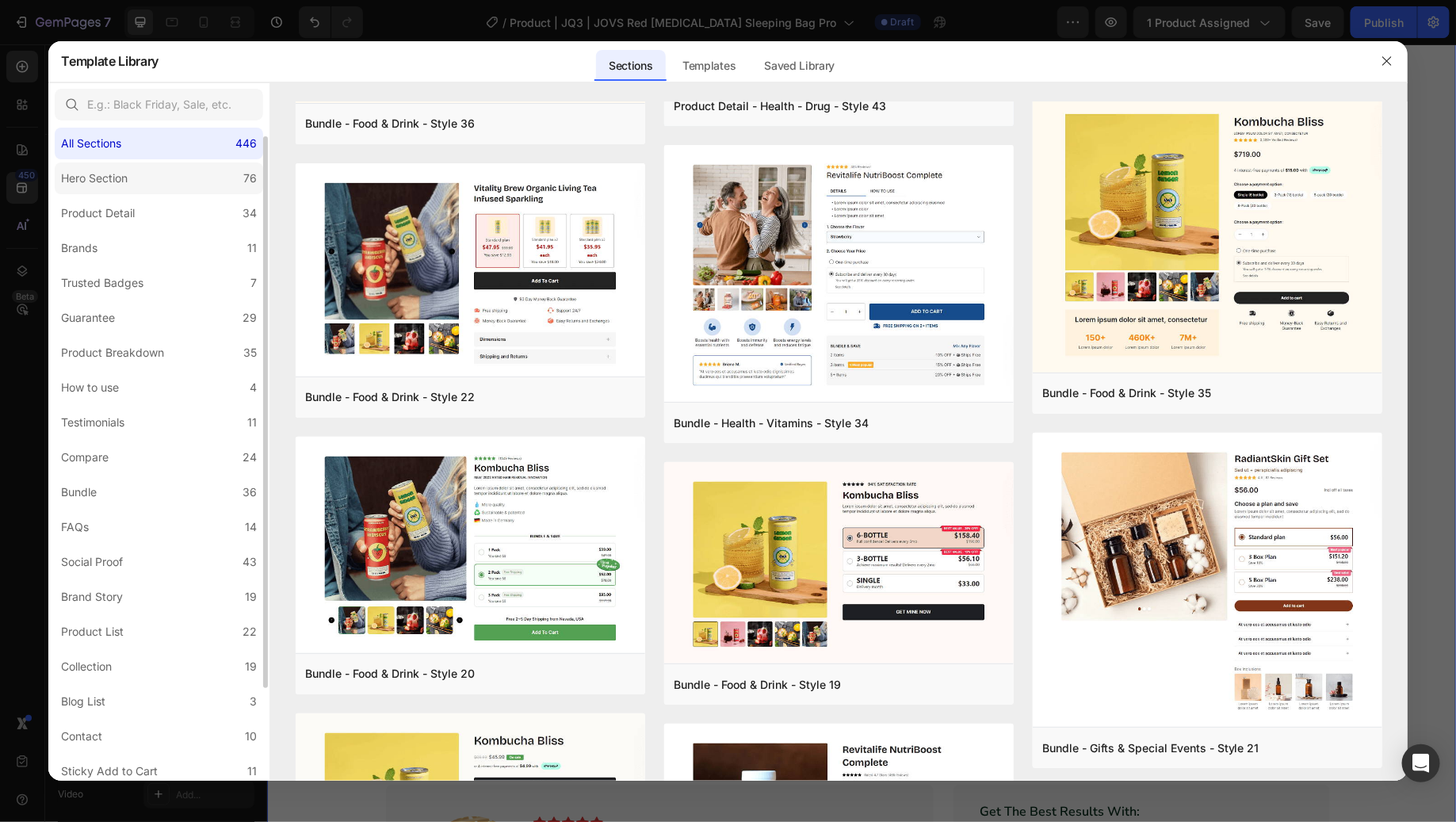
scroll to position [1149, 0]
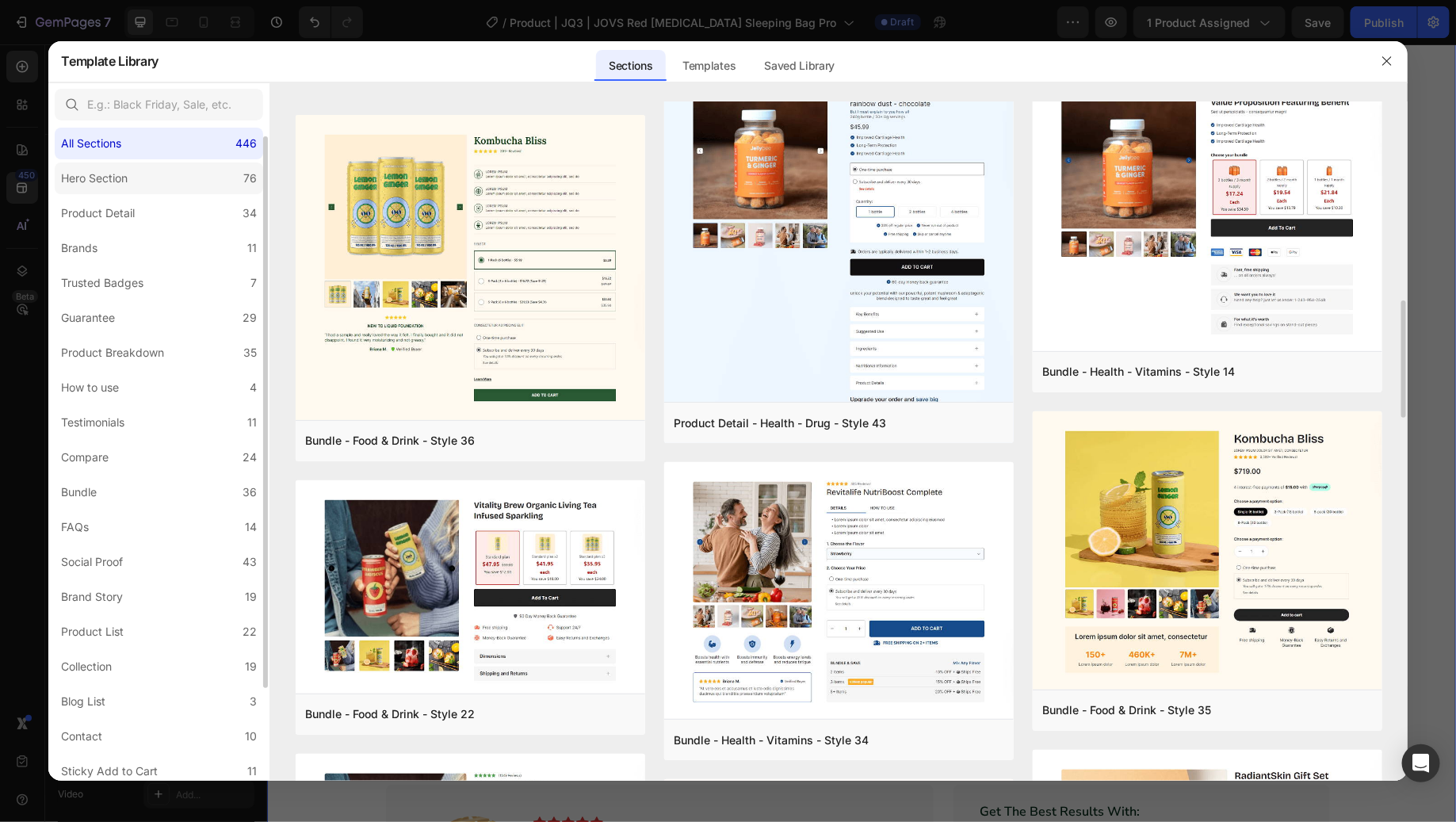
click at [159, 191] on label "Hero Section 76" at bounding box center [159, 178] width 208 height 31
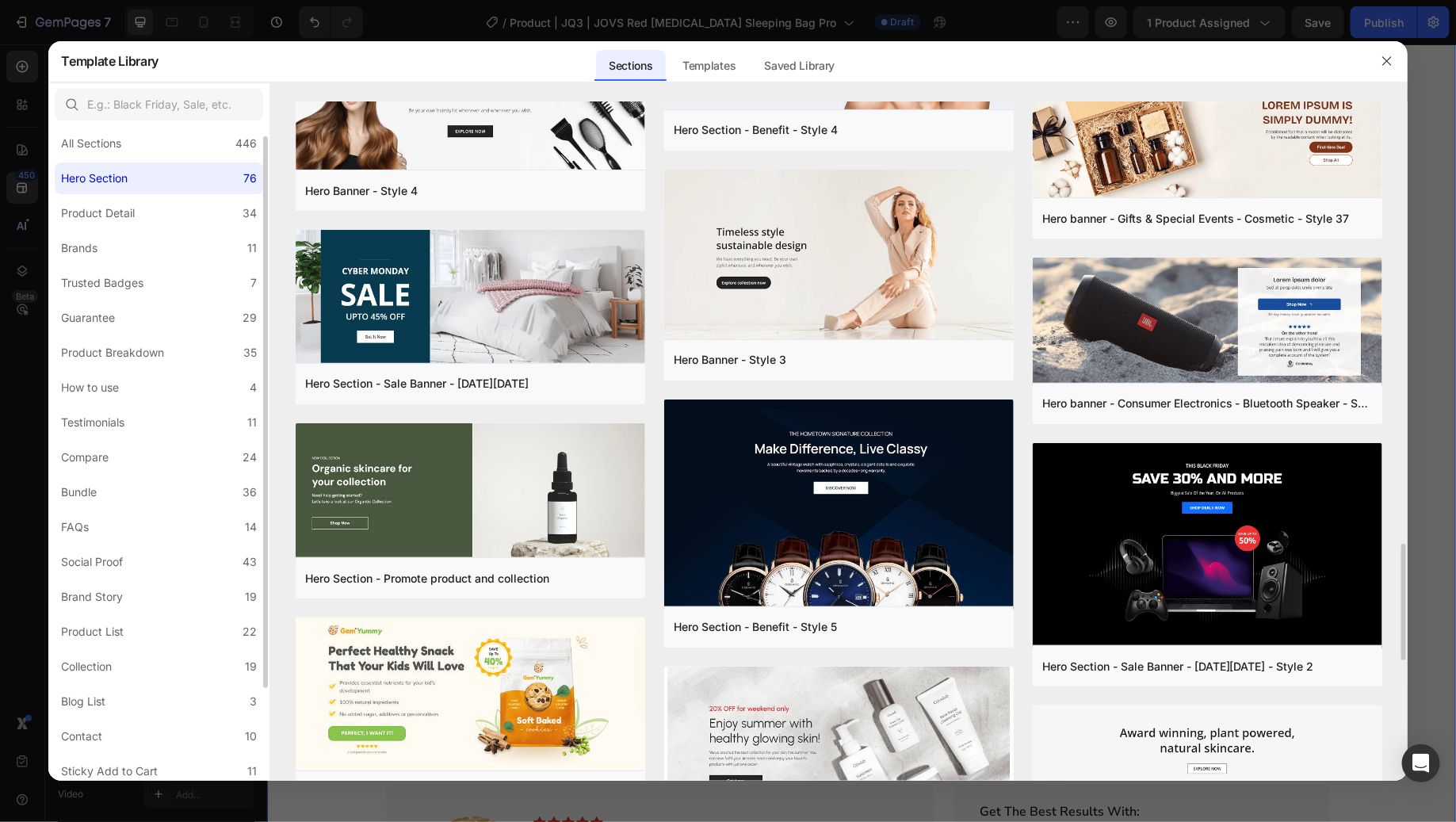
scroll to position [2536, 0]
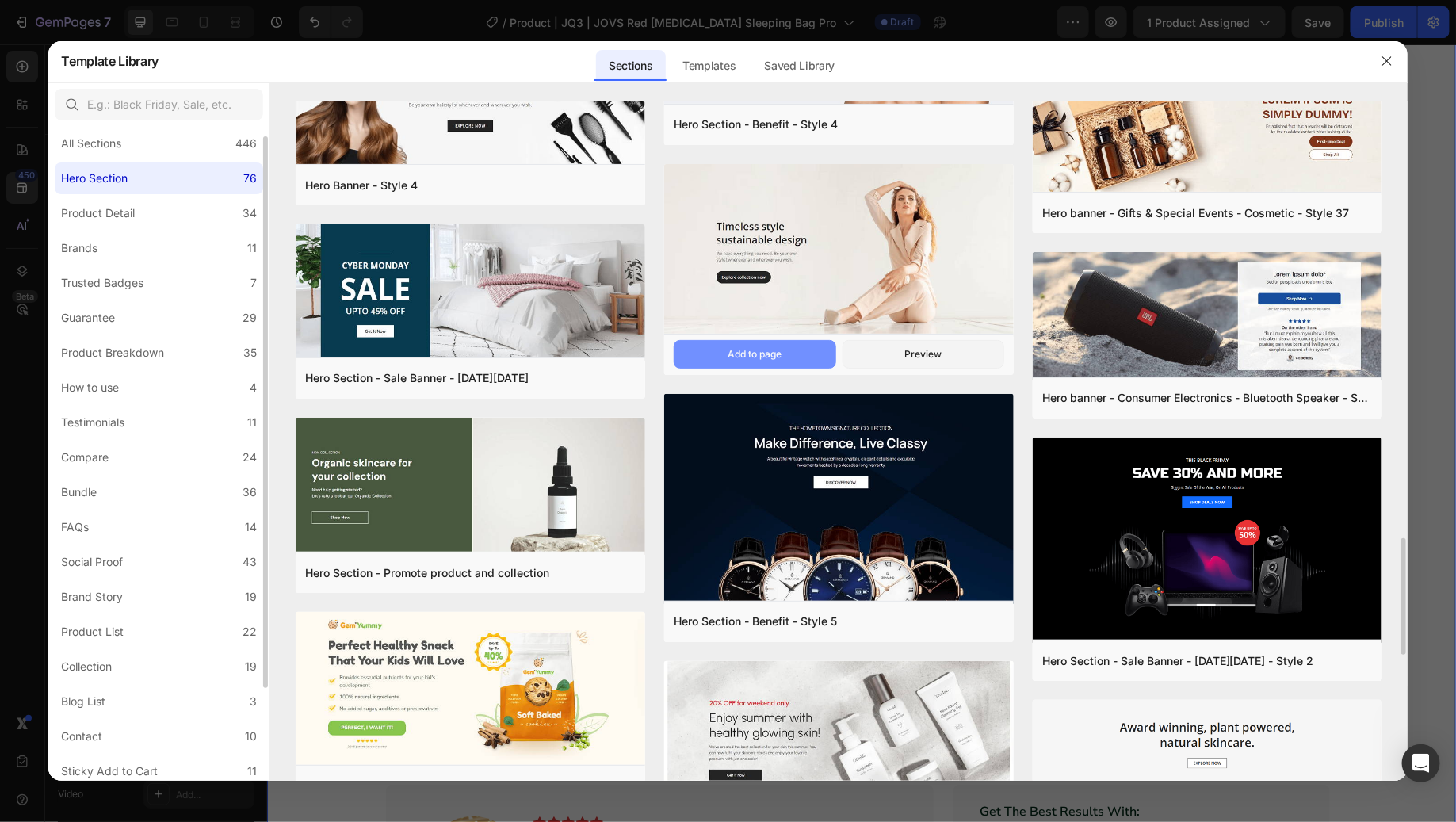
click at [786, 349] on button "Add to page" at bounding box center [755, 354] width 162 height 29
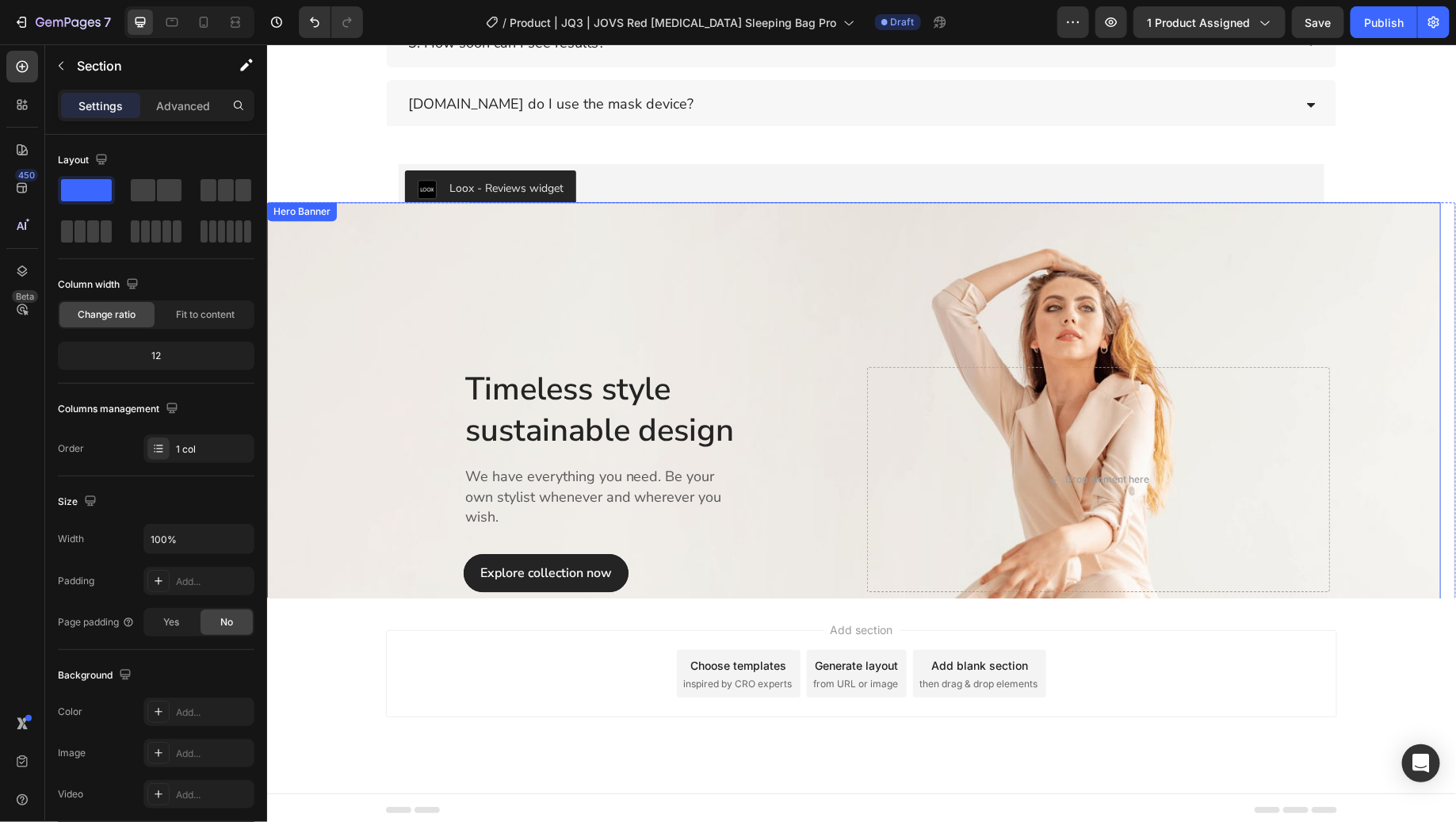
scroll to position [4986, 0]
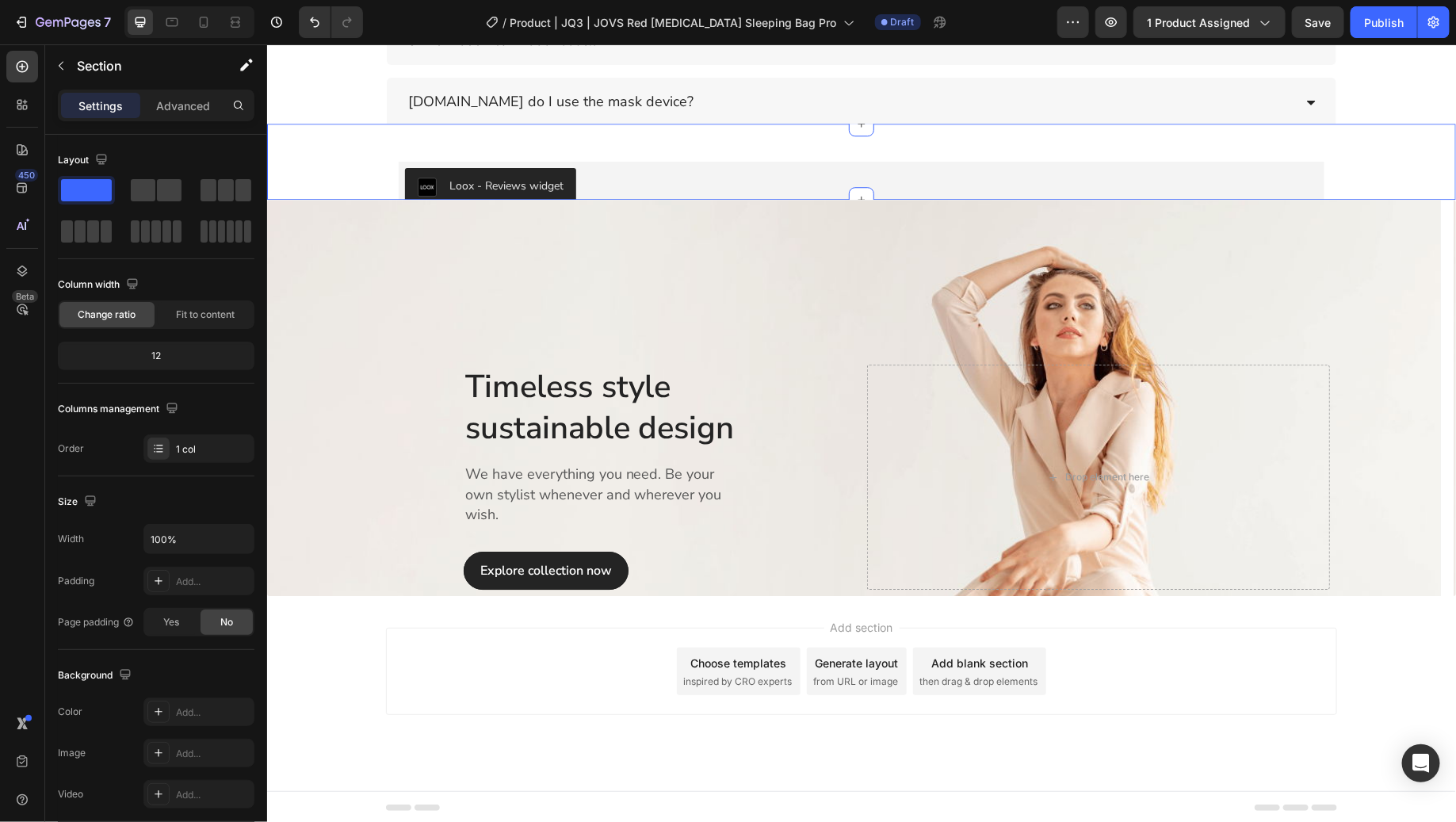
click at [1415, 148] on div "Loox - Reviews widget Loox Row" at bounding box center [860, 186] width 1189 height 76
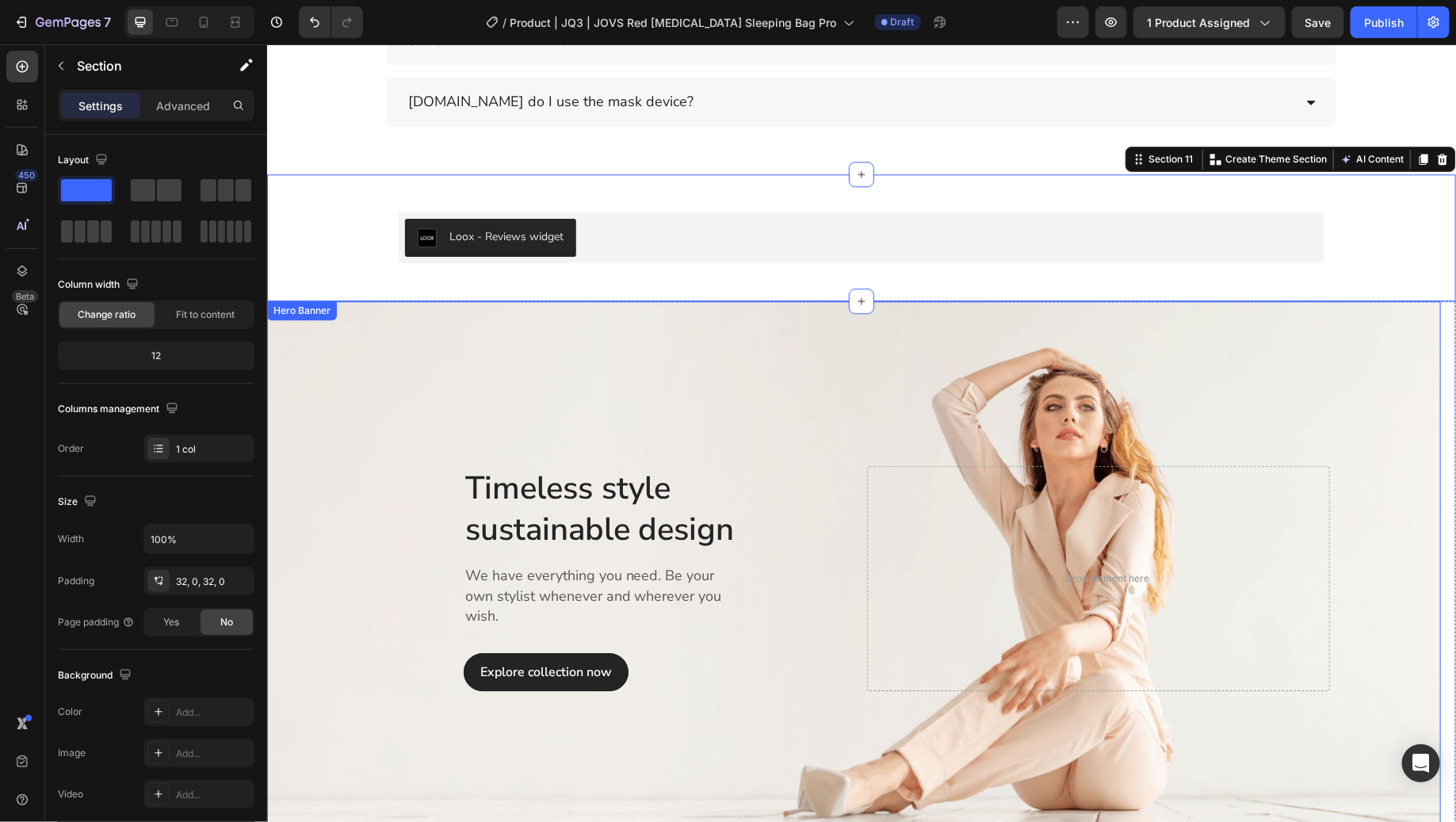
click at [1383, 292] on div "Loox - Reviews widget Loox Row Section 11 Create Theme Section AI Content Write…" at bounding box center [860, 237] width 1189 height 126
click at [1412, 213] on div "Loox - Reviews widget Loox Row" at bounding box center [860, 237] width 1189 height 76
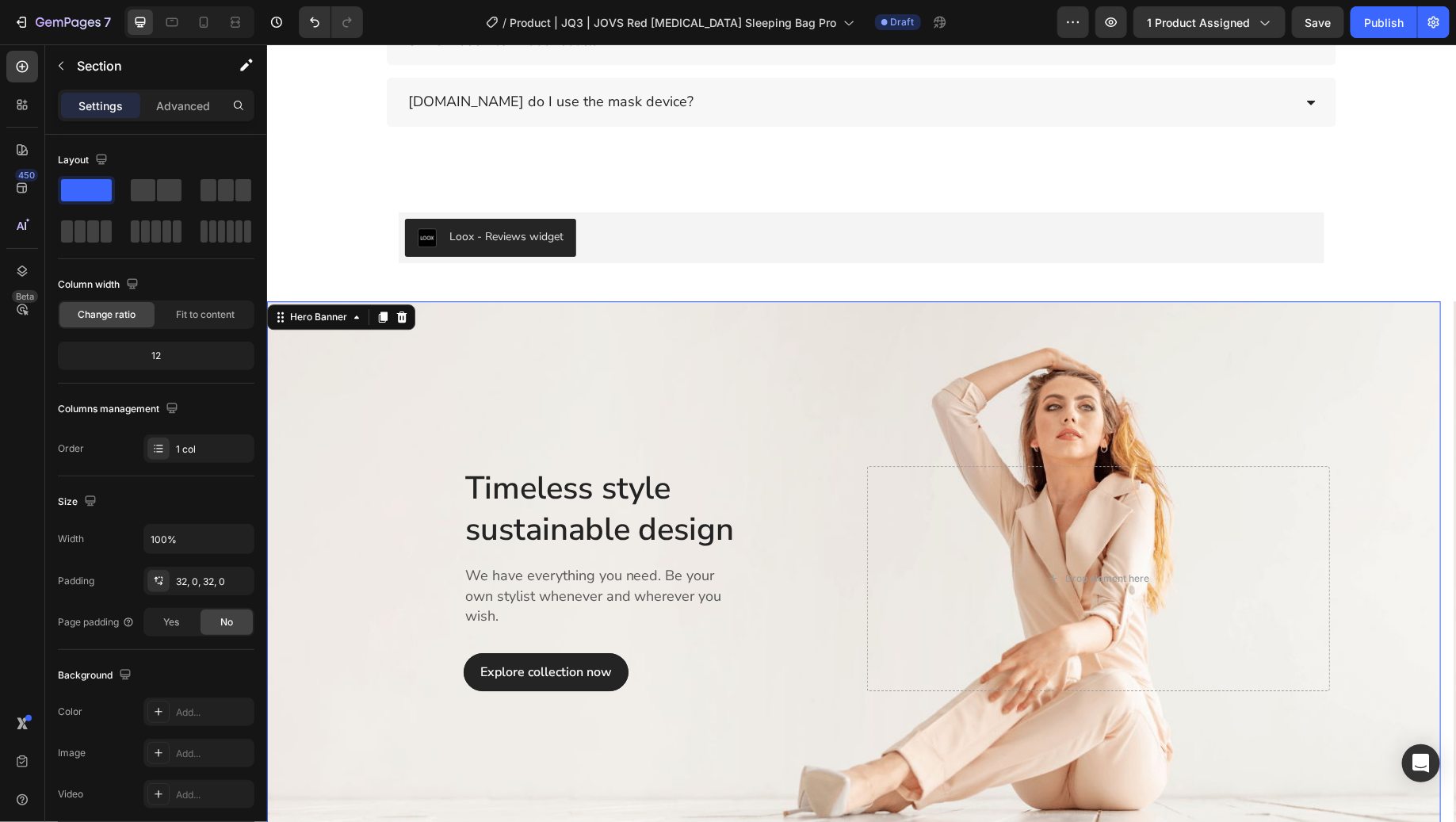
click at [1359, 357] on div "Overlay" at bounding box center [853, 578] width 1174 height 555
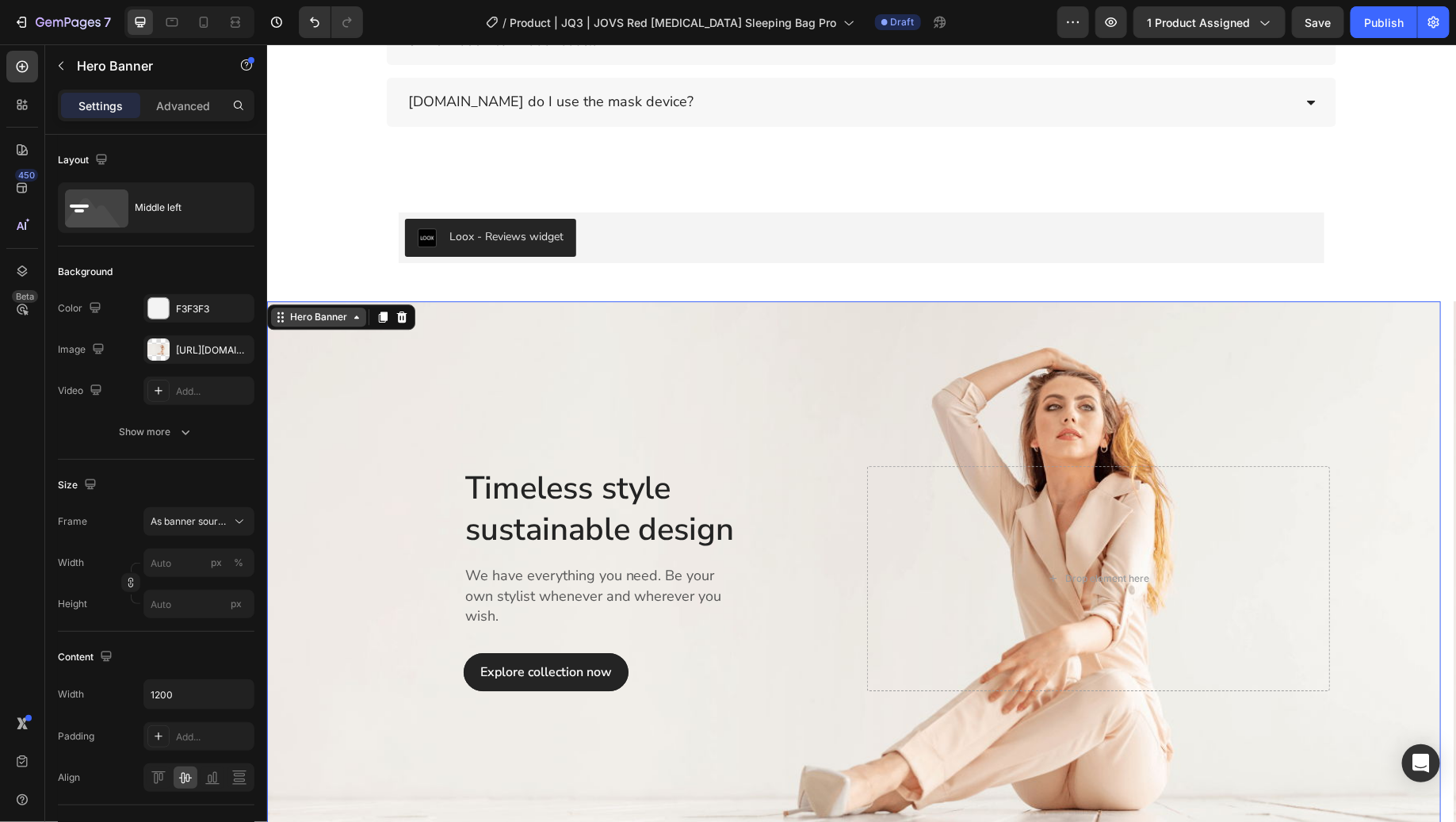
click at [297, 317] on div "Hero Banner" at bounding box center [317, 315] width 64 height 14
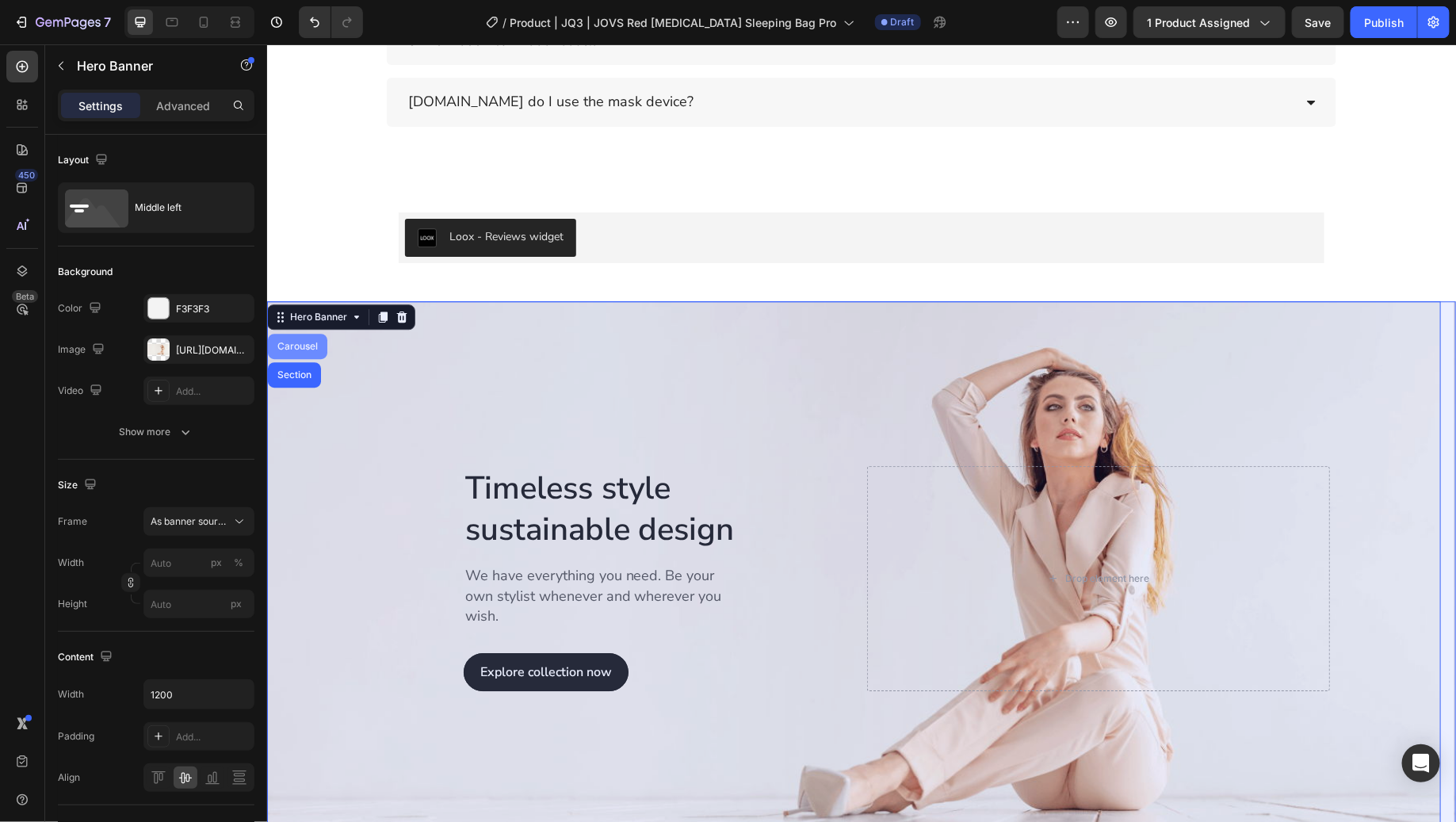
click at [297, 342] on div "Carousel" at bounding box center [297, 346] width 47 height 10
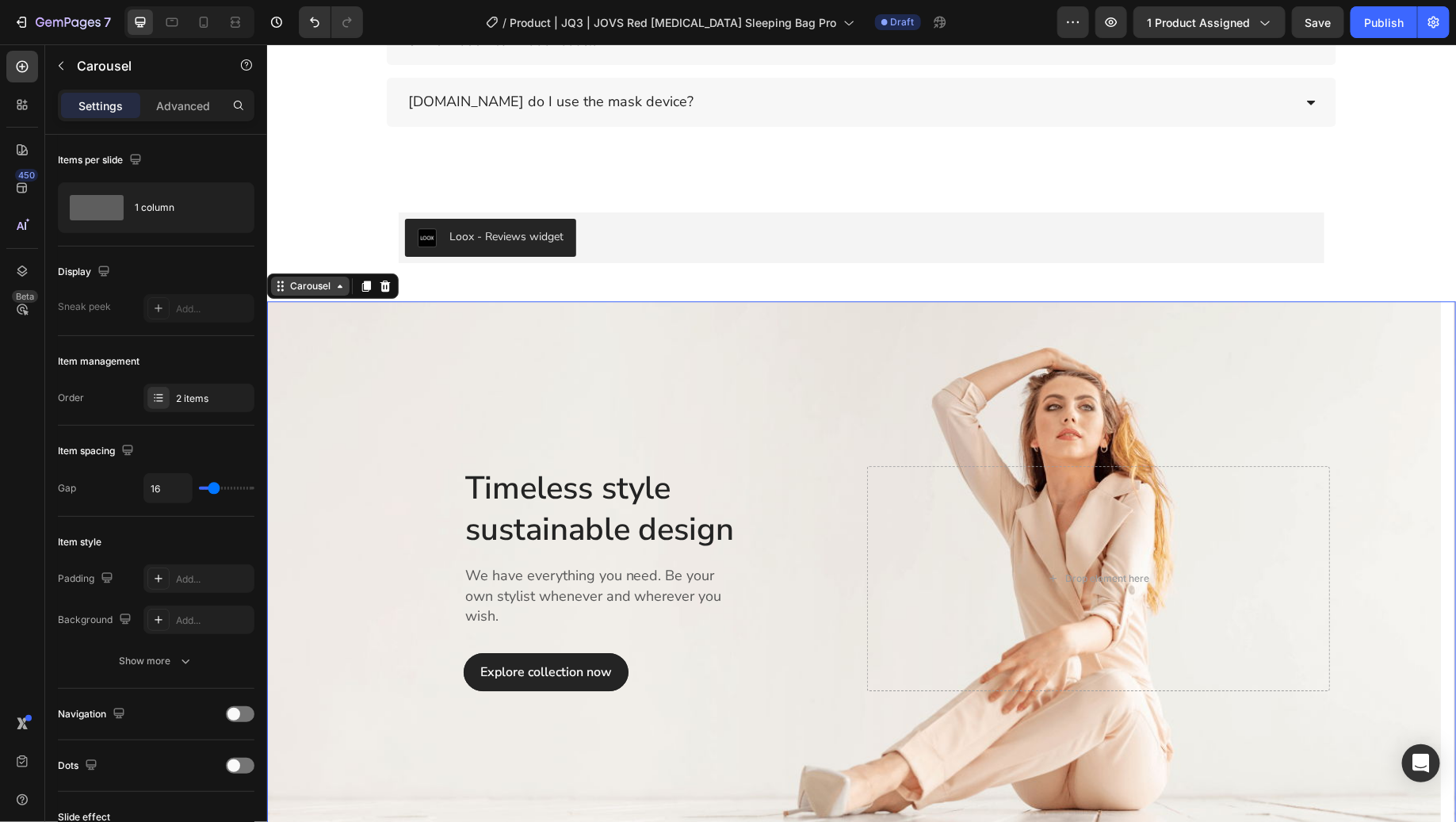
click at [304, 286] on div "Carousel" at bounding box center [309, 285] width 47 height 14
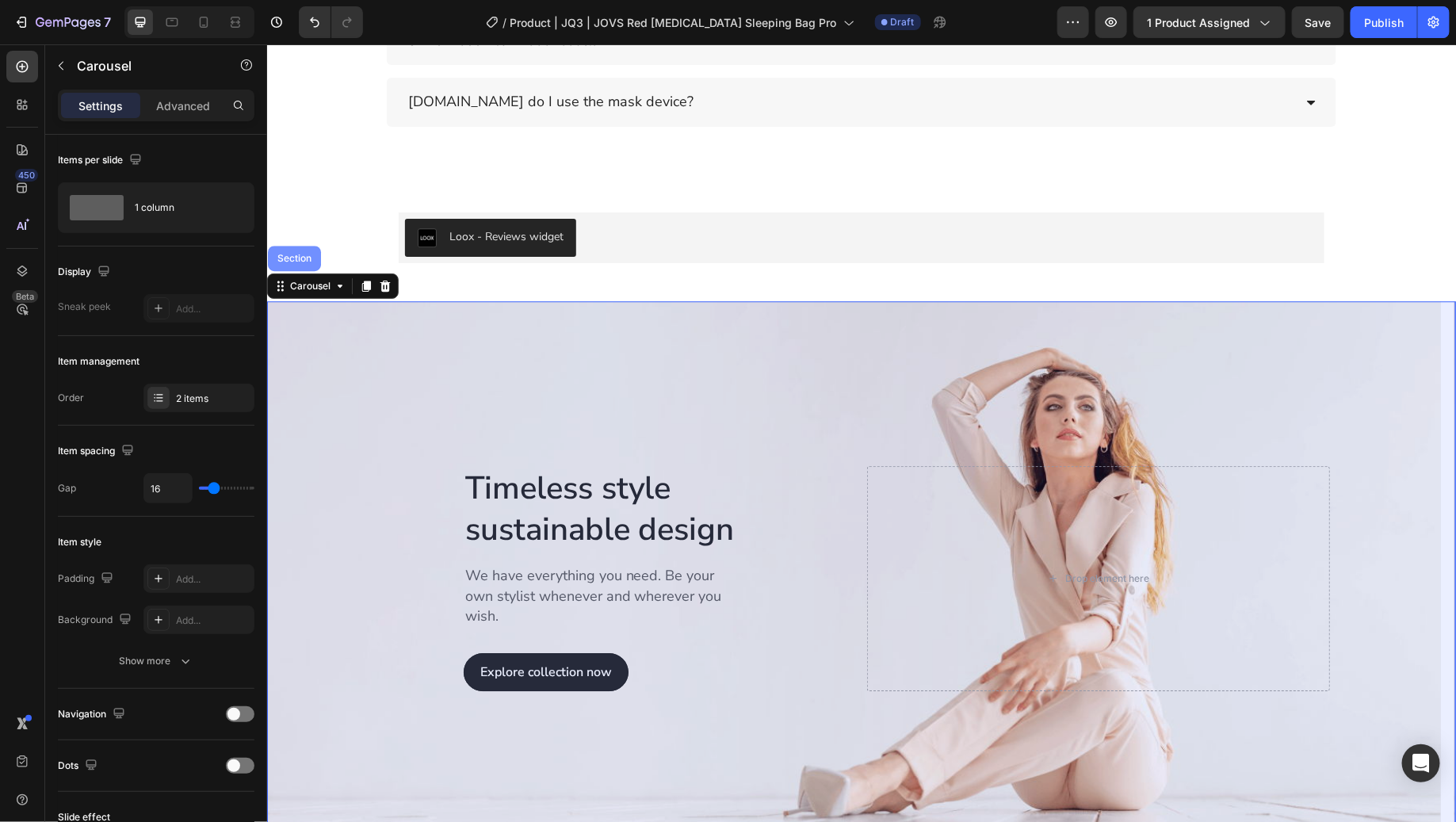
click at [297, 260] on div "Section" at bounding box center [294, 258] width 53 height 26
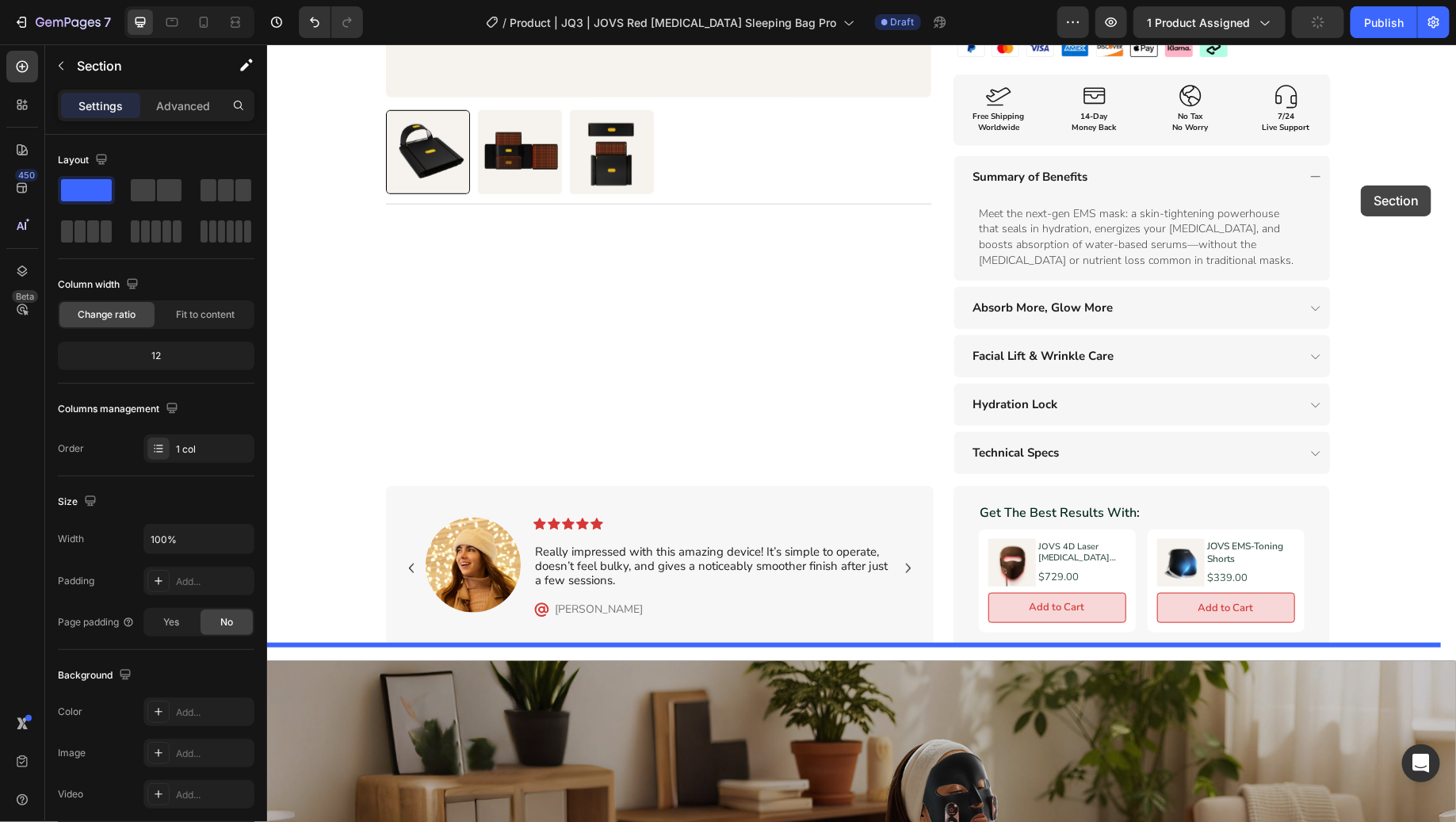
scroll to position [546, 0]
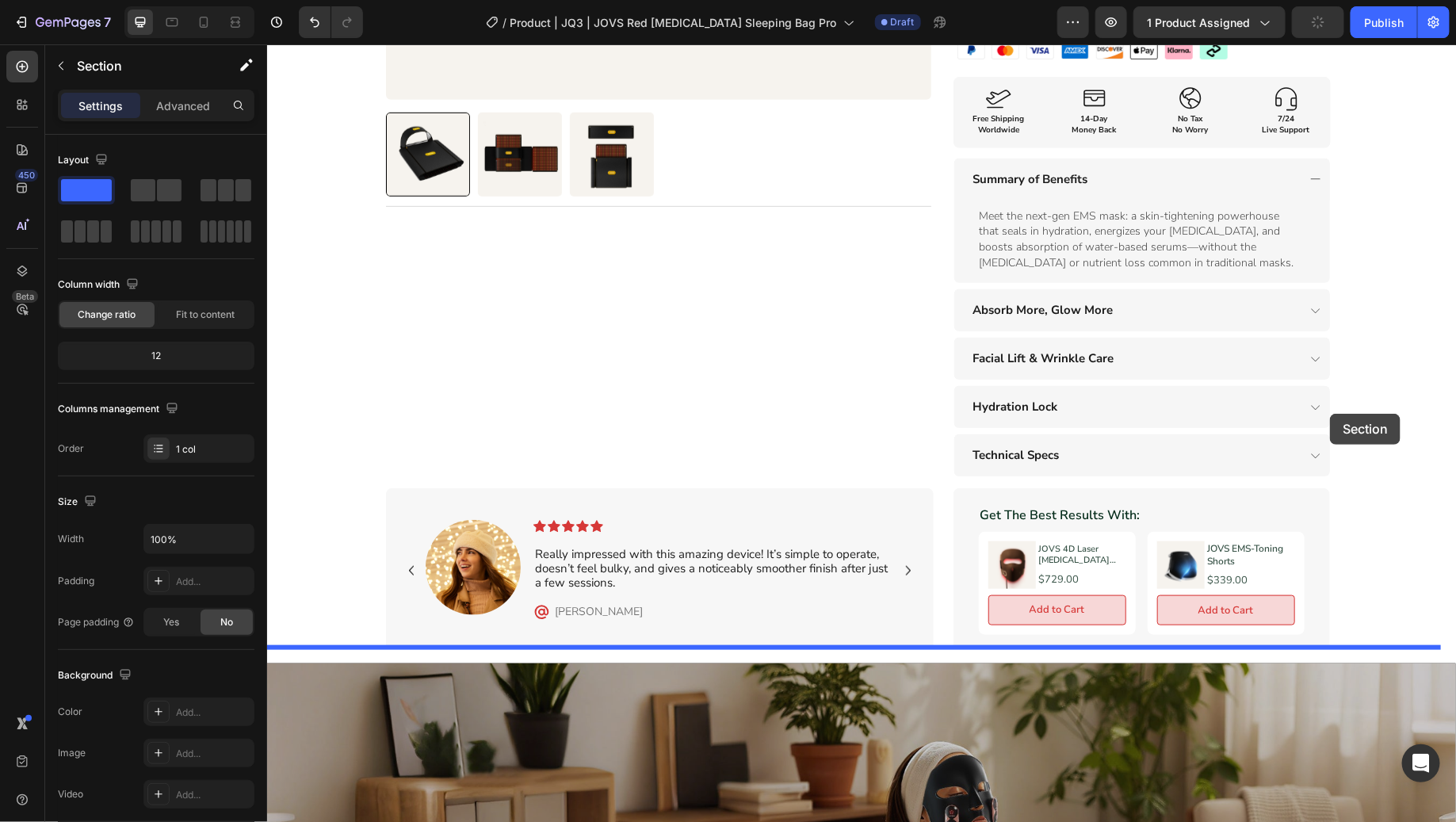
drag, startPoint x: 1162, startPoint y: 277, endPoint x: 1331, endPoint y: 426, distance: 225.3
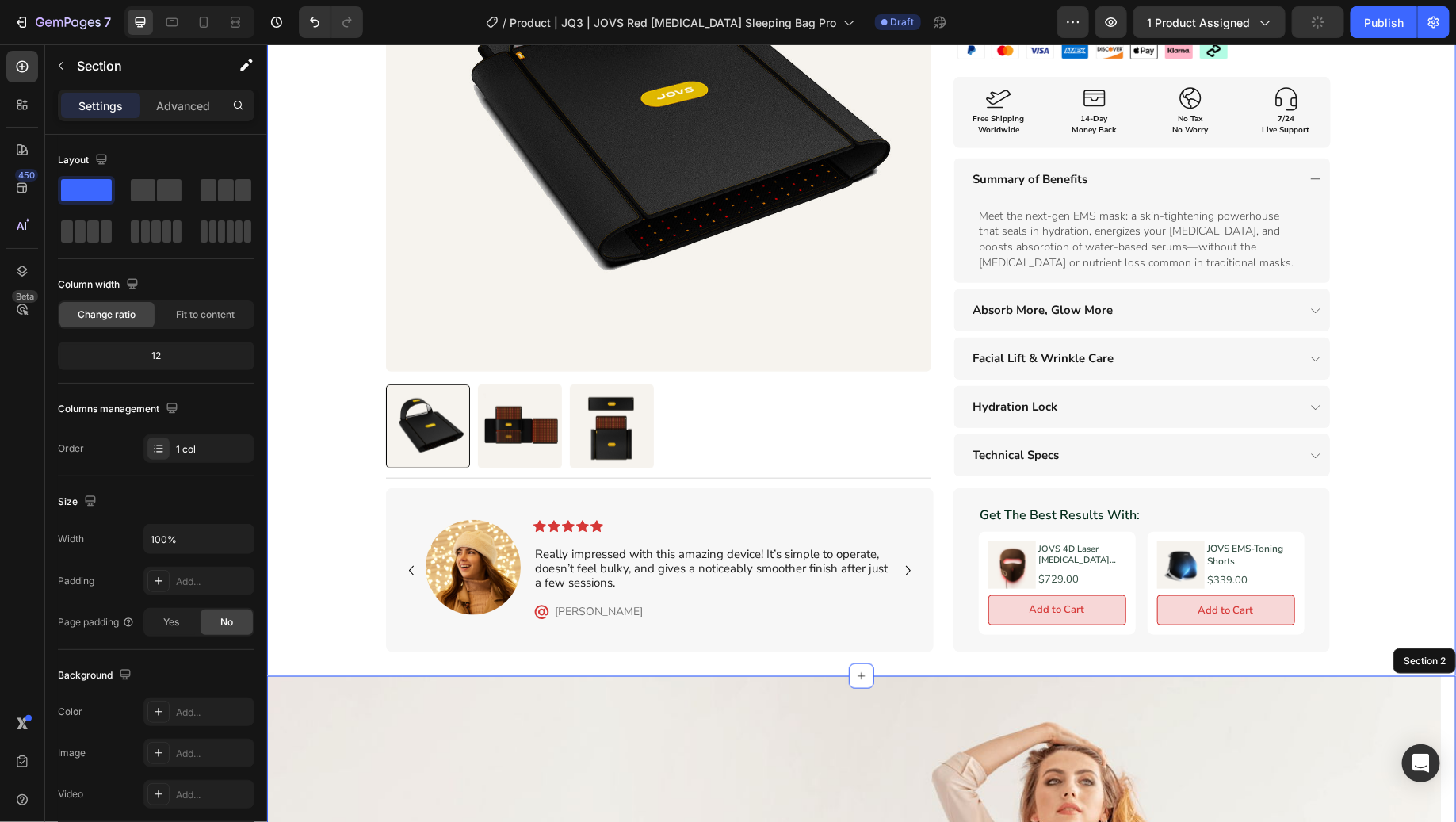
click at [1389, 294] on div "Product Images Title Line Row Red [MEDICAL_DATA] Sleeping Bag Pro Heading XXXXX…" at bounding box center [860, 103] width 1189 height 1099
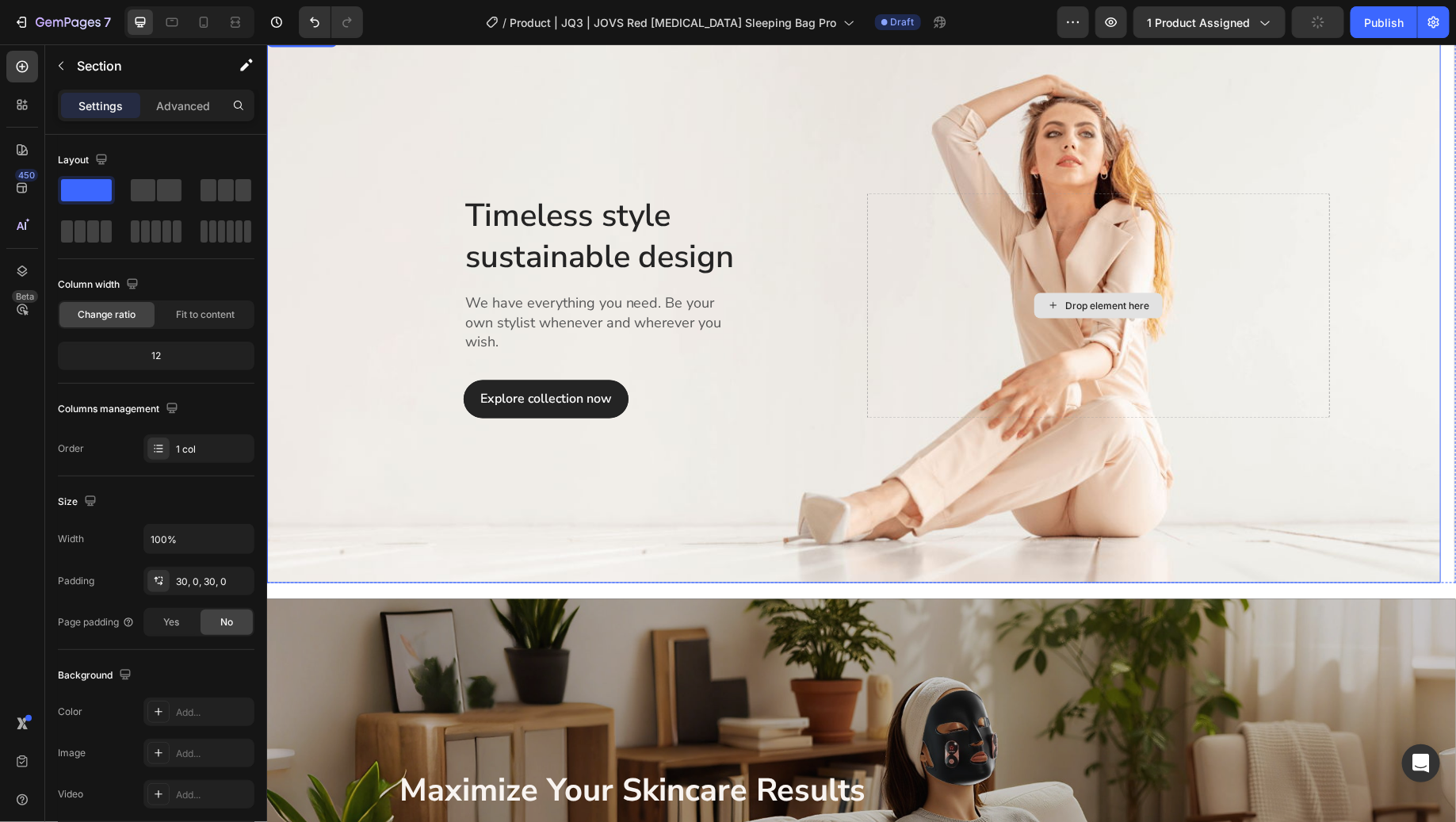
scroll to position [1169, 0]
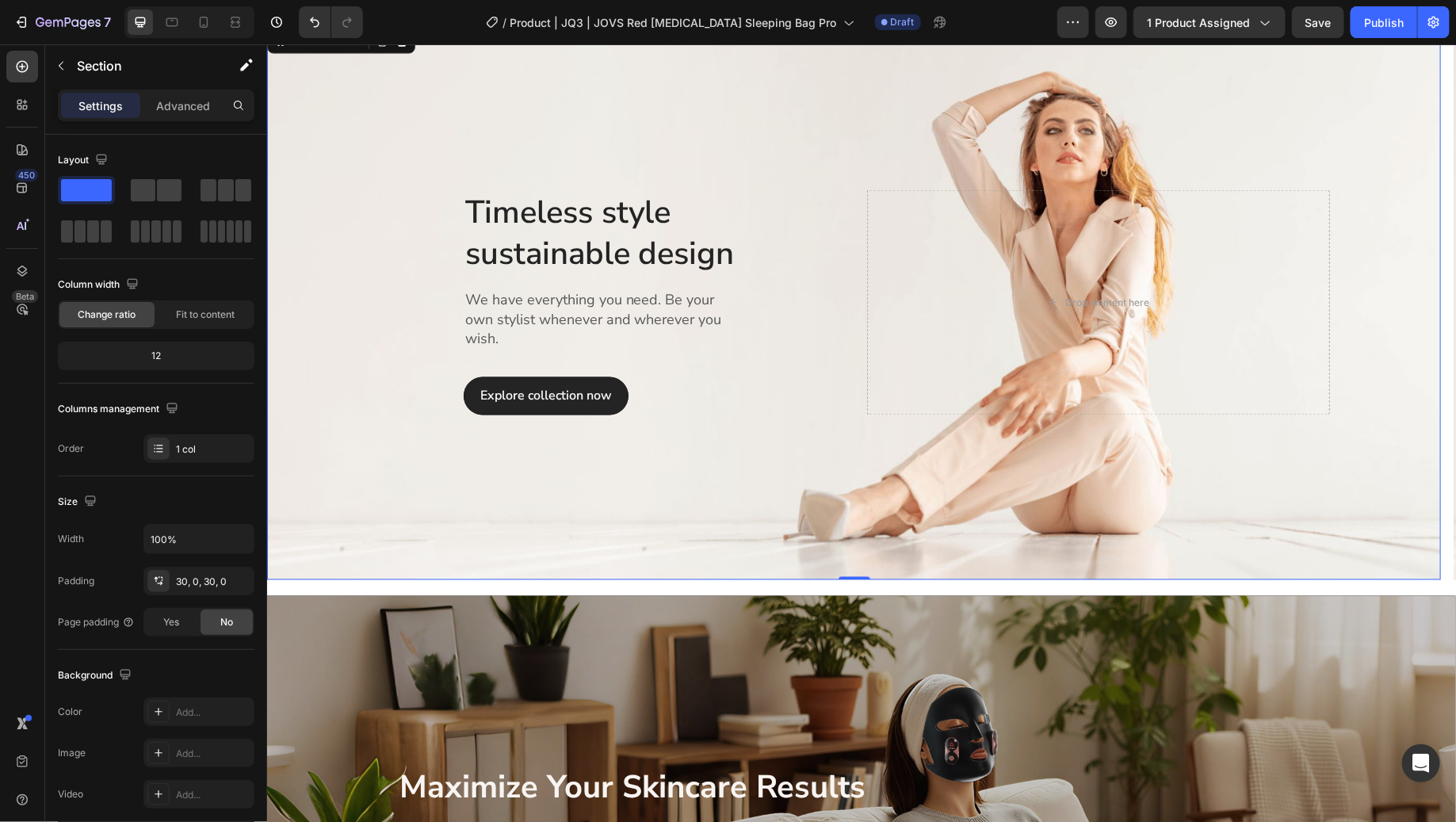
click at [1369, 169] on div "Overlay" at bounding box center [853, 302] width 1174 height 555
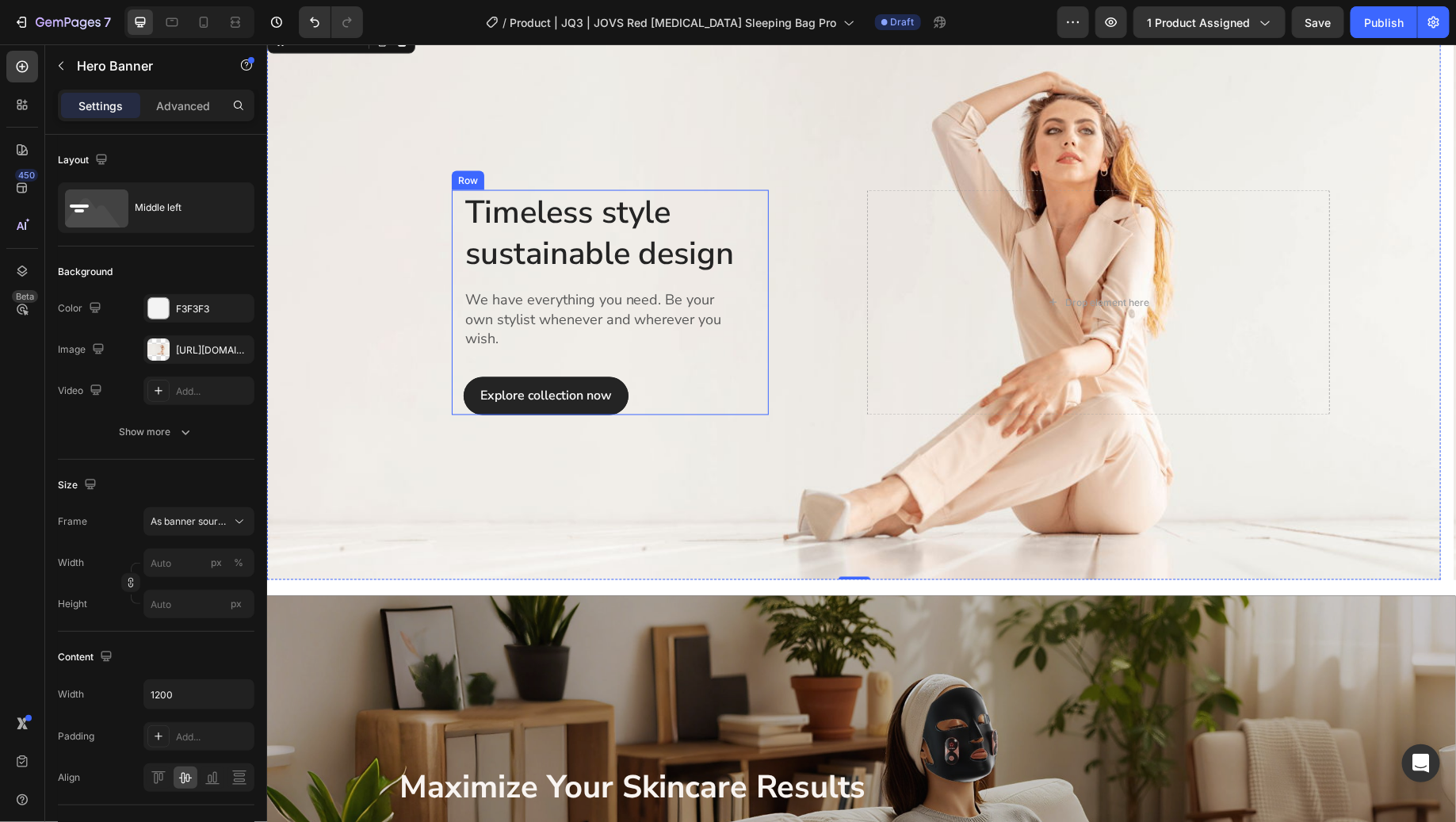
click at [729, 253] on p "Timeless style sustainable design" at bounding box center [609, 232] width 290 height 83
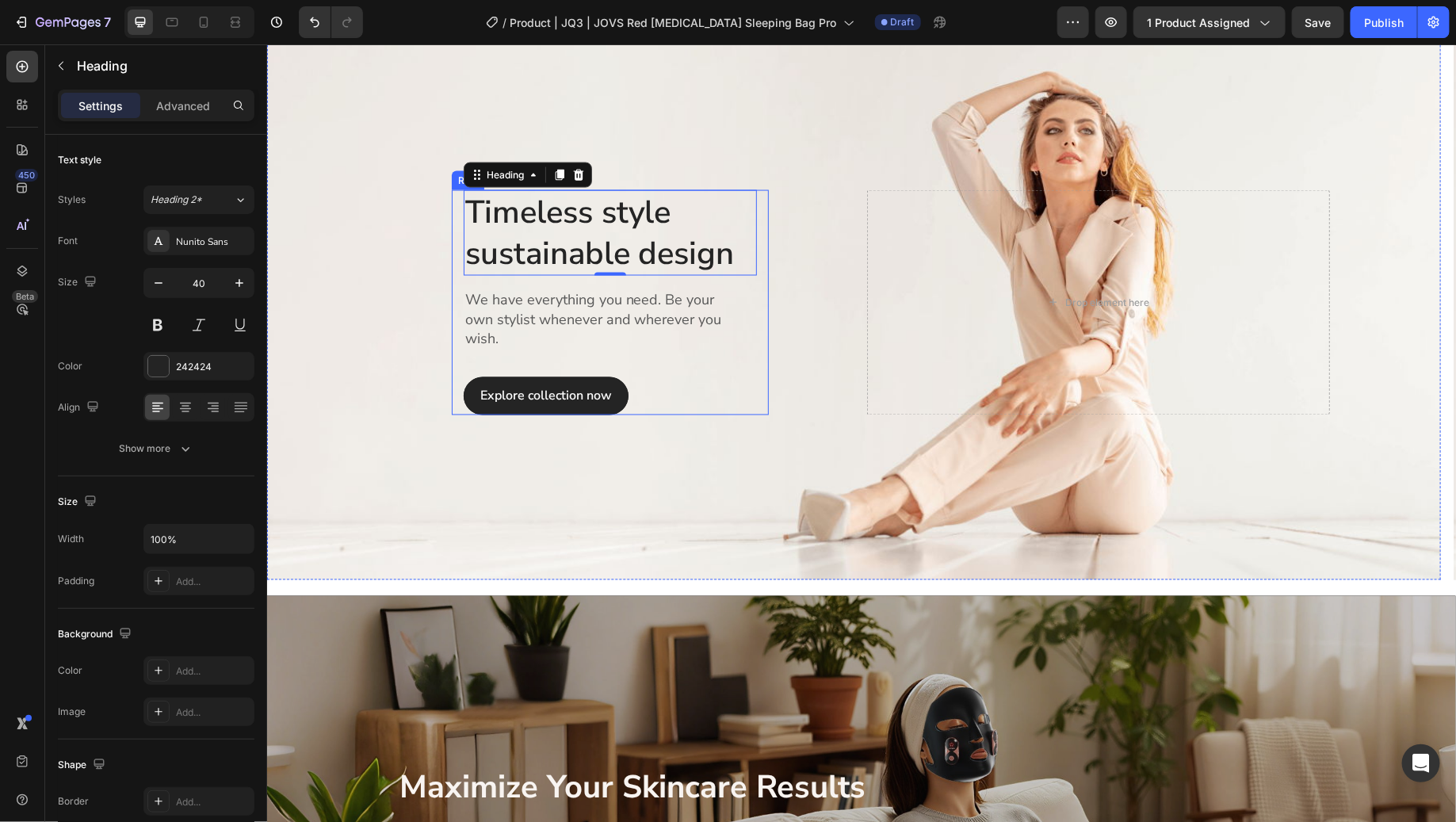
click at [751, 401] on div "Explore collection now Button" at bounding box center [609, 395] width 294 height 38
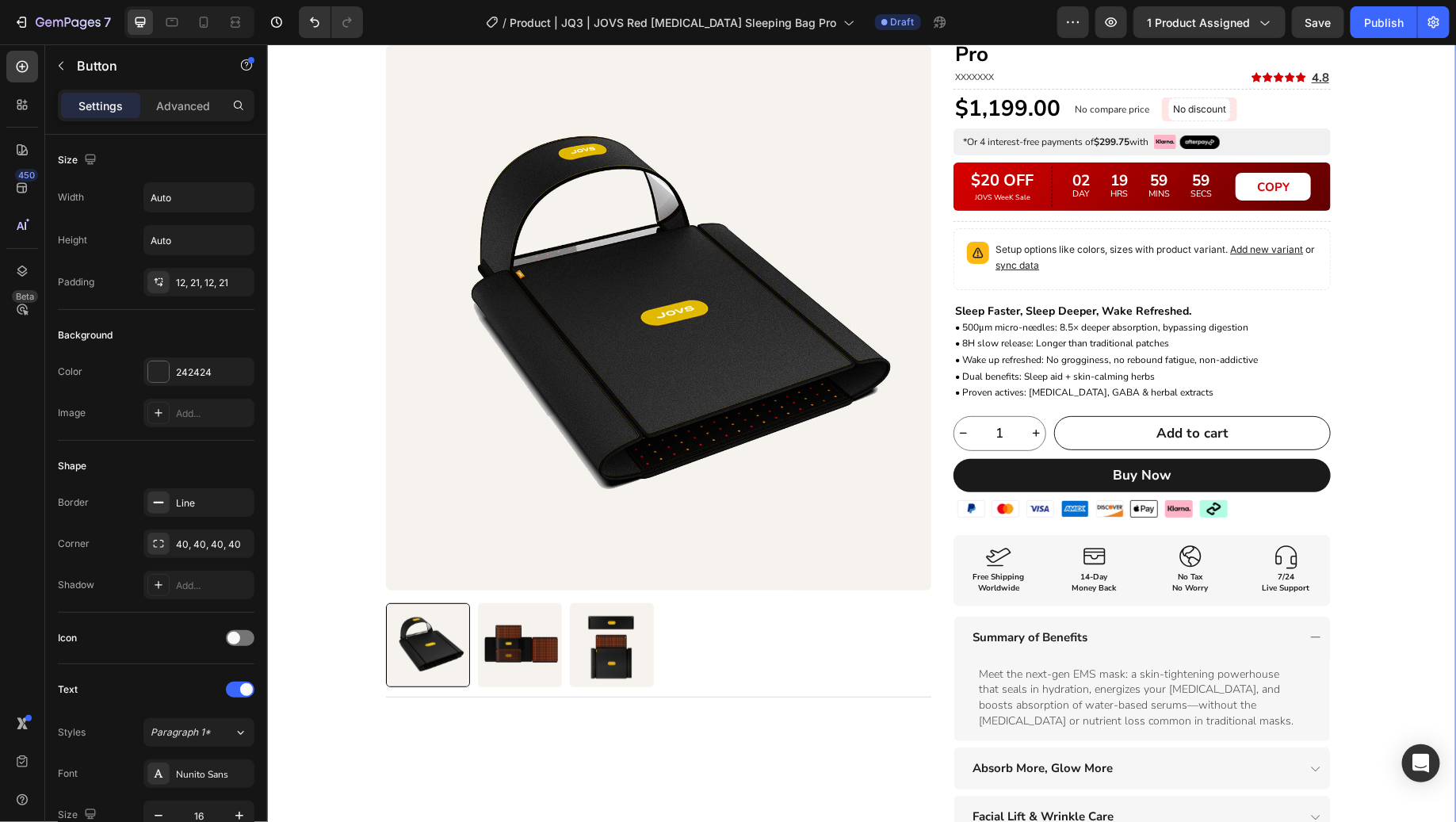
scroll to position [93, 0]
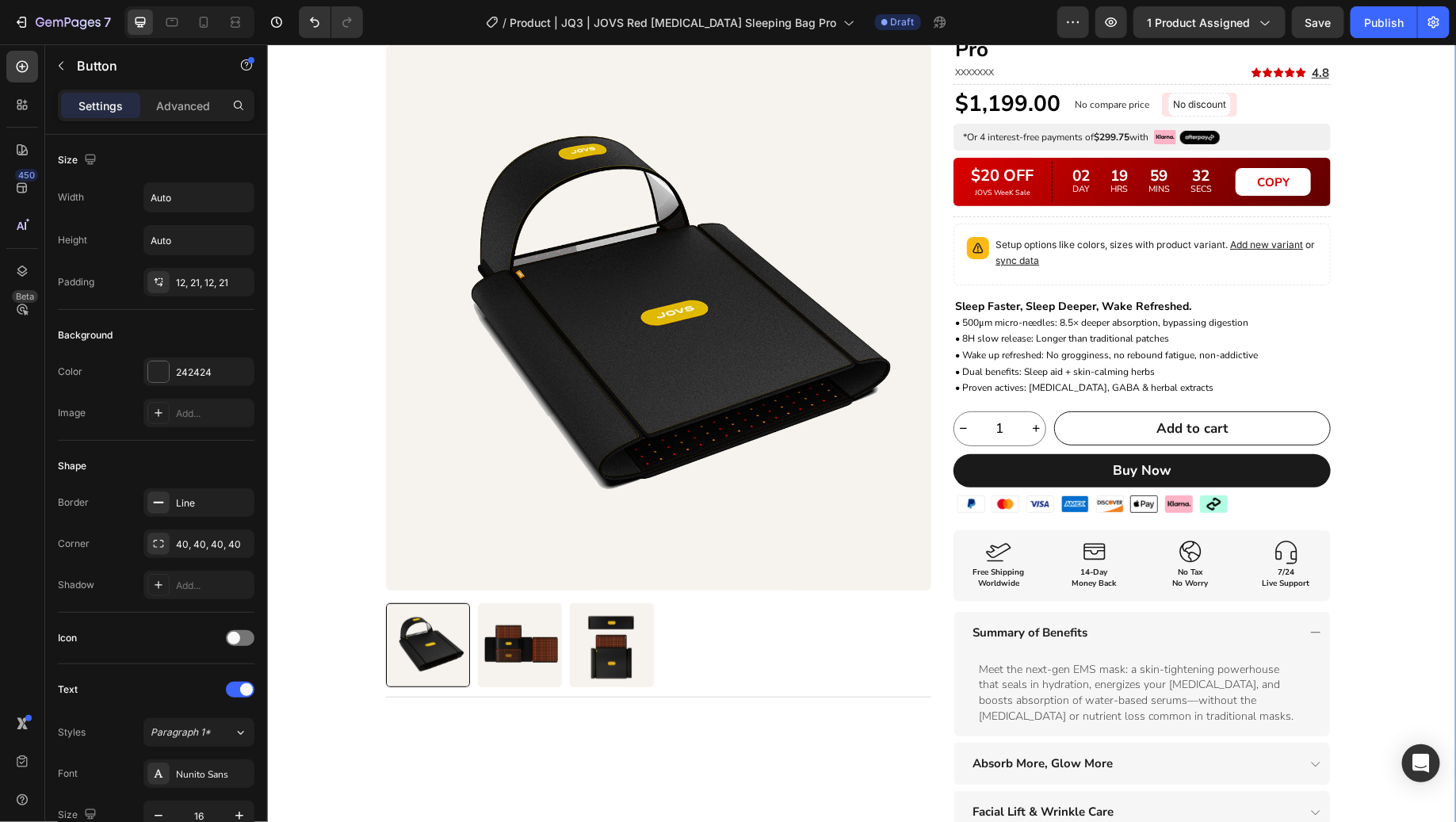
click at [1389, 301] on div "Product Images Title Line Row Red [MEDICAL_DATA] Sleeping Bag Pro Heading XXXXX…" at bounding box center [860, 556] width 1189 height 1099
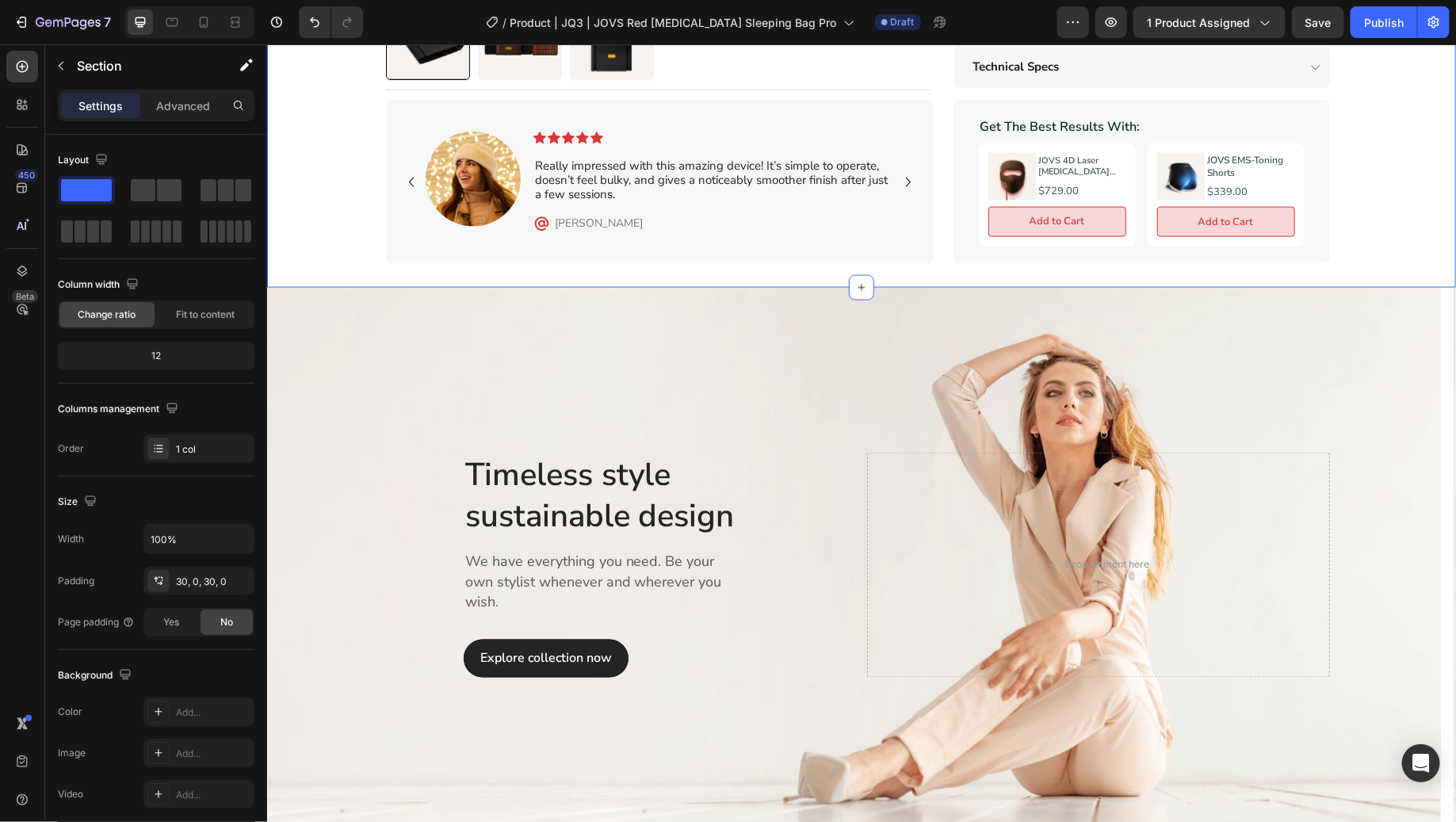
scroll to position [969, 0]
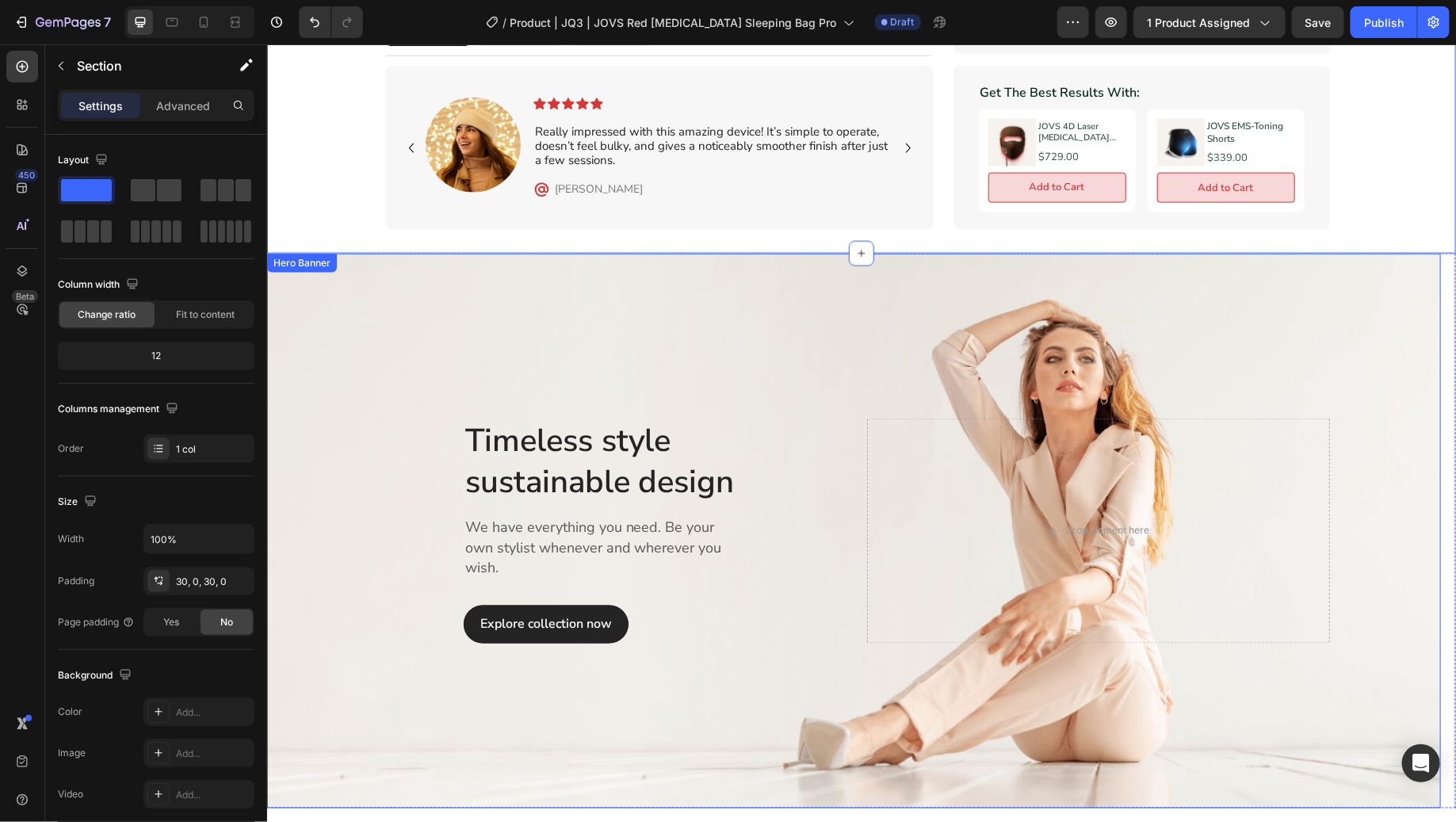
click at [1293, 310] on div "Overlay" at bounding box center [853, 530] width 1174 height 555
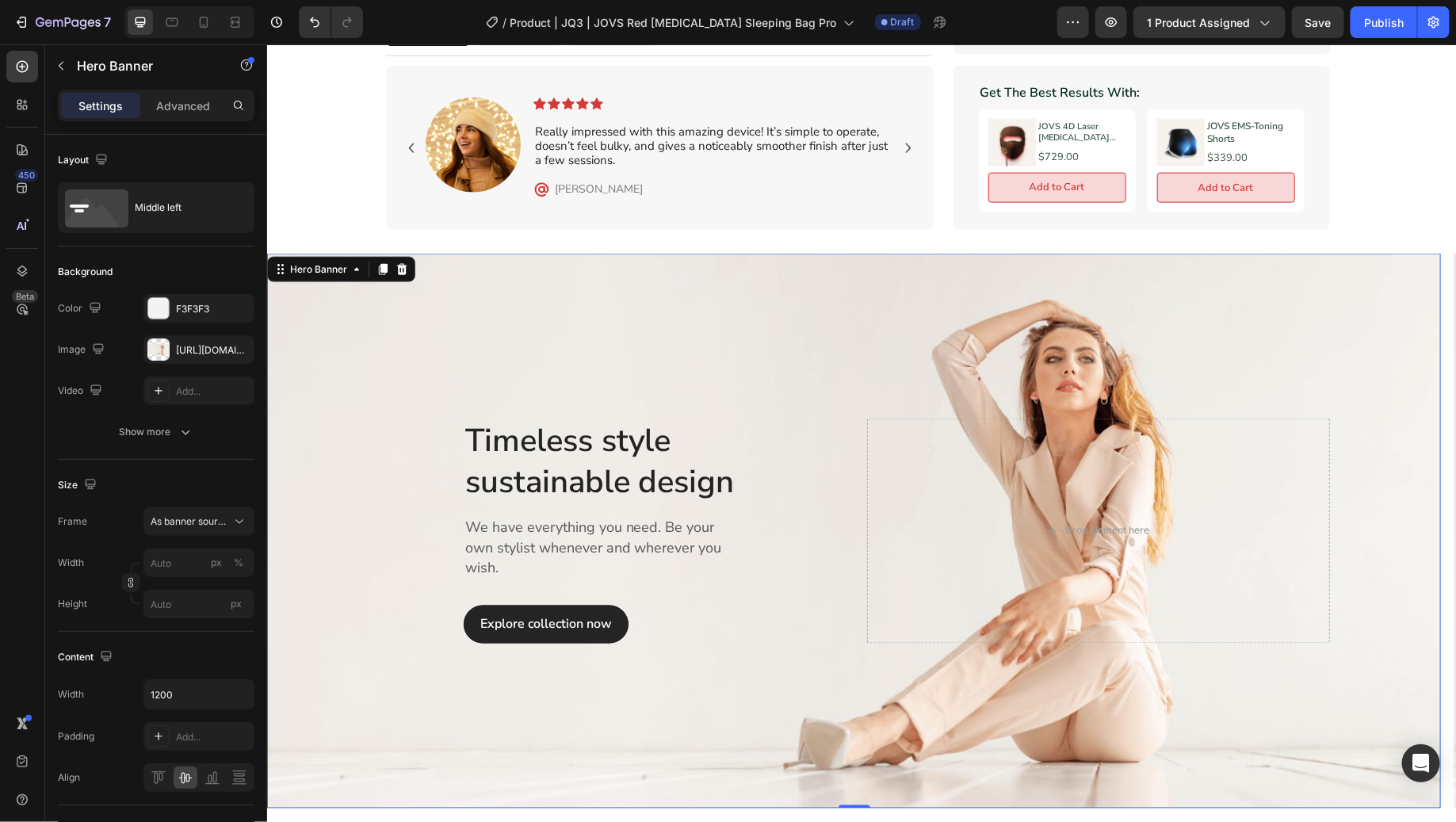
click at [800, 423] on div "Timeless style sustainable design Heading We have everything you need. Be your …" at bounding box center [609, 530] width 463 height 225
click at [740, 425] on p "Timeless style sustainable design" at bounding box center [609, 460] width 290 height 83
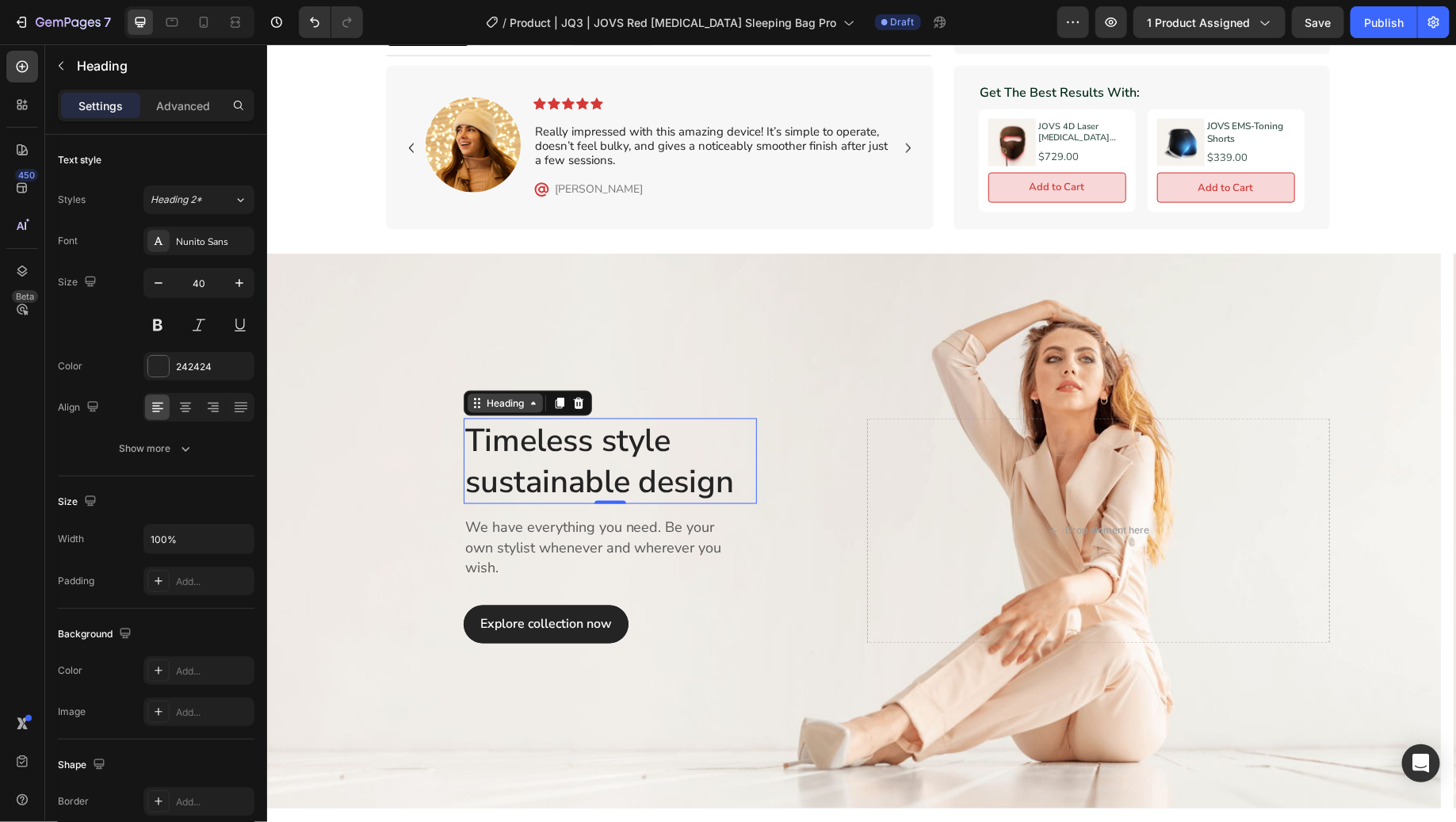
click at [489, 395] on div "Heading" at bounding box center [505, 402] width 44 height 14
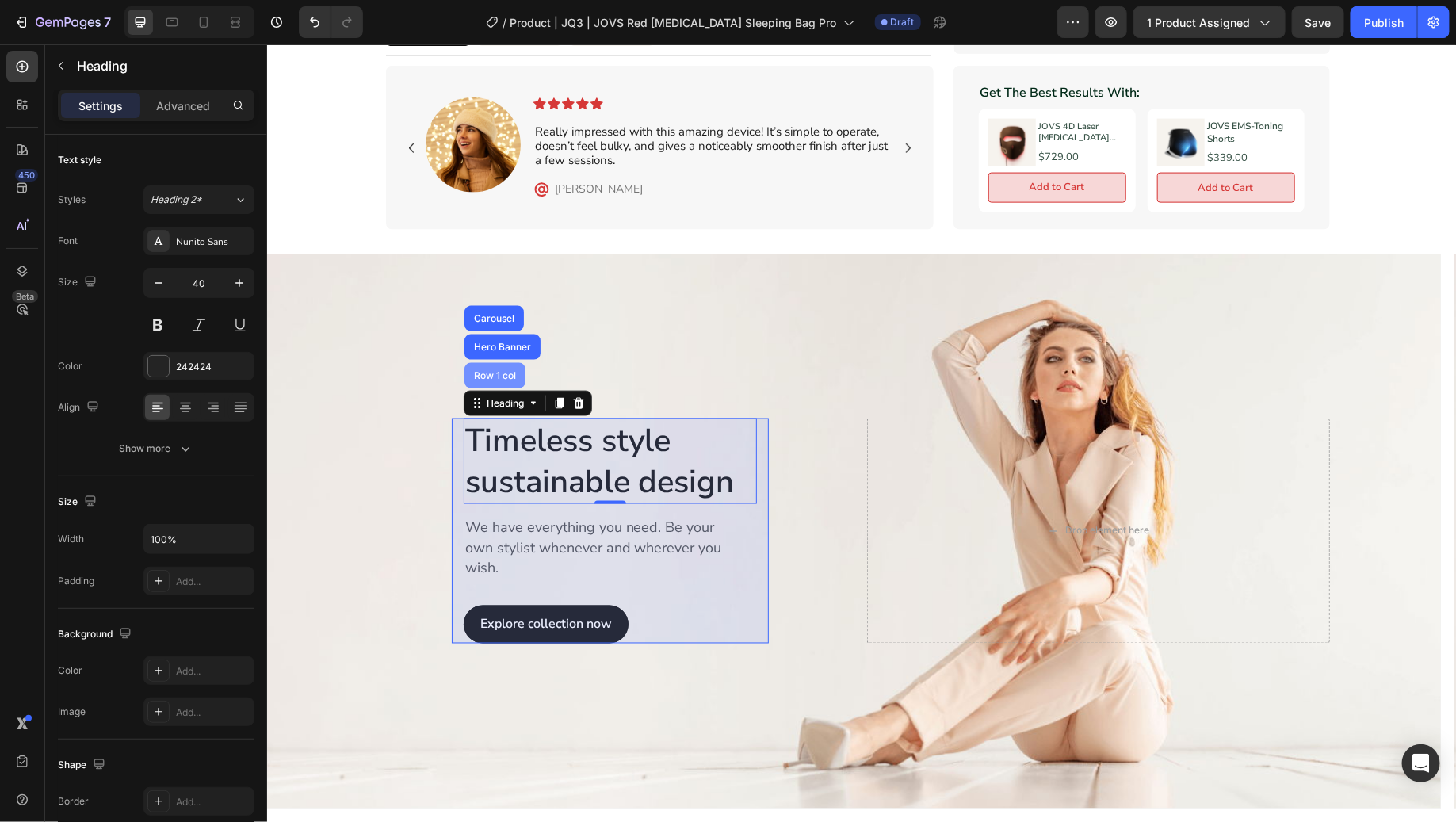
click at [498, 362] on div "Row 1 col" at bounding box center [494, 374] width 61 height 26
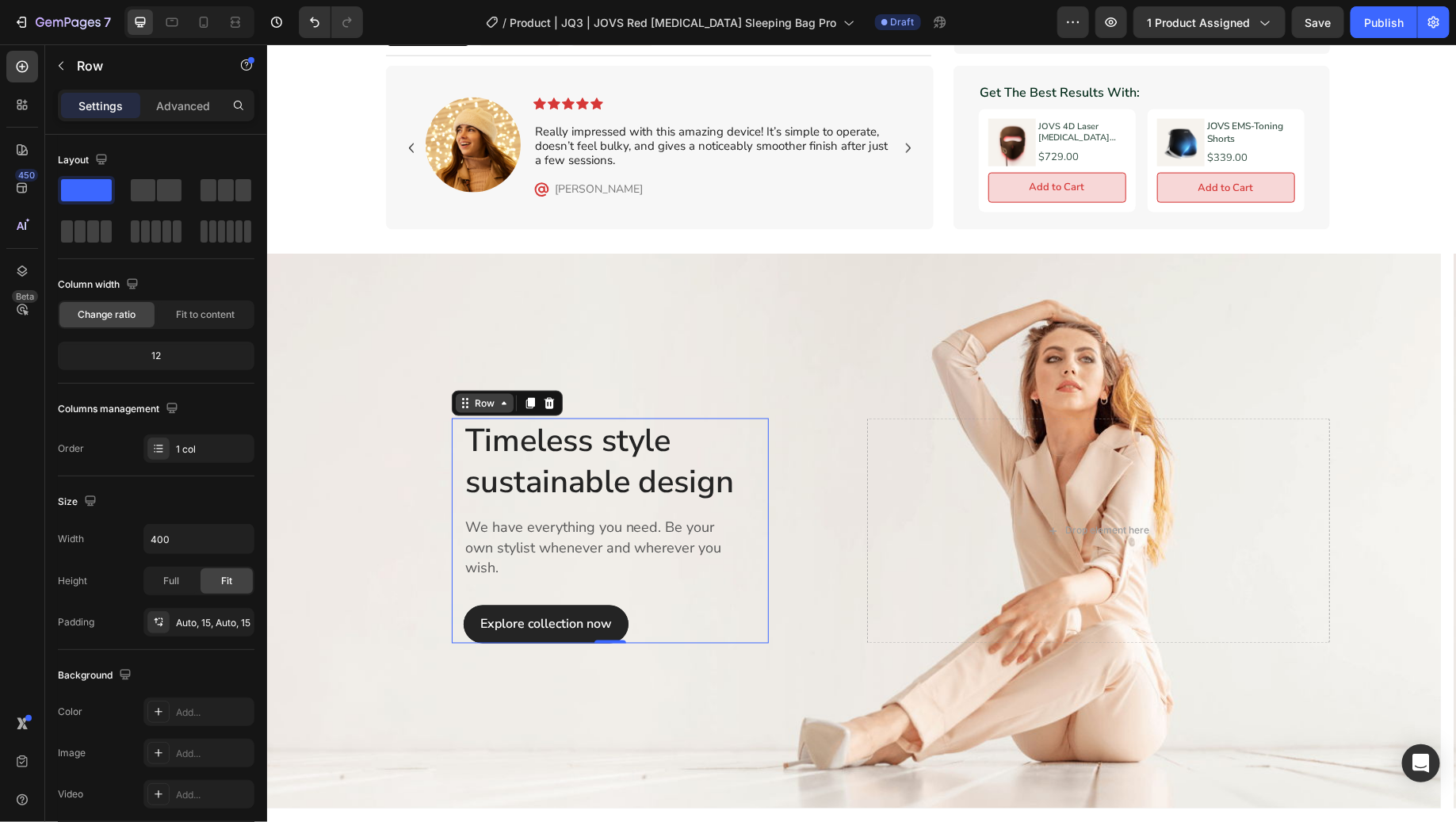
click at [502, 396] on icon at bounding box center [503, 402] width 12 height 12
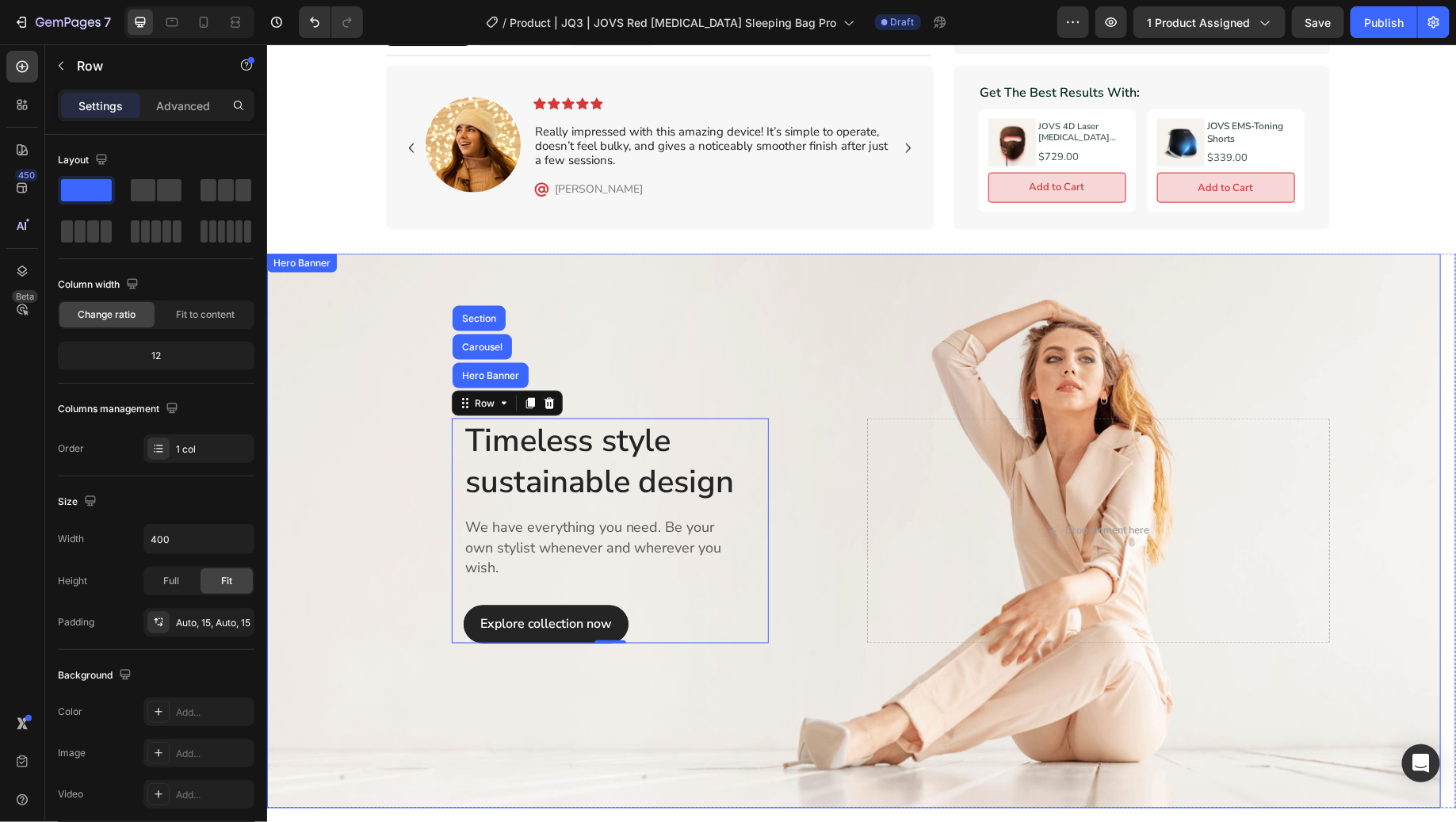
click at [810, 418] on div "Timeless style sustainable design Heading We have everything you need. Be your …" at bounding box center [609, 530] width 463 height 225
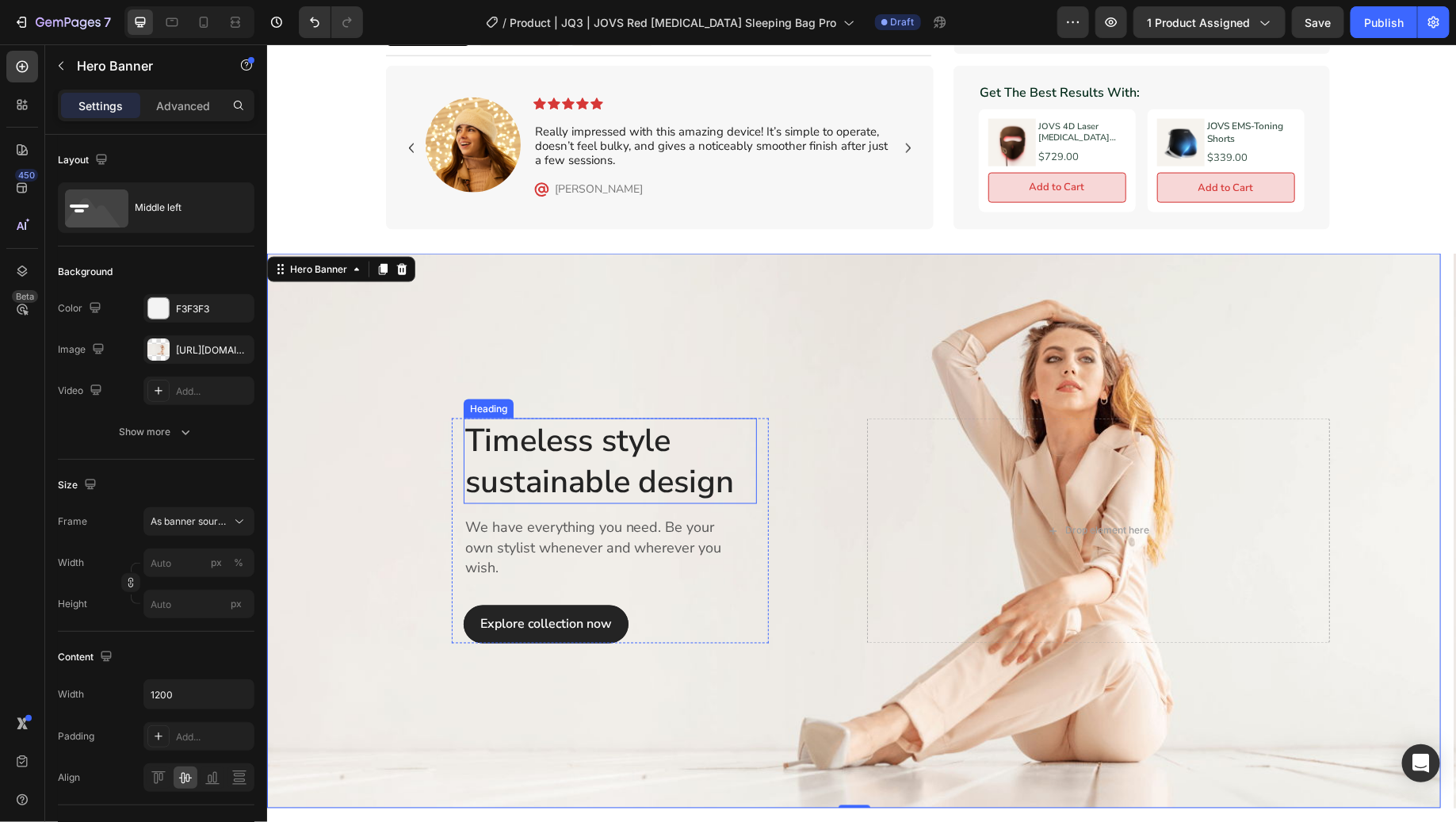
click at [697, 442] on p "Timeless style sustainable design" at bounding box center [609, 460] width 290 height 83
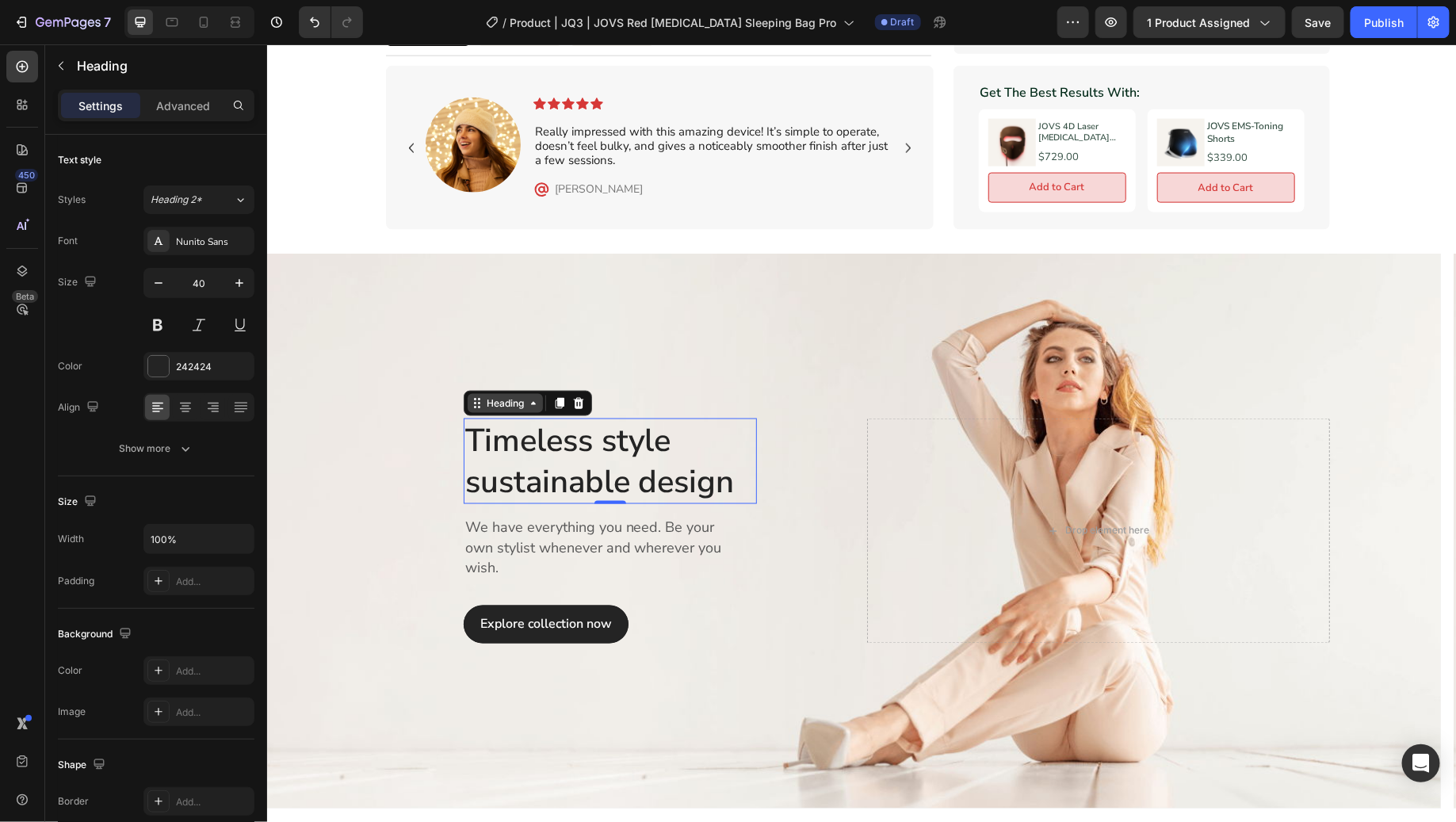
click at [494, 395] on div "Heading" at bounding box center [505, 402] width 44 height 14
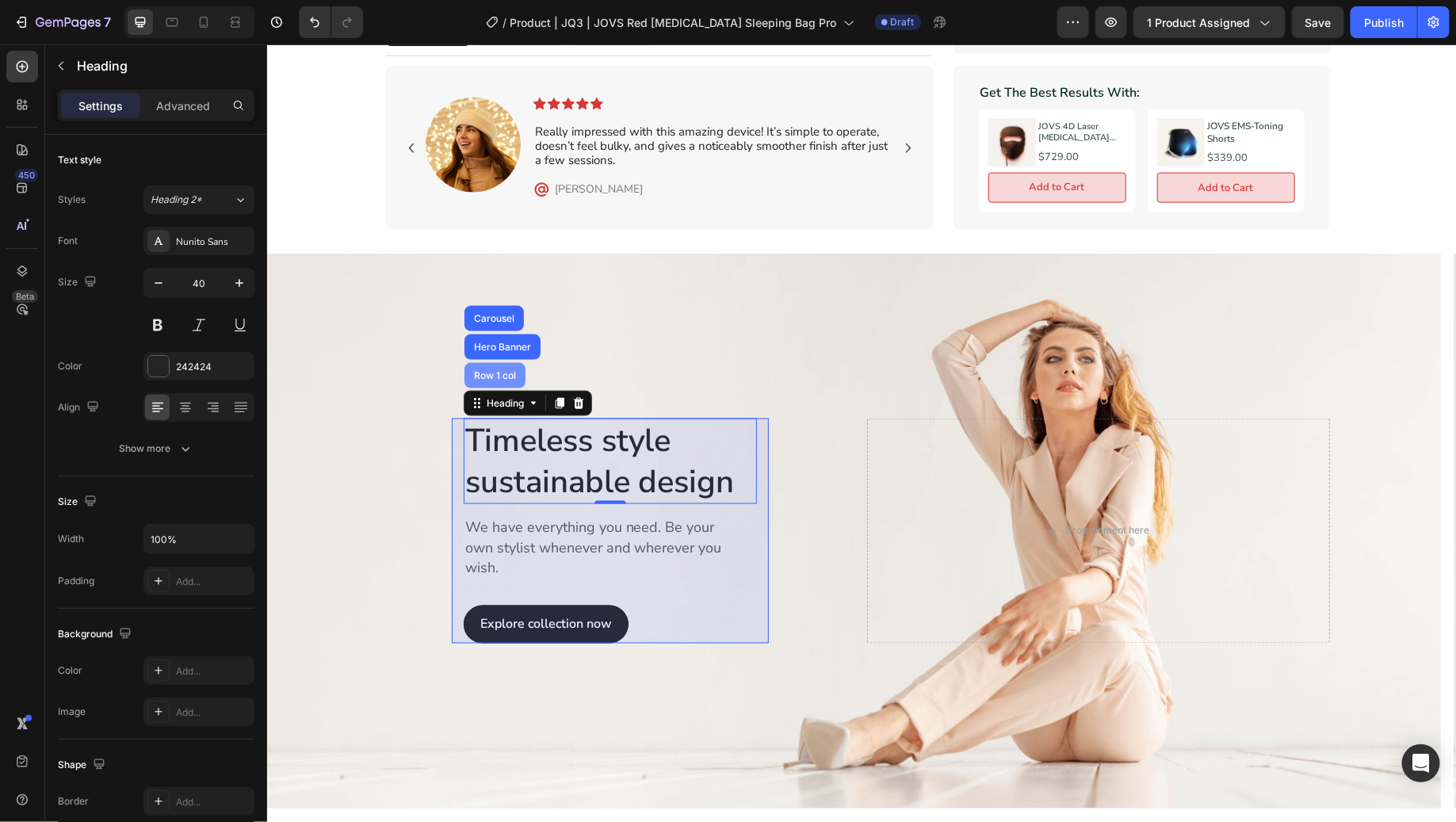
click at [491, 362] on div "Row 1 col" at bounding box center [494, 374] width 61 height 26
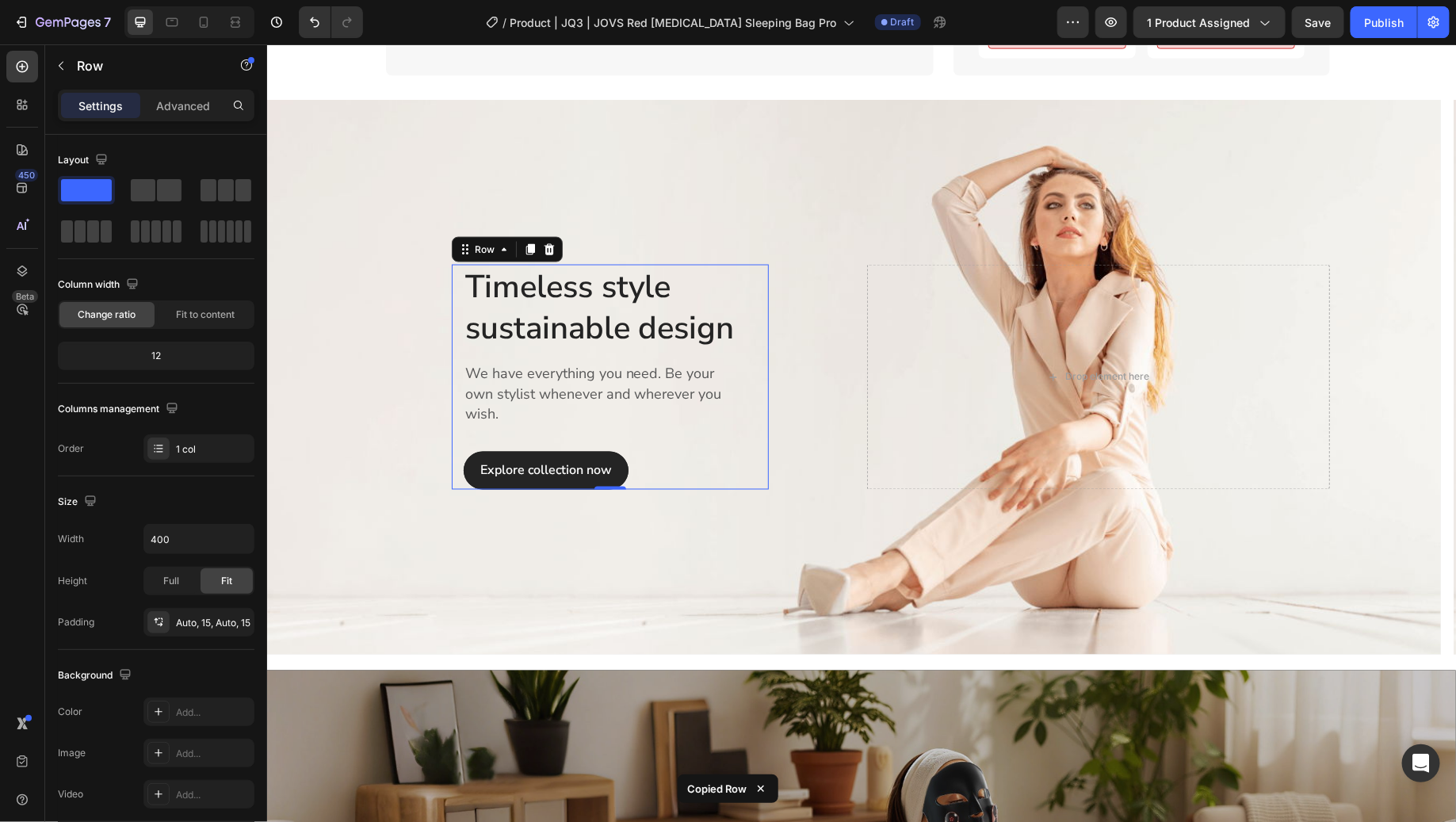
scroll to position [1125, 0]
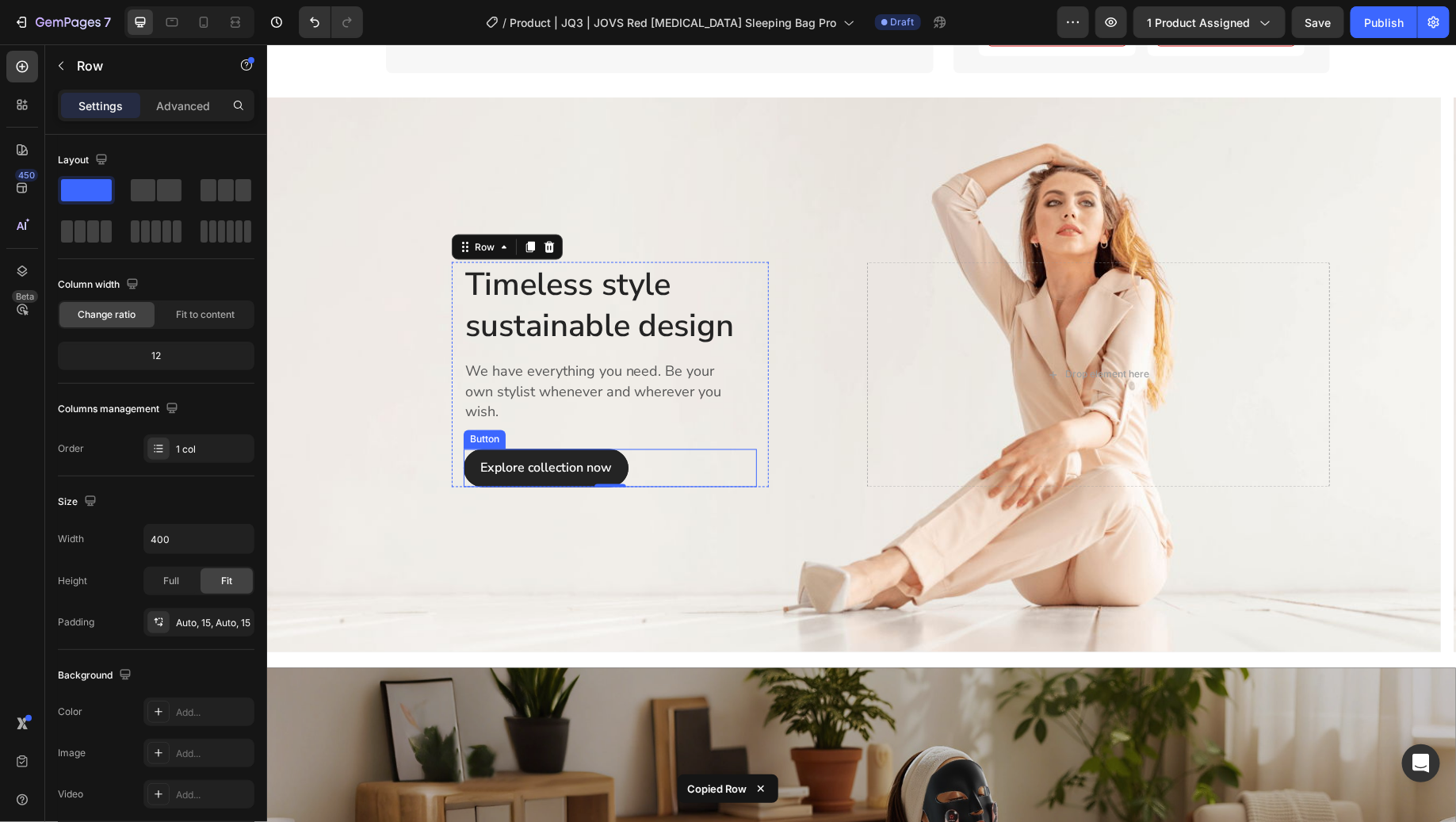
click at [654, 449] on div "Explore collection now Button" at bounding box center [609, 468] width 294 height 38
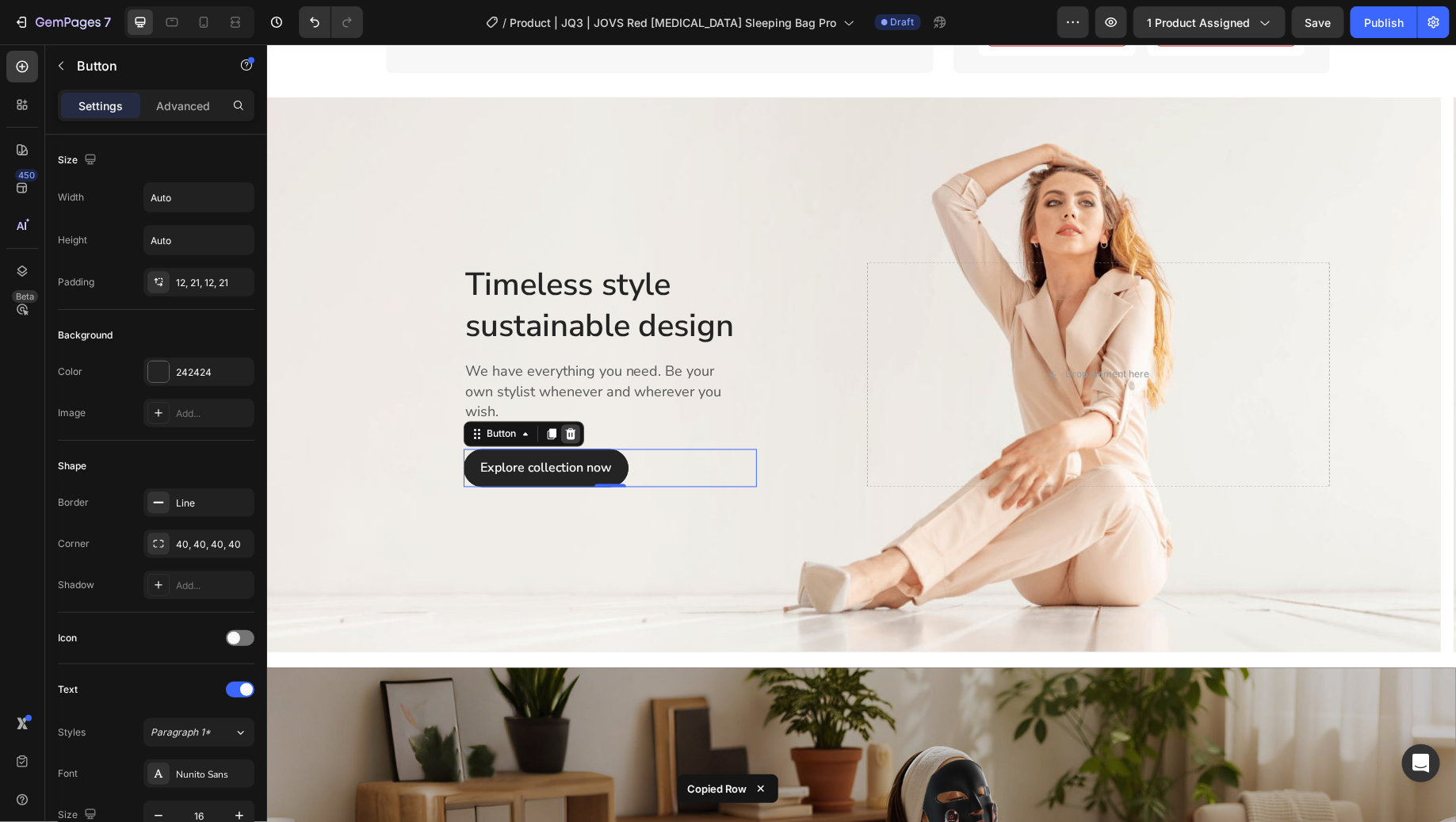
click at [571, 428] on icon at bounding box center [569, 433] width 12 height 12
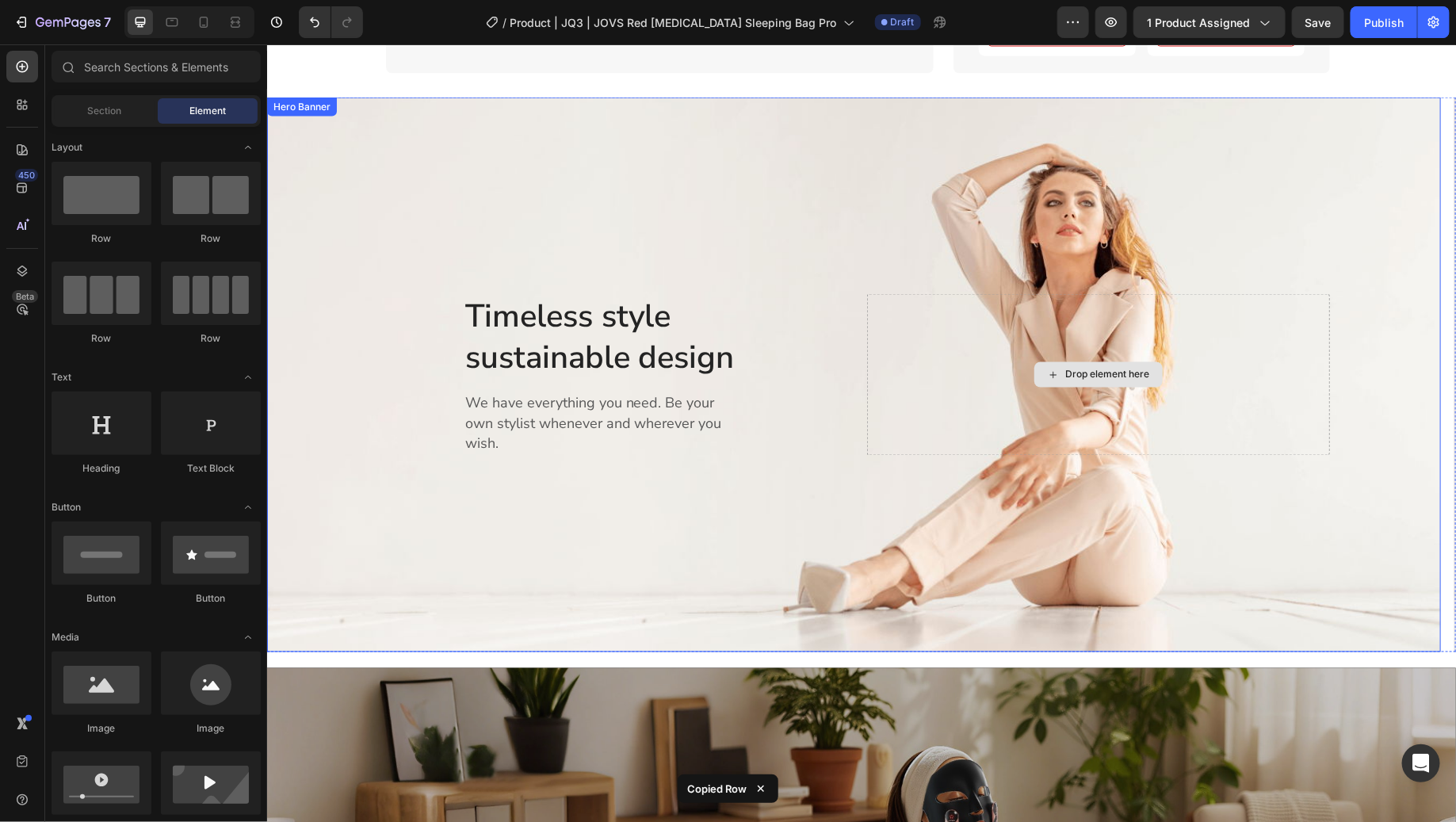
click at [1317, 186] on div "Overlay" at bounding box center [853, 374] width 1174 height 555
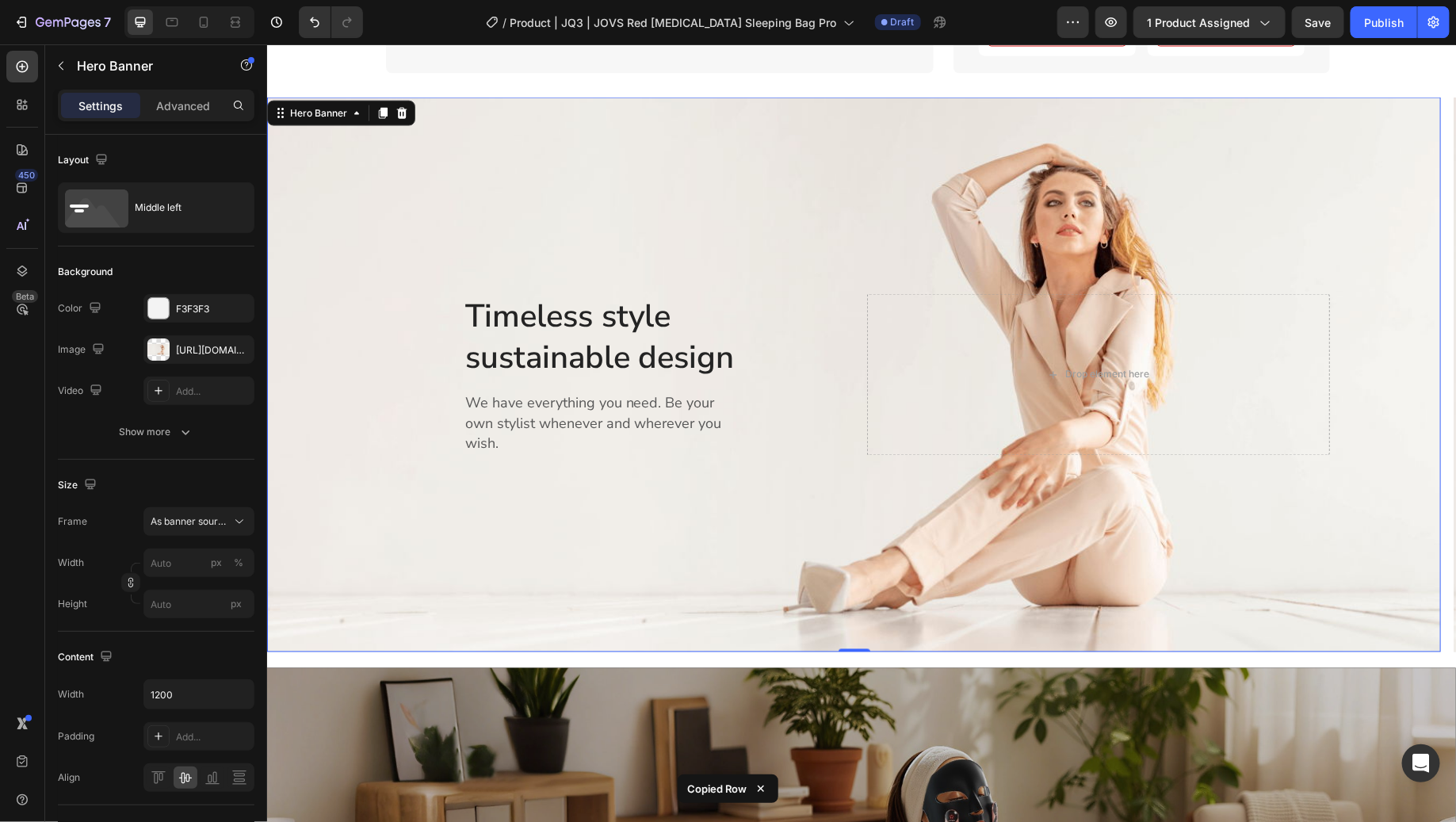
click at [374, 256] on div "Overlay" at bounding box center [853, 374] width 1174 height 555
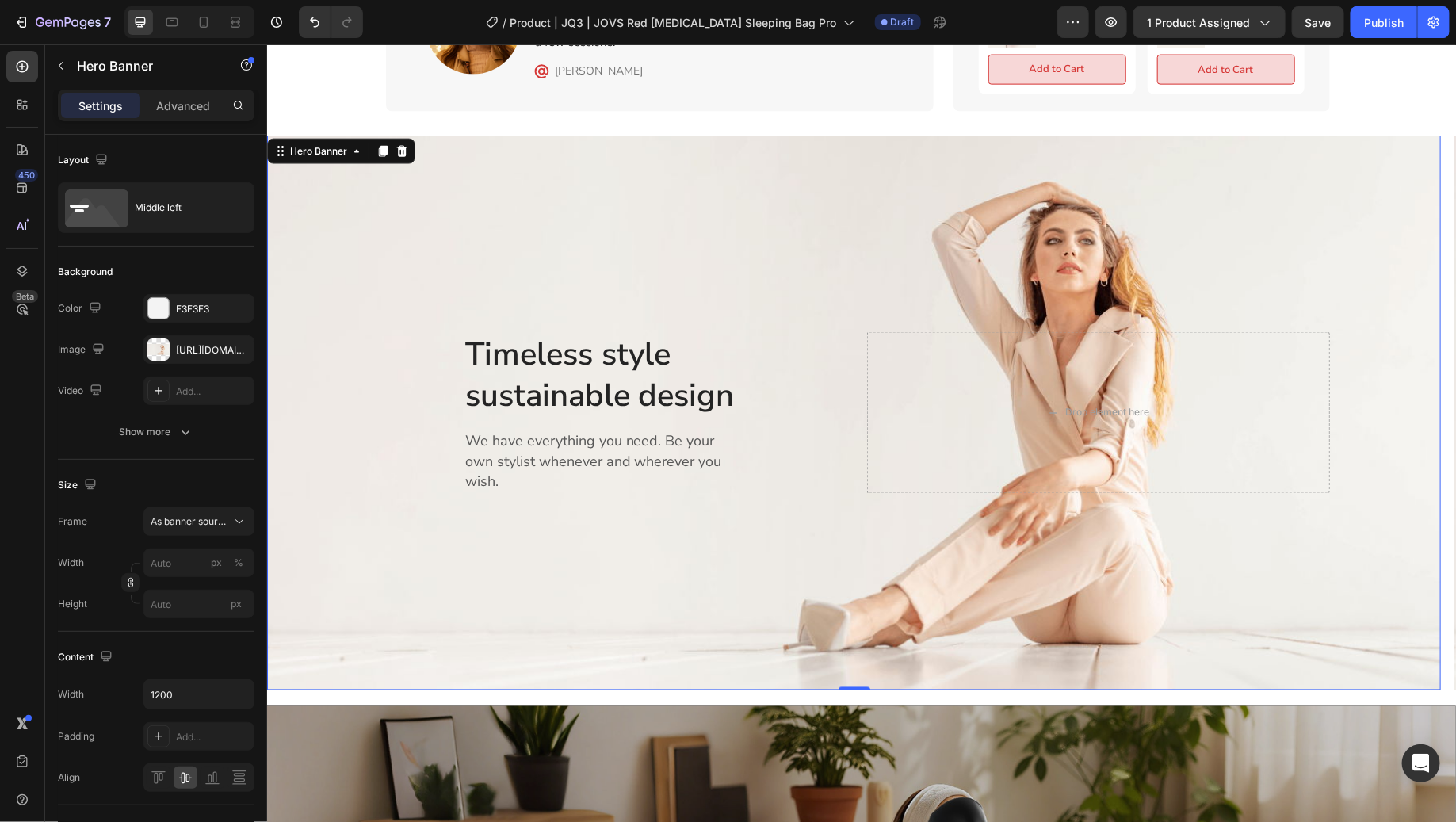
scroll to position [1062, 0]
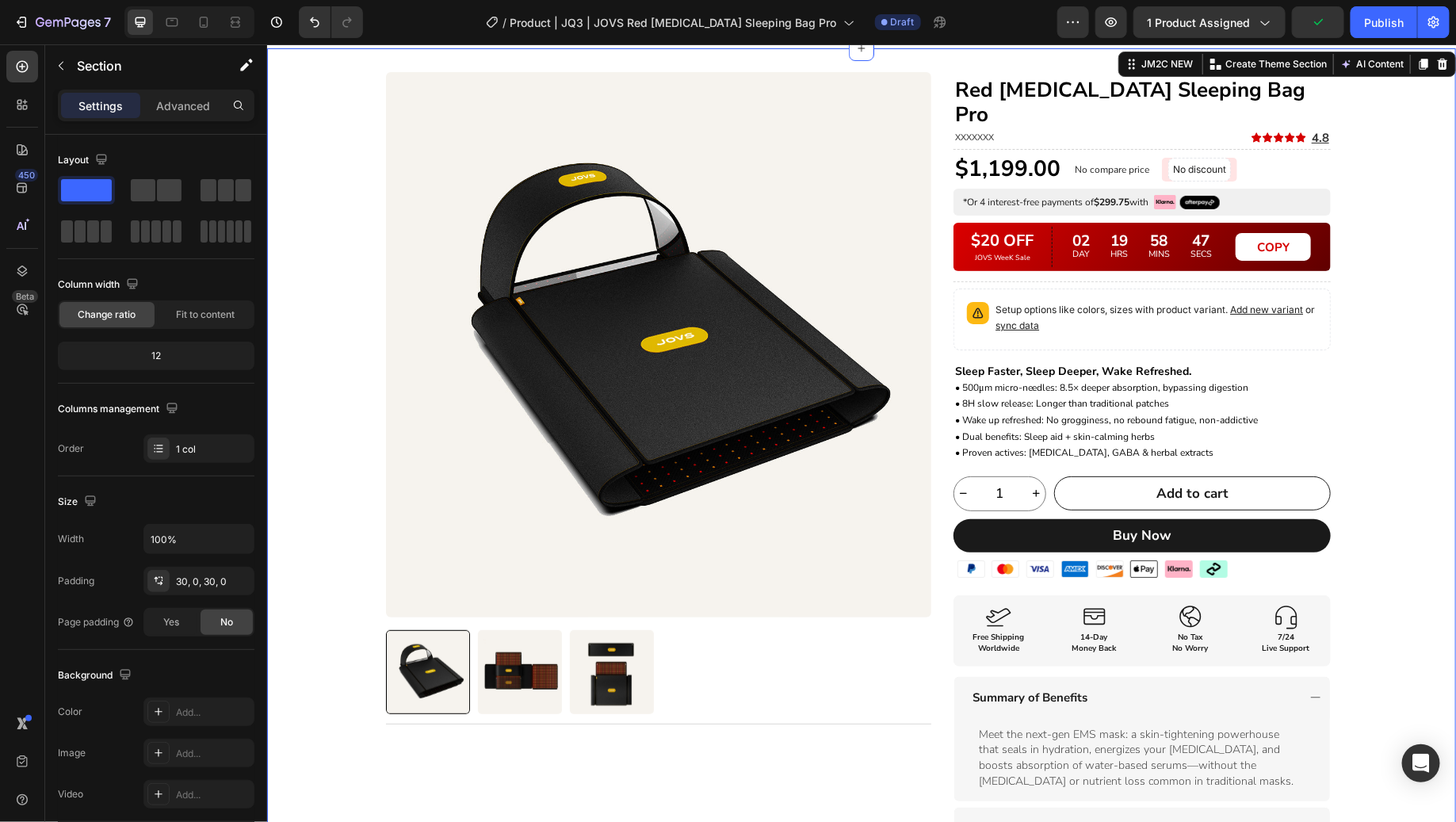
scroll to position [0, 0]
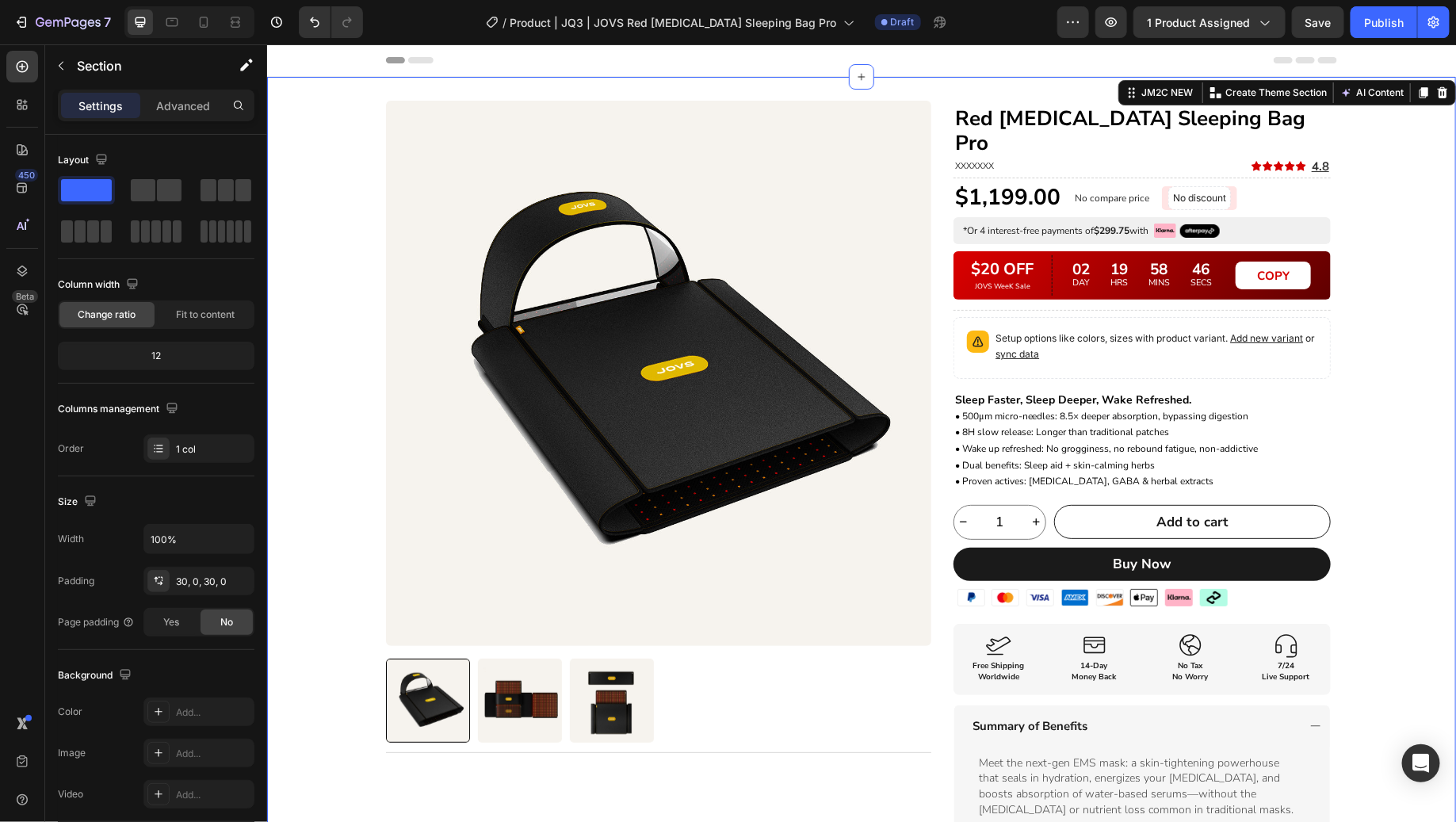
click at [1372, 332] on div "Product Images Title Line Row Red [MEDICAL_DATA] Sleeping Bag Pro Heading XXXXX…" at bounding box center [860, 649] width 1189 height 1099
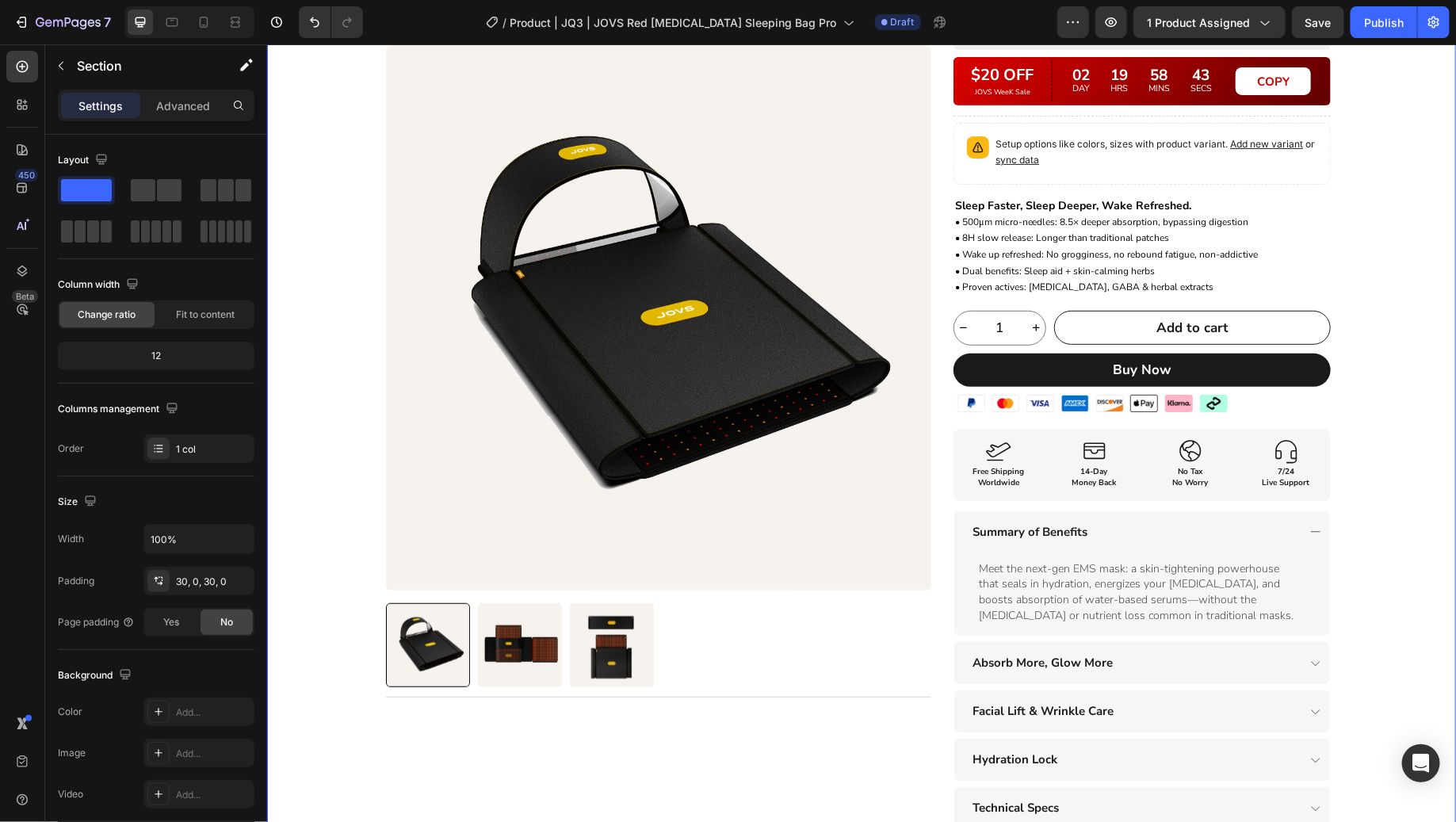
scroll to position [189, 0]
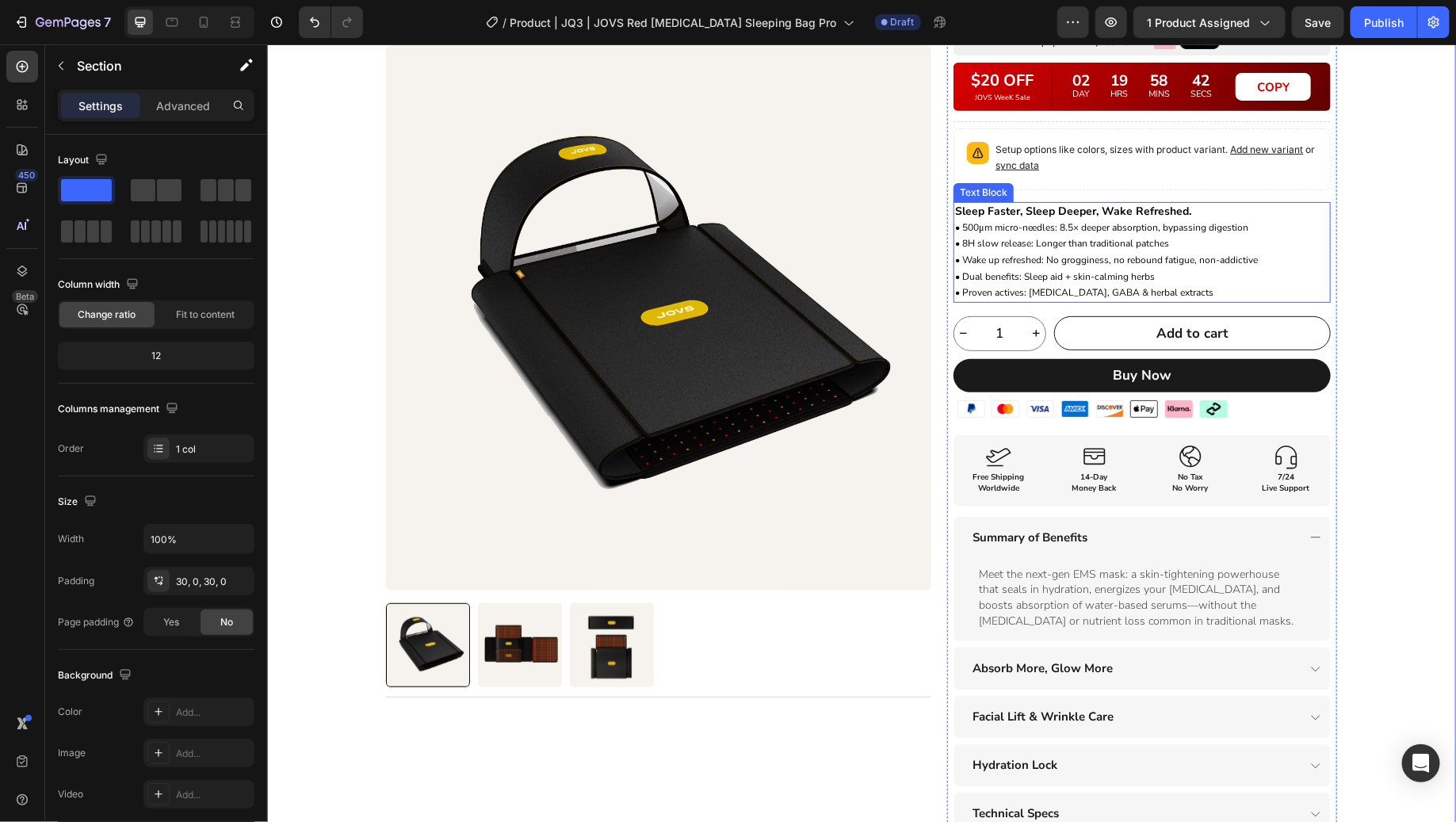
click at [1155, 239] on p "Sleep Faster, Sleep Deeper, Wake Refreshed. • 500μm micro-needles: 8.5× deeper …" at bounding box center [1141, 252] width 374 height 98
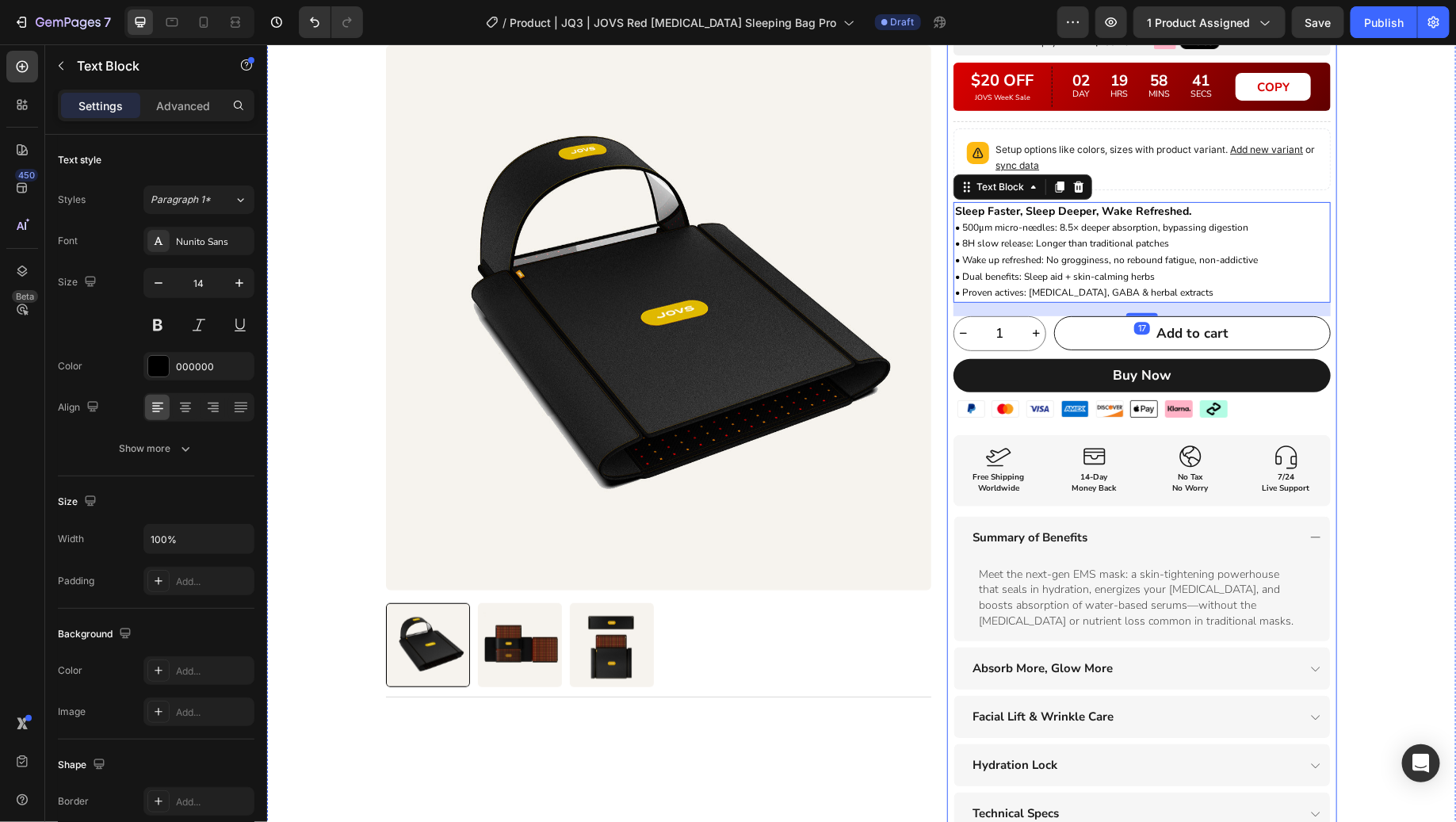
click at [1142, 163] on div "$1,199.00 Product Price Product Price No compare price Product Price No discoun…" at bounding box center [1141, 419] width 377 height 852
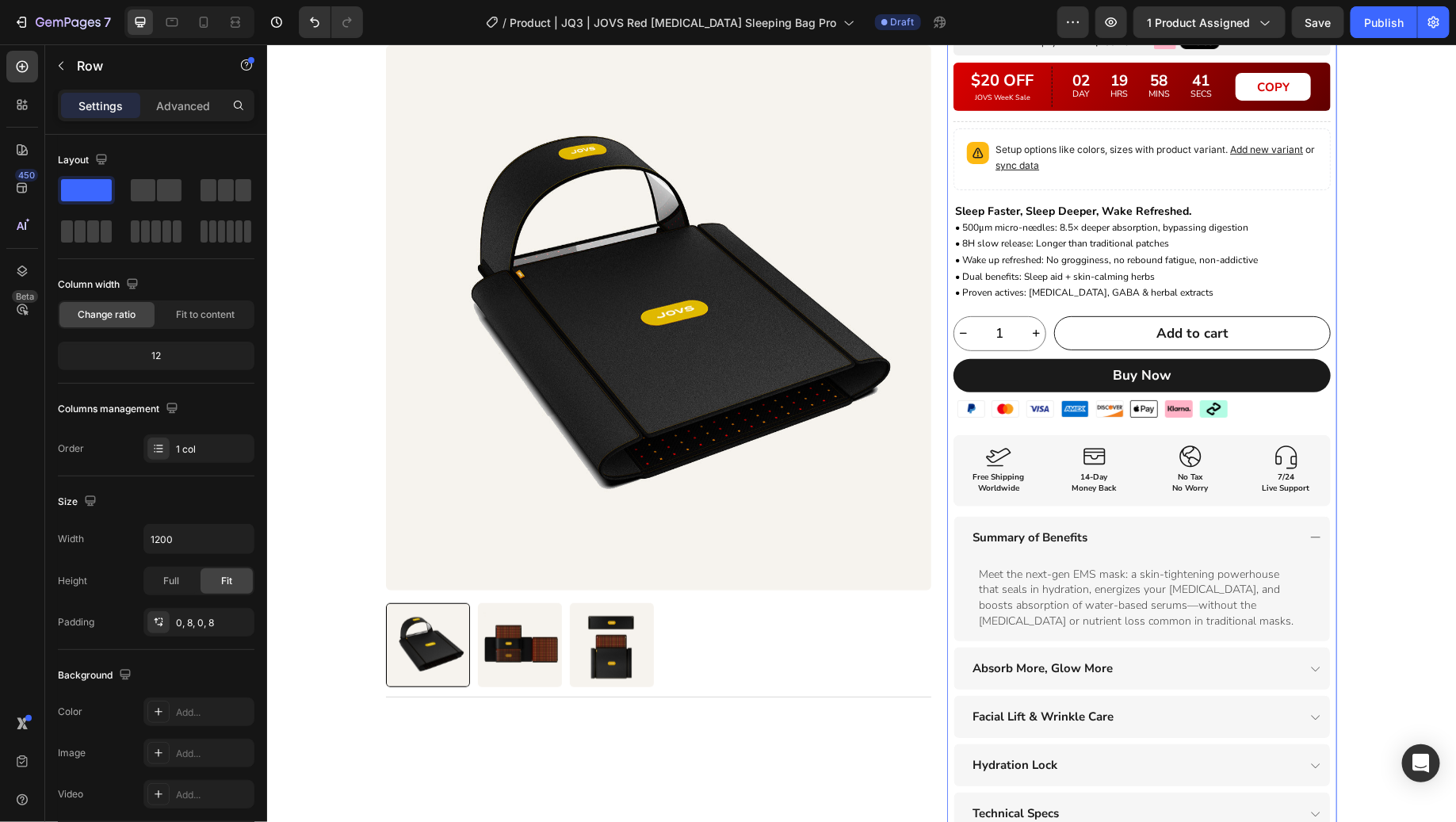
click at [1363, 169] on div "Product Images Title Line Row Red [MEDICAL_DATA] Sleeping Bag Pro Heading XXXXX…" at bounding box center [860, 461] width 1189 height 1099
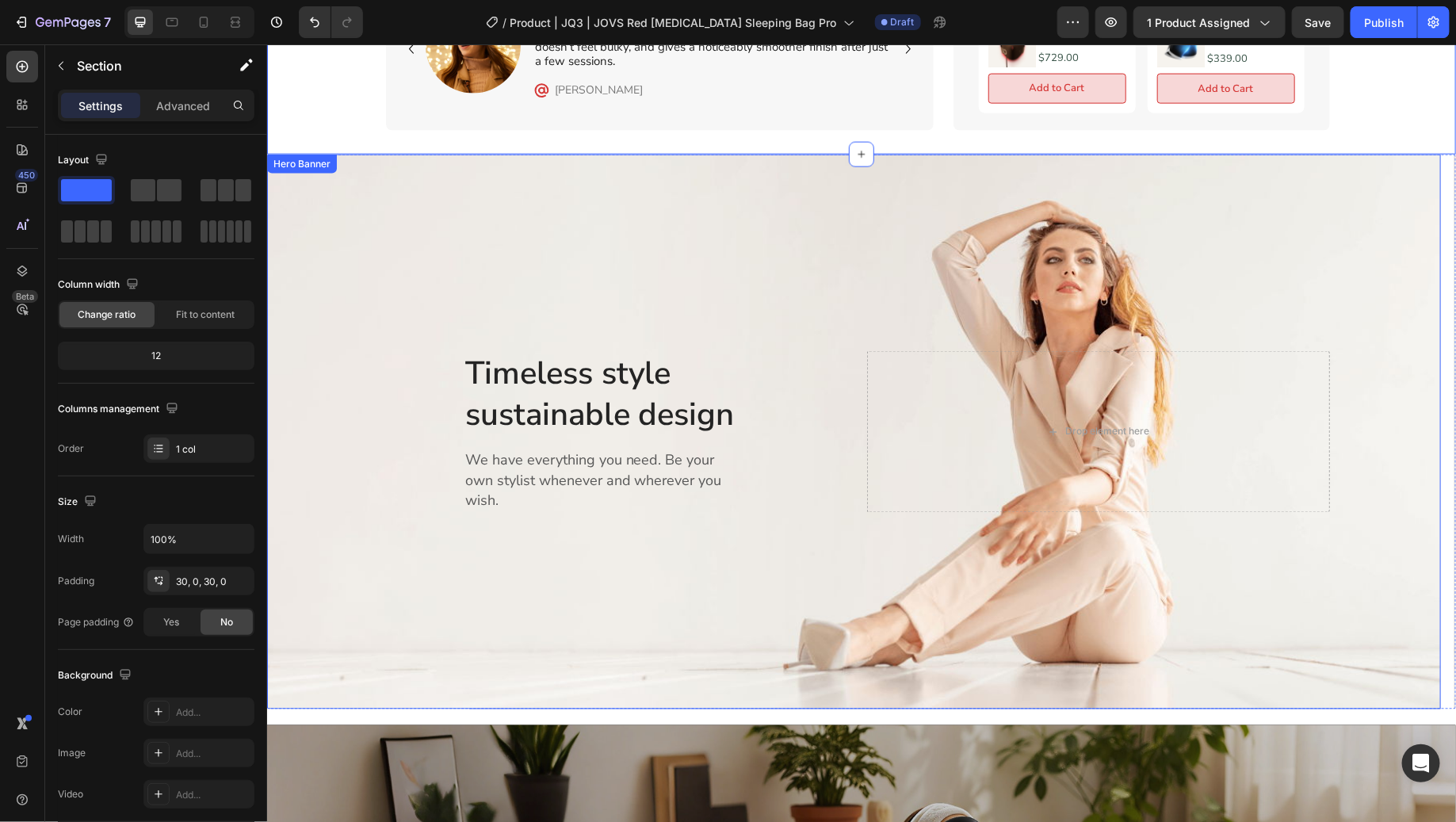
scroll to position [1075, 0]
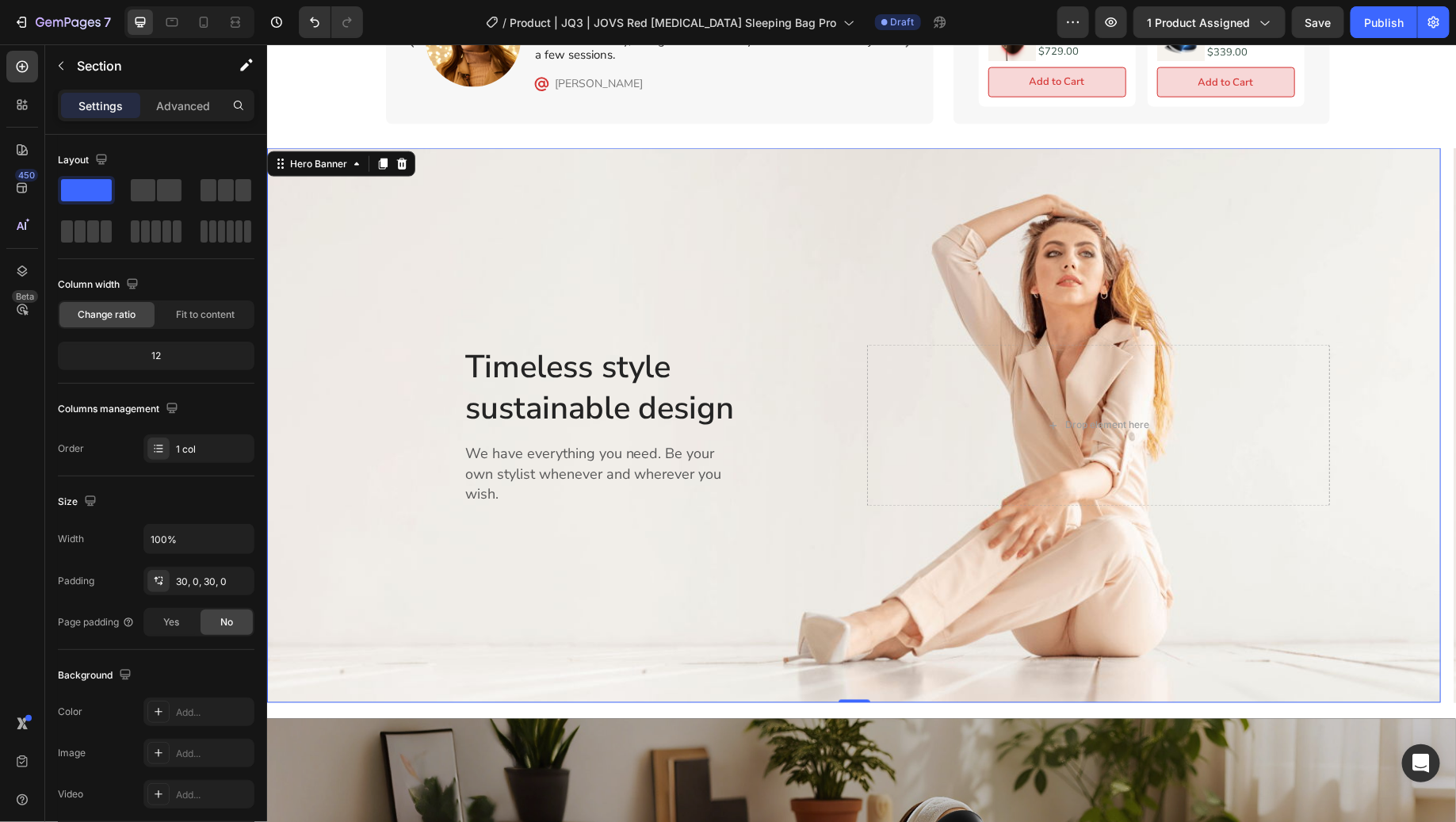
click at [1321, 242] on div "Overlay" at bounding box center [853, 425] width 1174 height 555
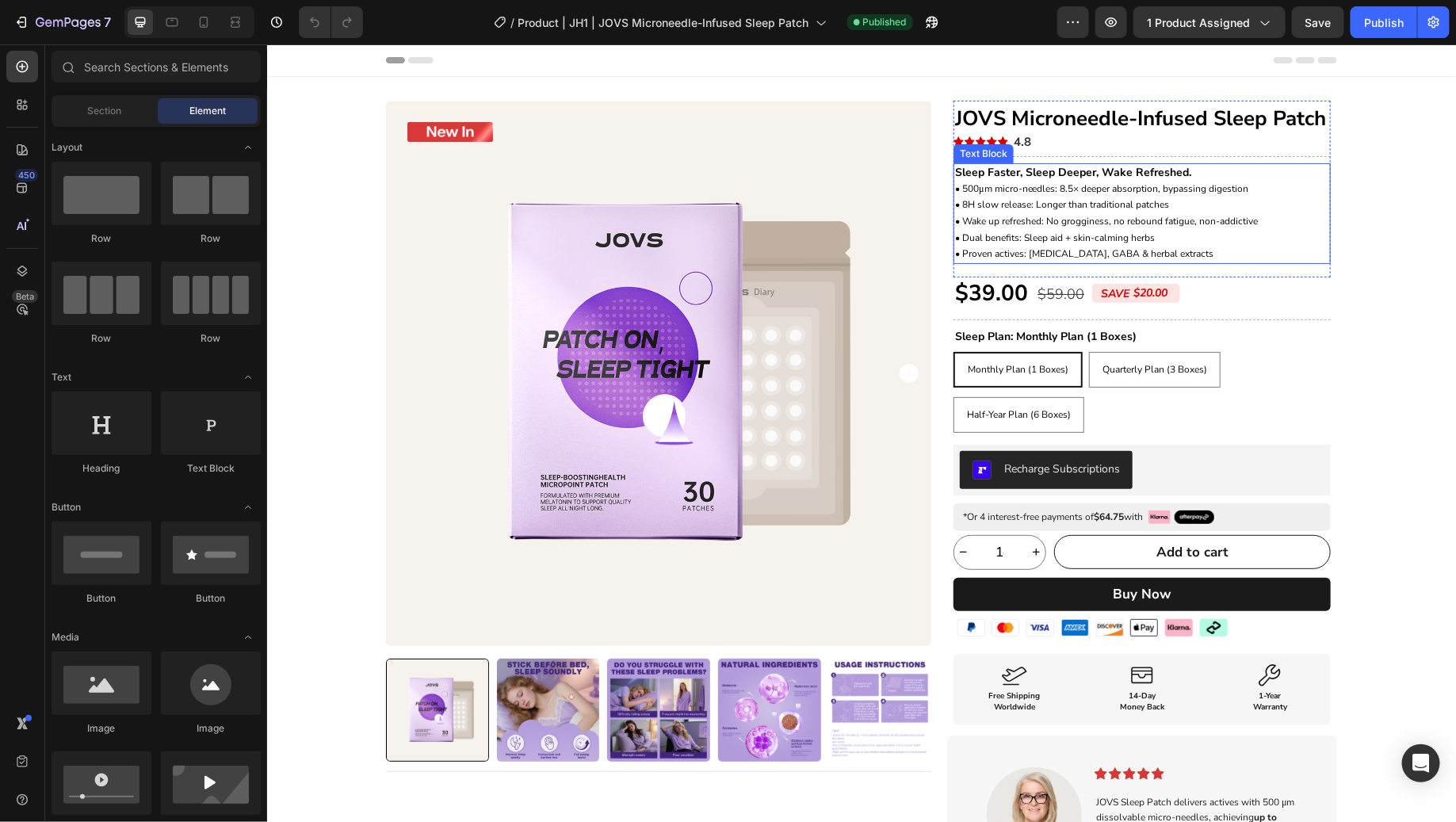
click at [1055, 205] on span "• 8H slow release: Longer than traditional patches" at bounding box center [1061, 203] width 214 height 12
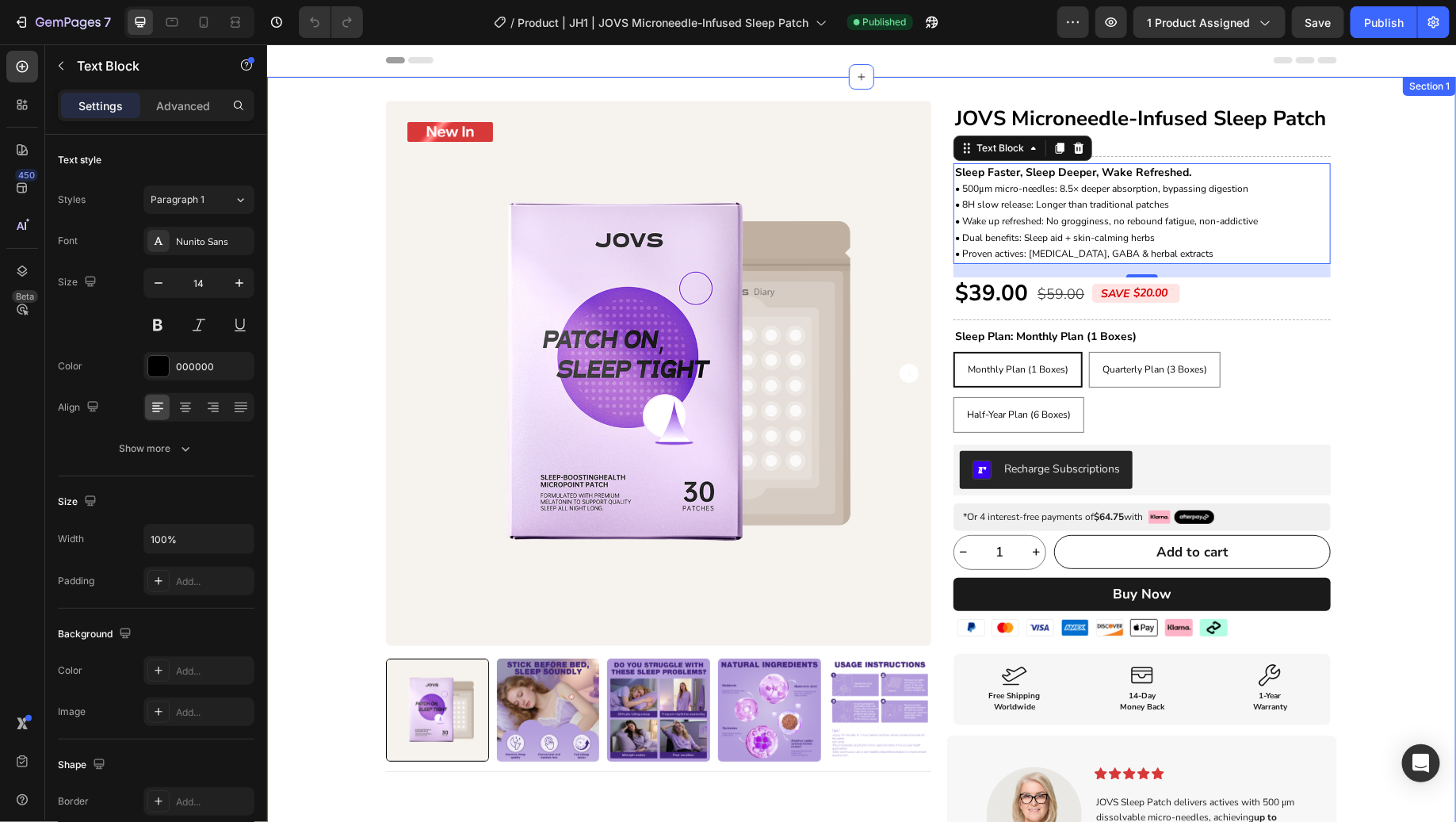
click at [1381, 316] on div "Product Badge Product Images Title Line Row JOVS Microneedle-Infused Sleep Patc…" at bounding box center [860, 600] width 1189 height 1001
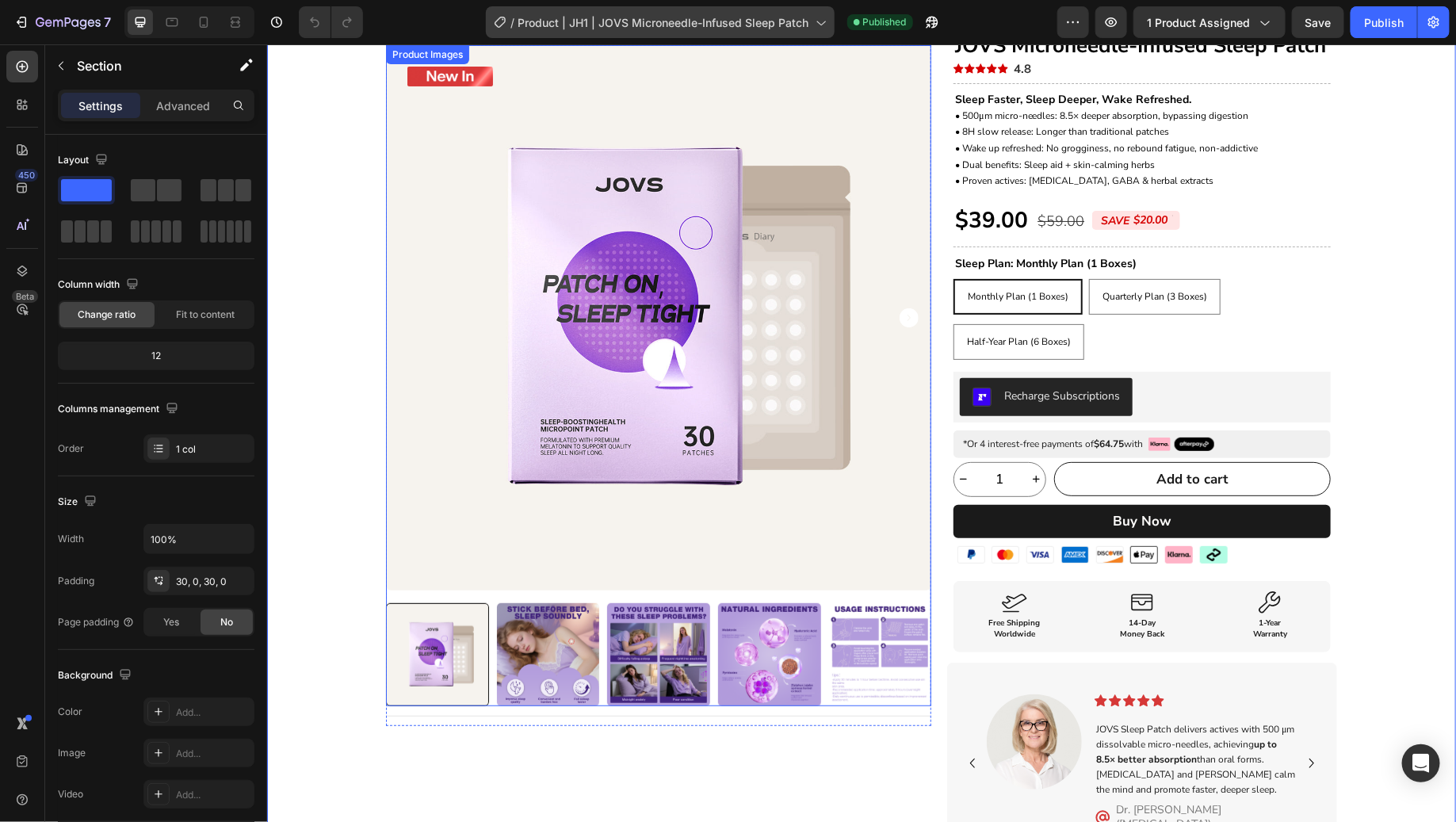
scroll to position [87, 0]
